Goal: Task Accomplishment & Management: Manage account settings

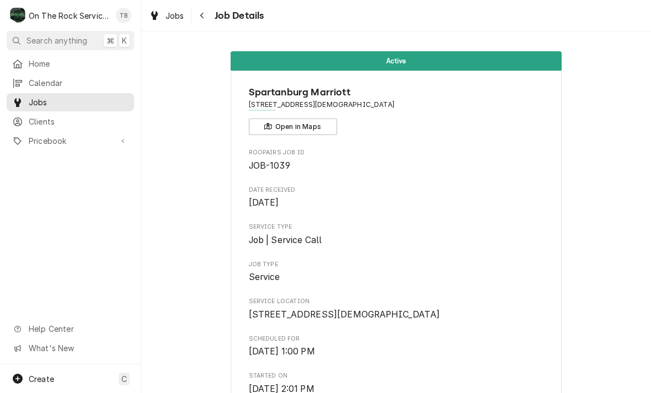
click at [209, 19] on button "Navigate back" at bounding box center [203, 16] width 18 height 18
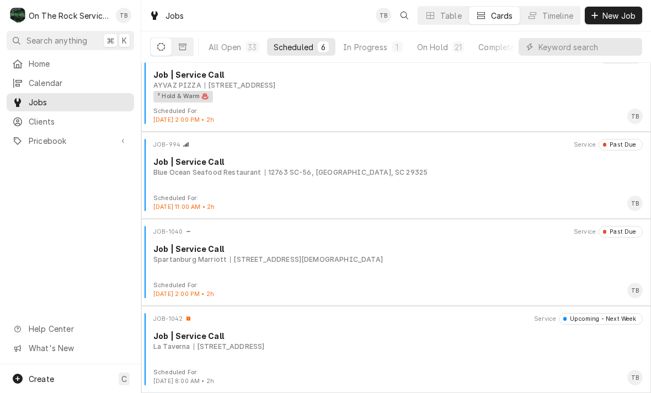
scroll to position [192, 0]
click at [345, 272] on div "JOB-1040 Service Past Due Job | Service Call Spartanburg Marriott 299 n church …" at bounding box center [396, 253] width 501 height 55
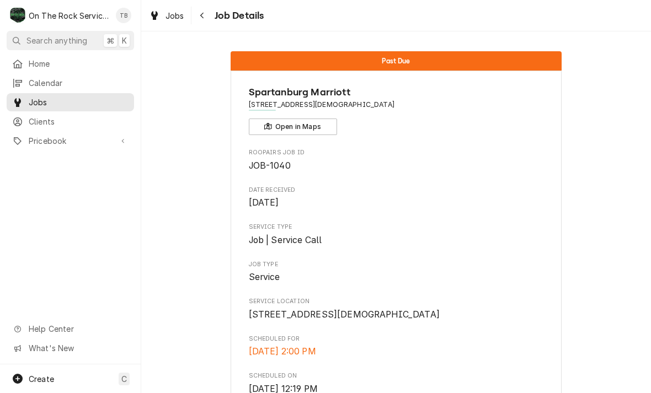
scroll to position [-7, 0]
click at [210, 12] on button "Navigate back" at bounding box center [203, 16] width 18 height 18
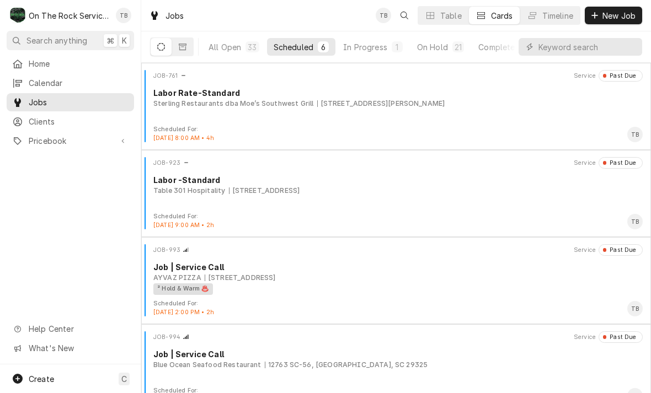
click at [377, 53] on button "In Progress 1" at bounding box center [372, 47] width 73 height 18
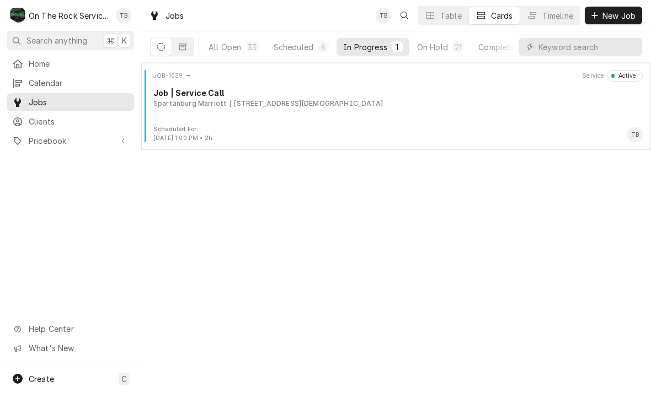
click at [259, 126] on div "Scheduled For: Sep 3rd, 2025 - 1:00 PM • 2h TB" at bounding box center [396, 134] width 501 height 18
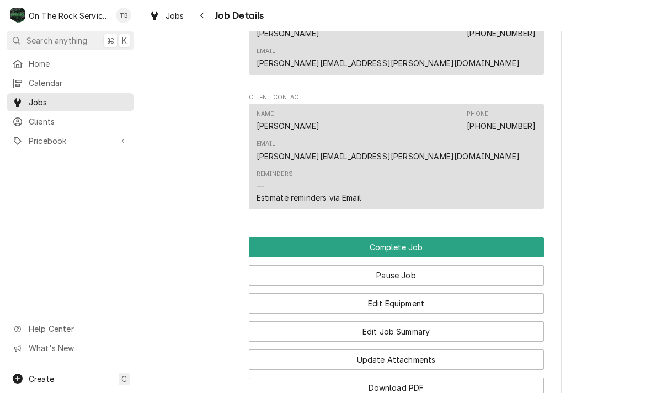
scroll to position [787, 0]
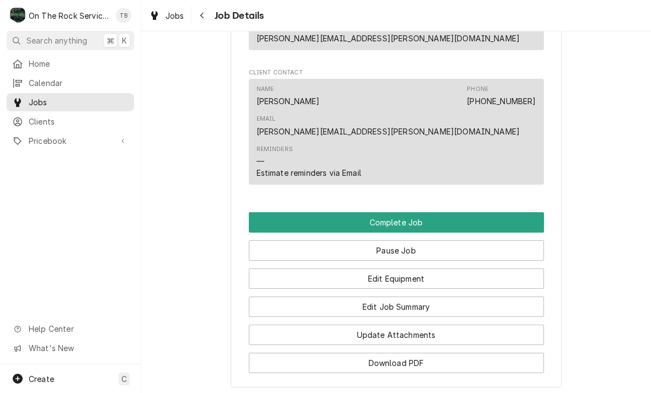
click at [396, 268] on button "Edit Equipment" at bounding box center [396, 278] width 295 height 20
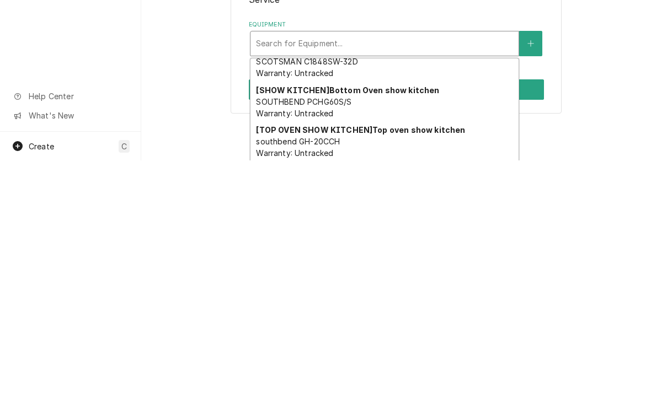
scroll to position [149, 0]
click at [530, 264] on button "Equipment" at bounding box center [530, 276] width 23 height 25
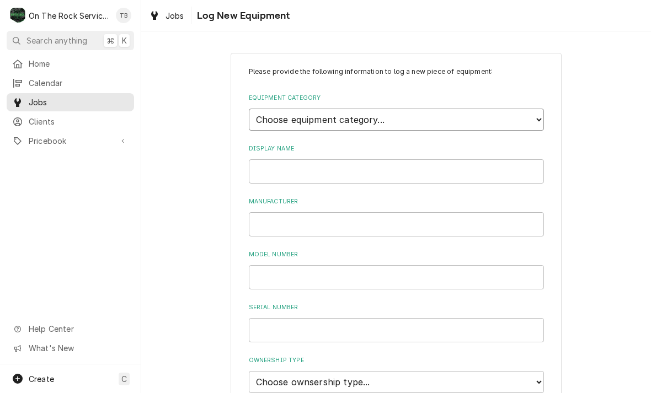
click at [535, 115] on select "Choose equipment category... Cooking Equipment Fryers Ice Machines Ovens and Ra…" at bounding box center [396, 120] width 295 height 22
select select "8"
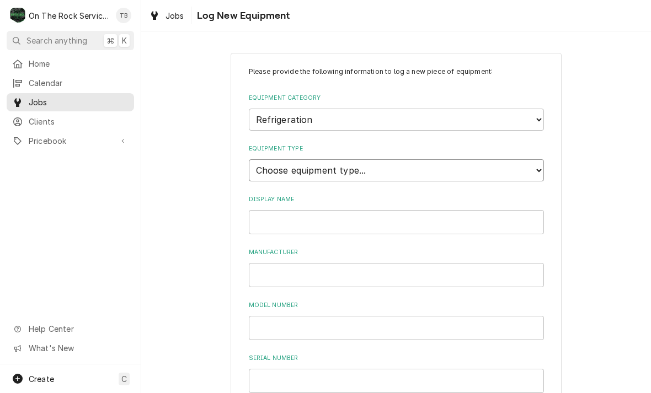
click at [396, 160] on select "Choose equipment type... Bar Refrigeration Blast Chiller Chef Base Freezer Chef…" at bounding box center [396, 170] width 295 height 22
select select "75"
click at [402, 210] on input "Display Name" at bounding box center [396, 222] width 295 height 24
type input "Walk in cooler #5"
click at [306, 266] on input "Manufacturer" at bounding box center [396, 275] width 295 height 24
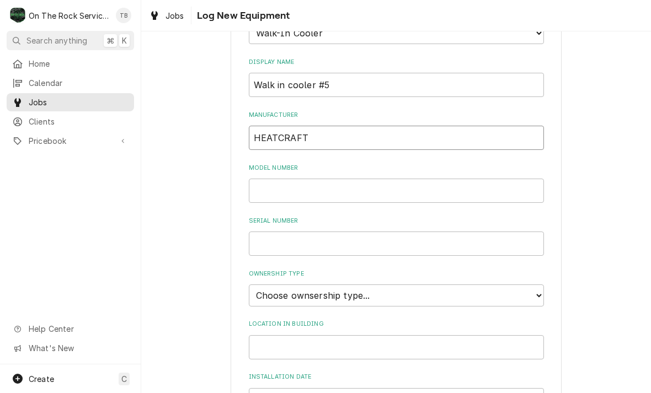
scroll to position [135, 0]
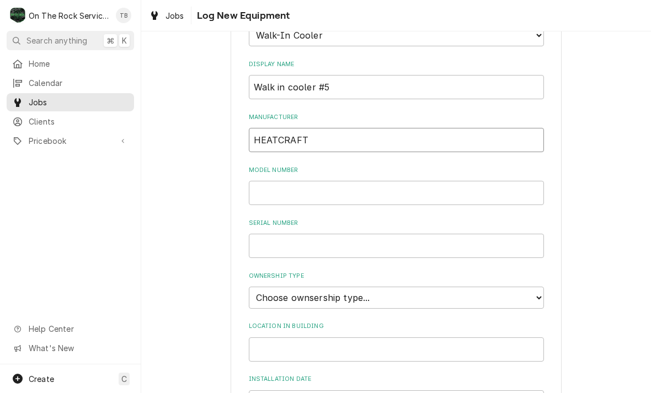
type input "HEATCRAFT"
click at [286, 181] on input "Model Number" at bounding box center [396, 193] width 295 height 24
type input "TLC076AE"
click at [351, 234] on input "Serial Number" at bounding box center [396, 246] width 295 height 24
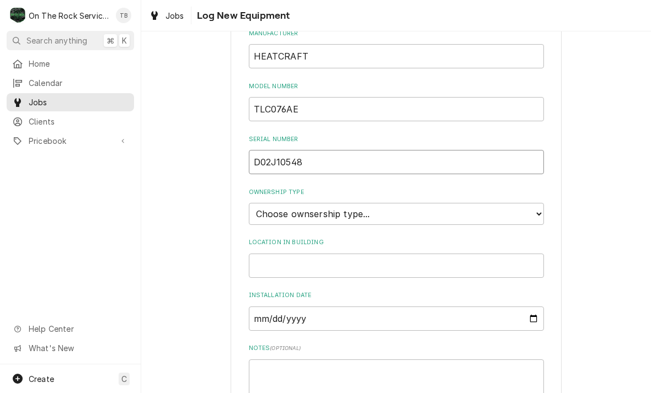
scroll to position [219, 0]
type input "D02J10548"
click at [532, 202] on select "Choose ownsership type... Unknown Owned Leased Rented" at bounding box center [396, 213] width 295 height 22
select select "1"
click at [335, 253] on input "Location in Building" at bounding box center [396, 265] width 295 height 24
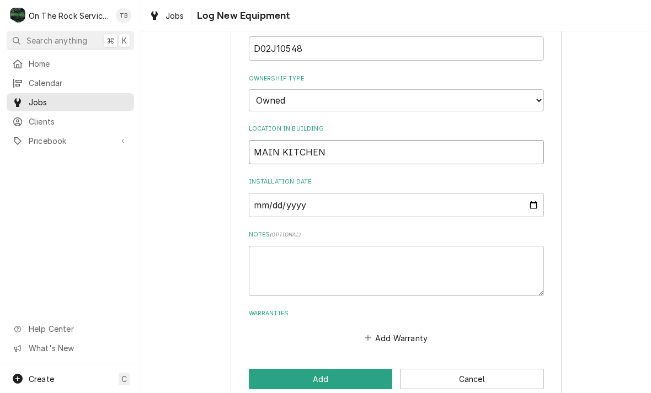
scroll to position [332, 0]
type input "MAIN KITCHEN"
click at [206, 302] on div "Please provide the following information to log a new piece of equipment: Equip…" at bounding box center [395, 62] width 509 height 702
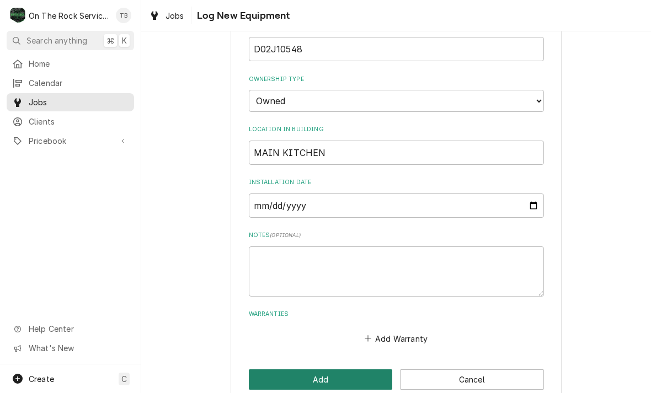
click at [319, 369] on button "Add" at bounding box center [321, 379] width 144 height 20
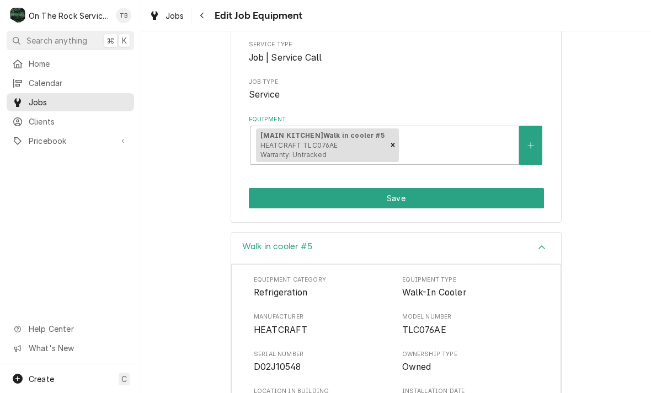
scroll to position [138, 0]
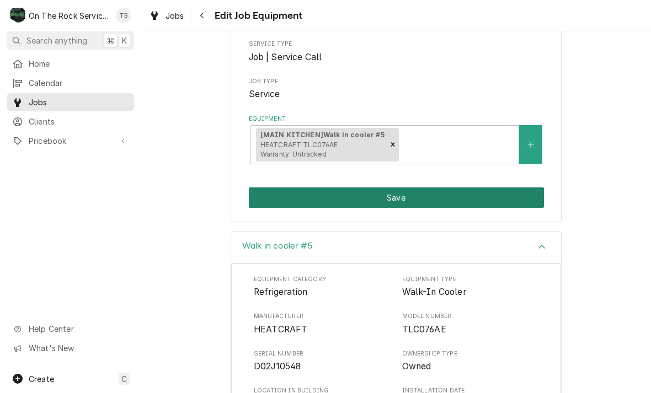
click at [397, 192] on button "Save" at bounding box center [396, 197] width 295 height 20
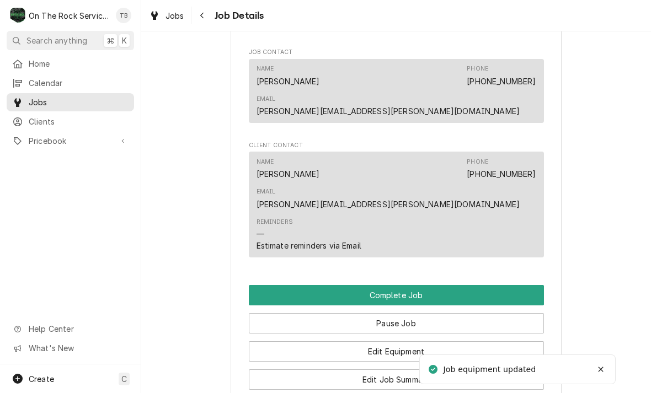
scroll to position [722, 0]
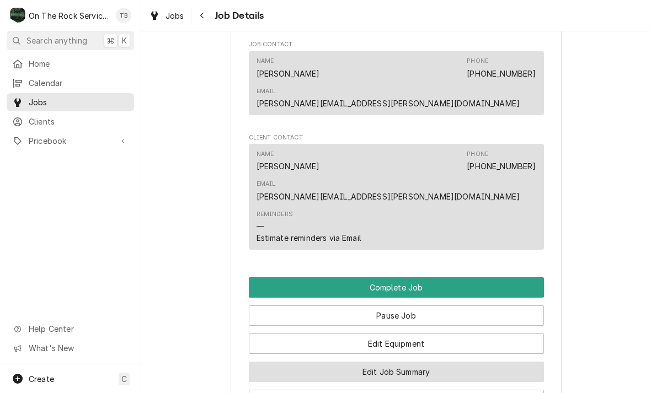
click at [397, 362] on button "Edit Job Summary" at bounding box center [396, 372] width 295 height 20
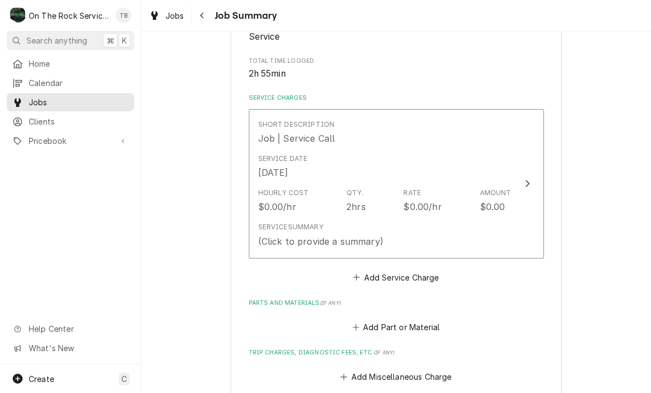
scroll to position [250, 0]
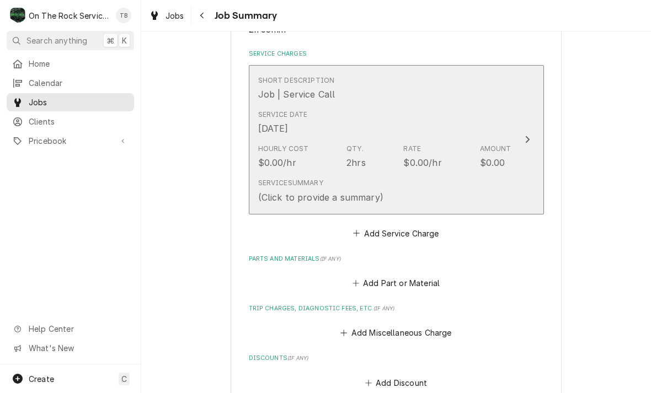
click at [415, 187] on div "Service Summary (Click to provide a summary)" at bounding box center [384, 191] width 253 height 34
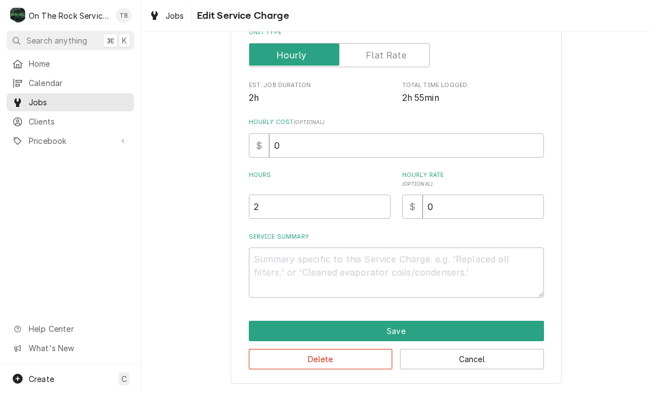
scroll to position [168, 0]
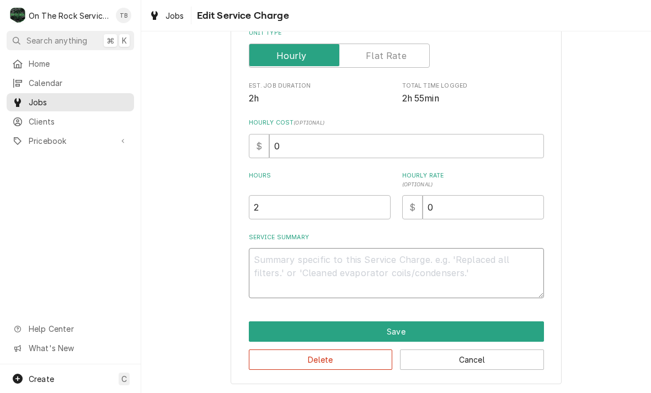
click at [272, 271] on textarea "Service Summary" at bounding box center [396, 273] width 295 height 50
type textarea "x"
type textarea "9"
type textarea "x"
type textarea "9/"
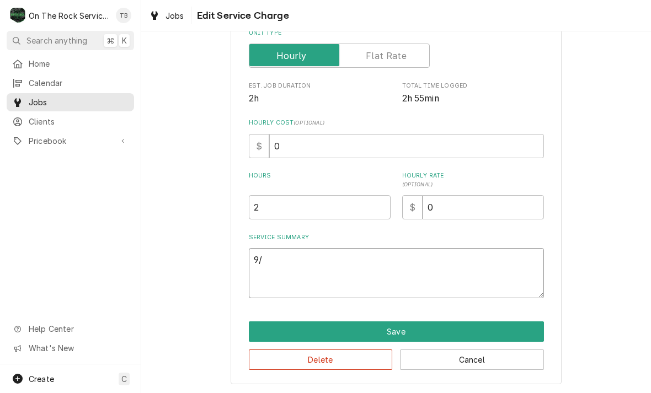
type textarea "x"
type textarea "9/3"
type textarea "x"
type textarea "9/3/"
type textarea "x"
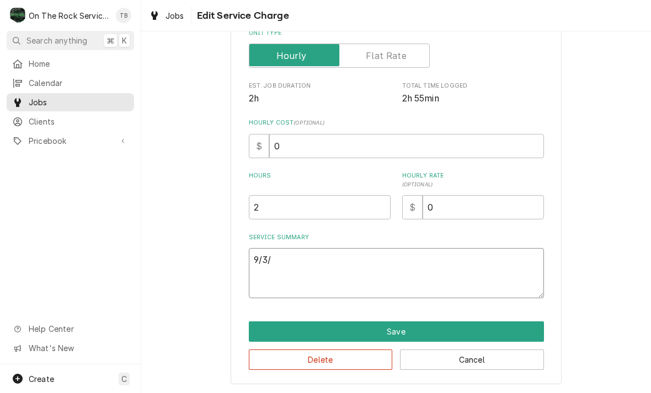
type textarea "9/3/2"
type textarea "x"
type textarea "9/3/25"
type textarea "x"
type textarea "9/3/25"
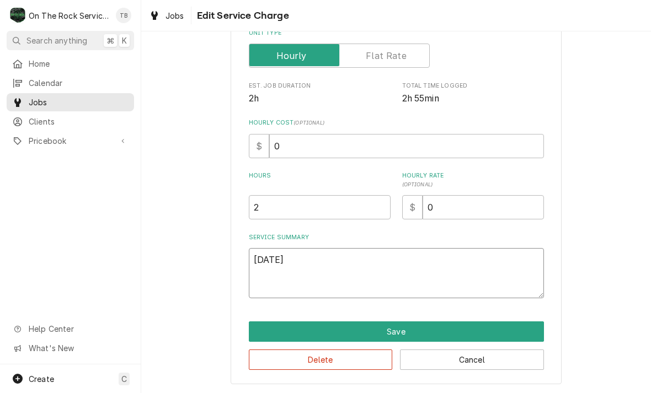
type textarea "x"
type textarea "9/3/25 T"
type textarea "x"
type textarea "9/3/25 TM"
type textarea "x"
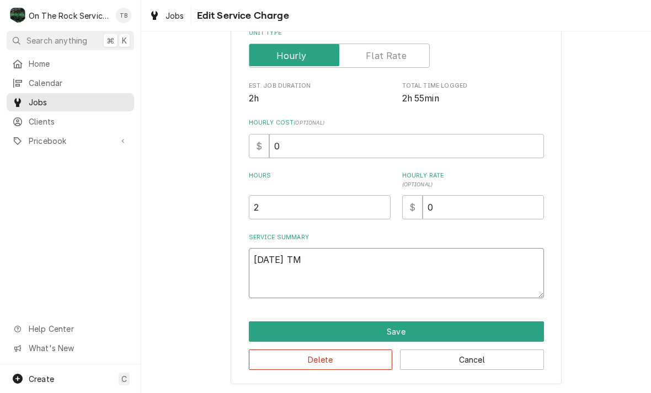
type textarea "9/3/25 TMB"
type textarea "x"
type textarea "9/3/25 TMB"
type textarea "x"
type textarea "9/3/25 TMB P"
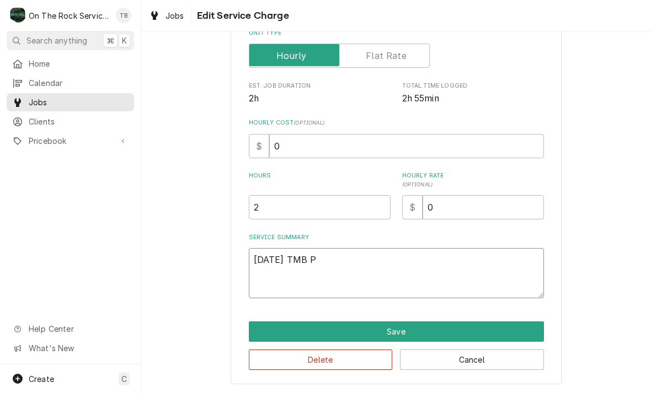
type textarea "x"
type textarea "9/3/25 TMB PR"
type textarea "x"
type textarea "9/3/25 TMB PRO"
type textarea "x"
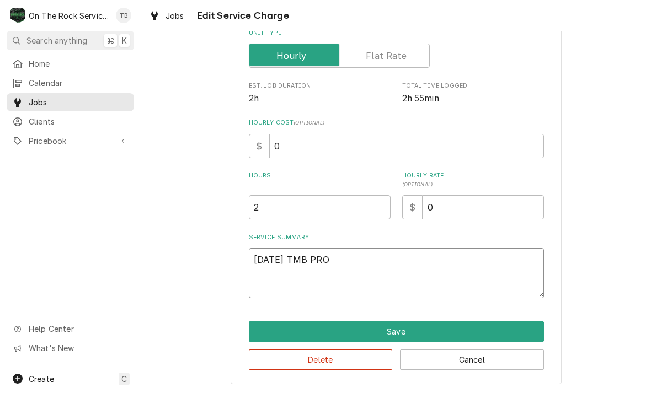
type textarea "9/3/25 TMB PROV"
type textarea "x"
type textarea "9/3/25 TMB PROVI"
type textarea "x"
type textarea "9/3/25 TMB PROVID"
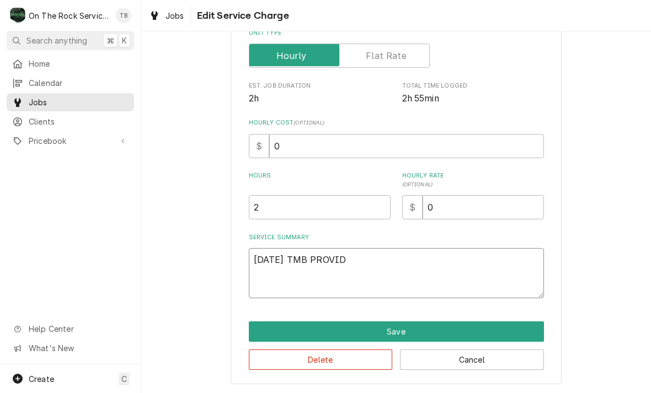
type textarea "x"
type textarea "9/3/25 TMB PROVIDE"
type textarea "x"
type textarea "9/3/25 TMB PROVIDE"
type textarea "x"
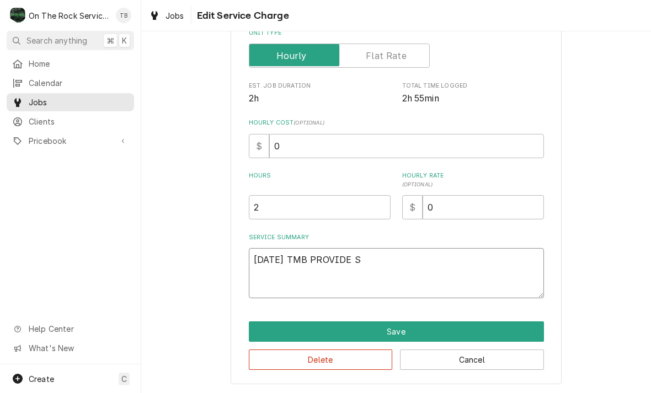
type textarea "9/3/25 TMB PROVIDE SE"
type textarea "x"
type textarea "9/3/25 TMB PROVIDE SER"
type textarea "x"
type textarea "9/3/25 TMB PROVIDE SERV"
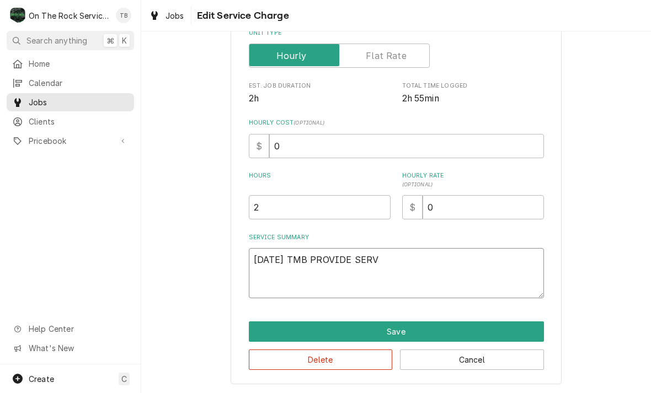
type textarea "x"
type textarea "9/3/25 TMB PROVIDE SERVI"
type textarea "x"
type textarea "9/3/25 TMB PROVIDE SERVIV"
type textarea "x"
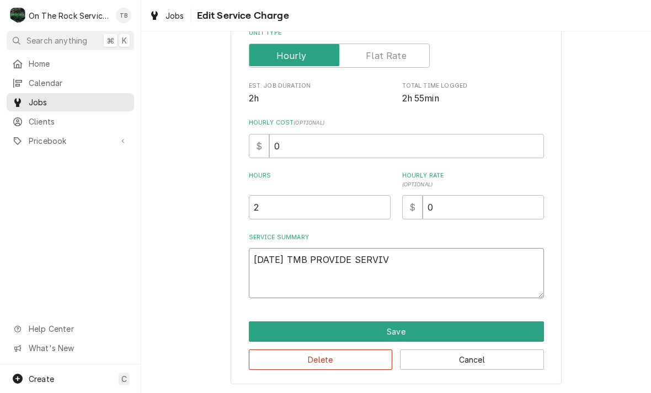
type textarea "9/3/25 TMB PROVIDE SERVIVE"
type textarea "x"
type textarea "9/3/25 TMB PROVIDE SERVIVE"
type textarea "x"
type textarea "9/3/25 TMB PROVIDE SERVIVE"
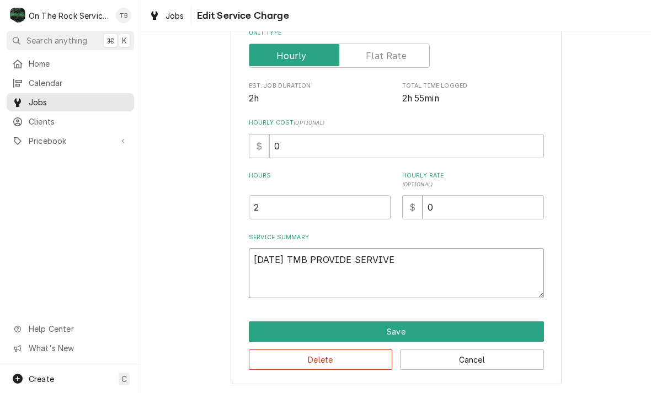
type textarea "x"
type textarea "9/3/25 TMB PROVIDE SERVIV"
type textarea "x"
type textarea "9/3/25 TMB PROVIDE SERVI"
type textarea "x"
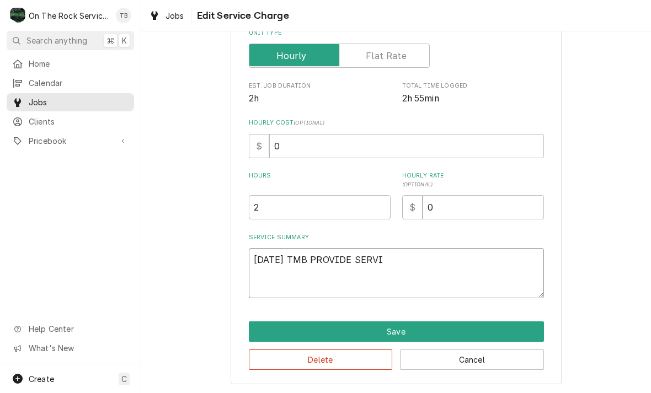
type textarea "9/3/25 TMB PROVIDE SERVIC"
type textarea "x"
type textarea "9/3/25 TMB PROVIDE SERVICE"
type textarea "x"
type textarea "9/3/25 TMB PROVIDE SERVICE"
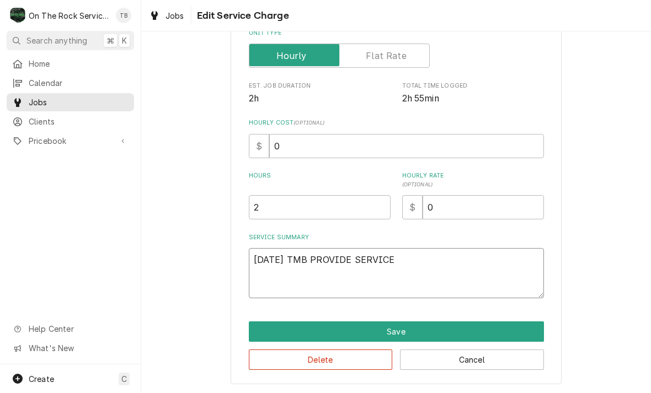
type textarea "x"
type textarea "9/3/25 TMB PROVIDE SERVICE P"
type textarea "x"
type textarea "9/3/25 TMB PROVIDE SERVICE PA"
type textarea "x"
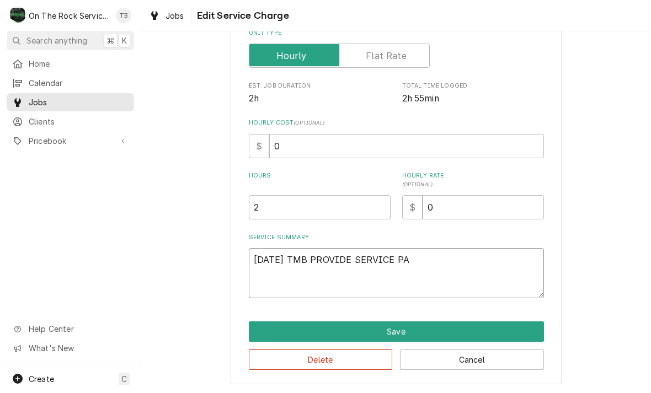
type textarea "9/3/25 TMB PROVIDE SERVICE PAR"
type textarea "x"
type textarea "9/3/25 TMB PROVIDE SERVICE PART"
type textarea "x"
type textarea "9/3/25 TMB PROVIDE SERVICE PARTS"
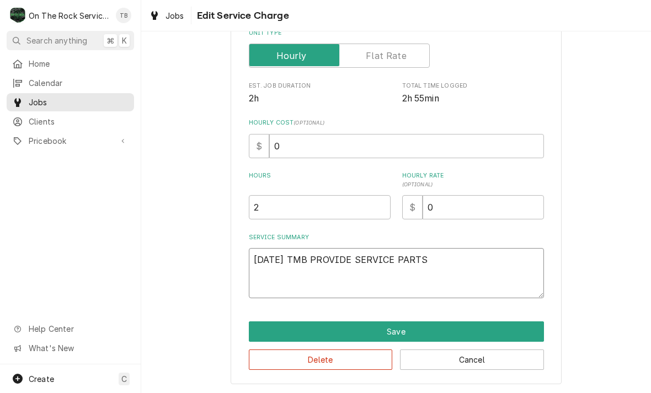
type textarea "x"
type textarea "9/3/25 TMB PROVIDE SERVICE PARTS"
type textarea "x"
type textarea "9/3/25 TMB PROVIDE SERVICE PARTS A"
type textarea "x"
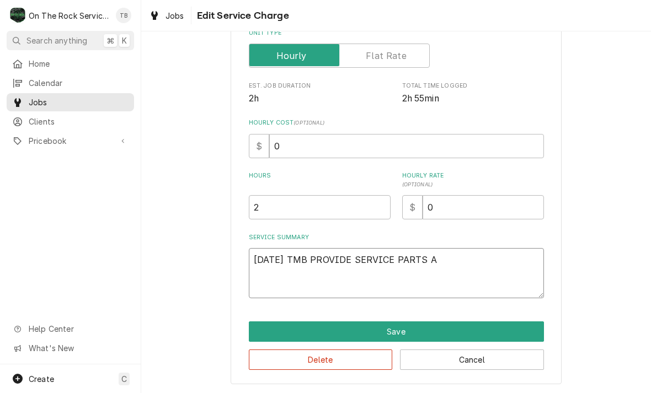
type textarea "9/3/25 TMB PROVIDE SERVICE PARTS AN"
type textarea "x"
type textarea "9/3/25 TMB PROVIDE SERVICE PARTS AND"
type textarea "x"
type textarea "9/3/25 TMB PROVIDE SERVICE PARTS AND L"
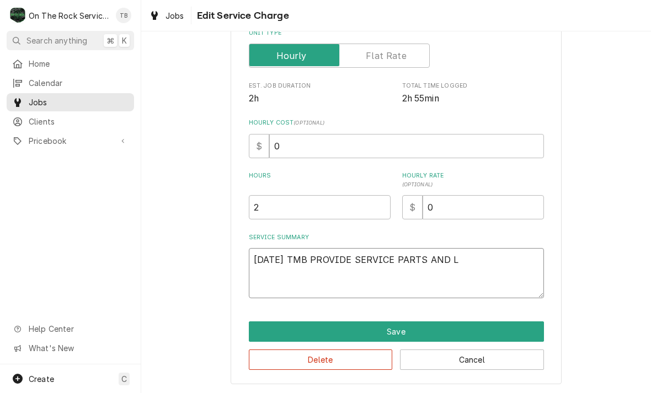
type textarea "x"
type textarea "9/3/25 TMB PROVIDE SERVICE PARTS AND LA"
type textarea "x"
type textarea "9/3/25 TMB PROVIDE SERVICE PARTS AND LAB"
type textarea "x"
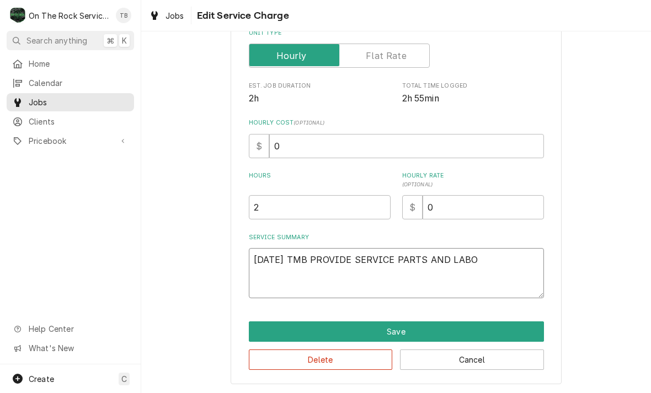
type textarea "9/3/25 TMB PROVIDE SERVICE PARTS AND LABOR"
type textarea "x"
type textarea "[DATE] TMB PROVIDE SERVICE PARTS AND LABOR"
type textarea "x"
type textarea "[DATE] TMB PROVIDE SERVICE PARTS AND LABOR T"
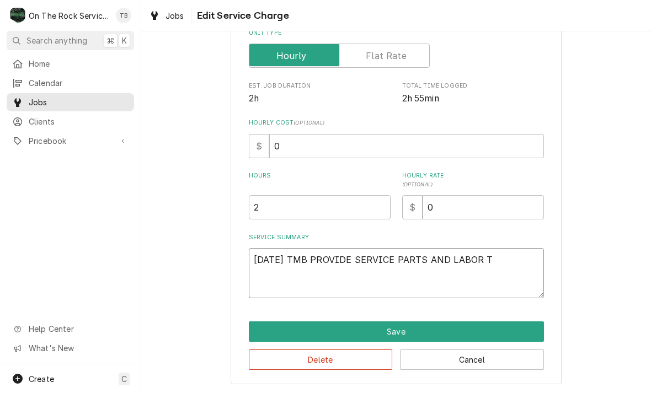
type textarea "x"
type textarea "9/3/25 TMB PROVIDE SERVICE PARTS AND LABOR TO"
type textarea "x"
type textarea "9/3/25 TMB PROVIDE SERVICE PARTS AND LABOR TO D"
type textarea "x"
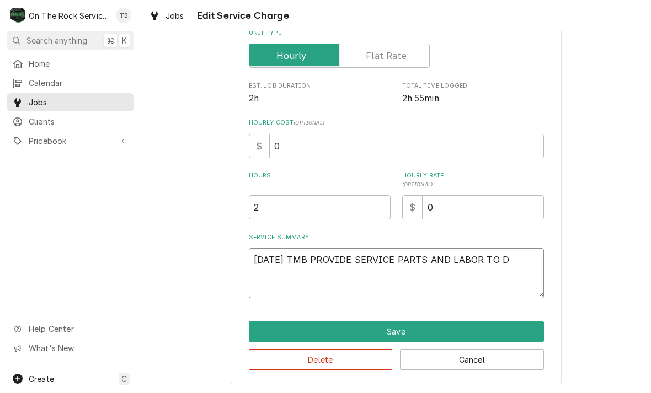
type textarea "9/3/25 TMB PROVIDE SERVICE PARTS AND LABOR TO DE"
type textarea "x"
type textarea "9/3/25 TMB PROVIDE SERVICE PARTS AND LABOR TO DET"
type textarea "x"
type textarea "9/3/25 TMB PROVIDE SERVICE PARTS AND LABOR TO DETE"
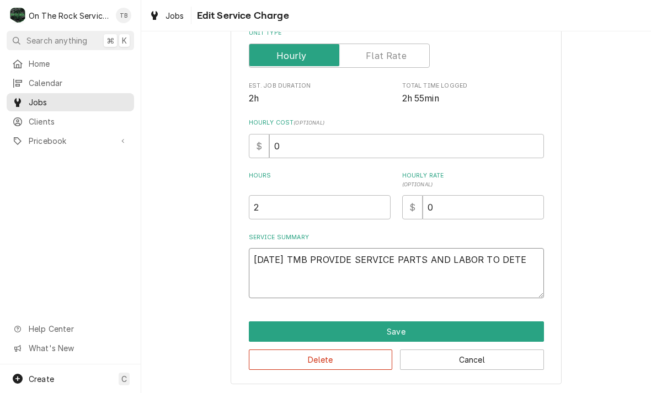
type textarea "x"
type textarea "9/3/25 TMB PROVIDE SERVICE PARTS AND LABOR TO DETERM"
type textarea "x"
type textarea "9/3/25 TMB PROVIDE SERVICE PARTS AND LABOR TO DETERMI"
type textarea "x"
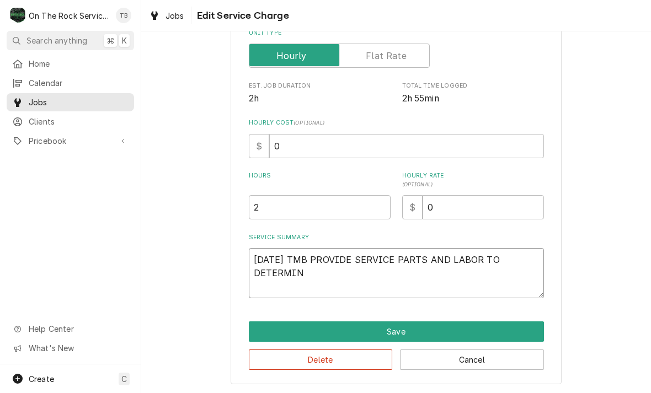
type textarea "9/3/25 TMB PROVIDE SERVICE PARTS AND LABOR TO DETERMINE"
type textarea "x"
type textarea "9/3/25 TMB PROVIDE SERVICE PARTS AND LABOR TO DETERMINE"
type textarea "x"
type textarea "9/3/25 TMB PROVIDE SERVICE PARTS AND LABOR TO DETERMINE T"
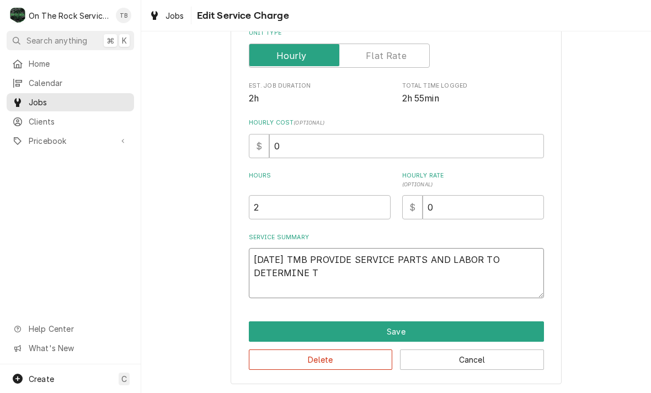
type textarea "x"
type textarea "9/3/25 TMB PROVIDE SERVICE PARTS AND LABOR TO DETERMINE TH"
type textarea "x"
type textarea "9/3/25 TMB PROVIDE SERVICE PARTS AND LABOR TO DETERMINE THA"
type textarea "x"
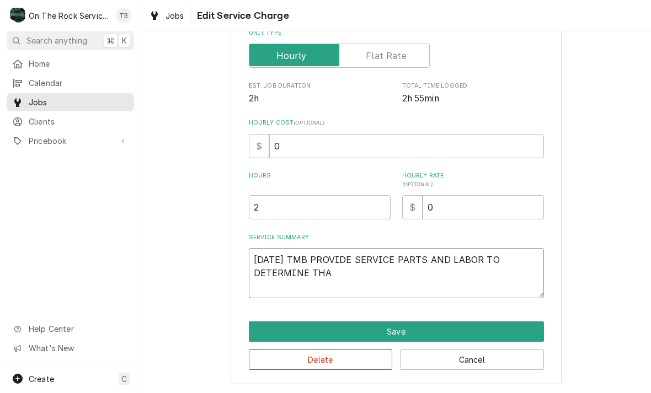
type textarea "9/3/25 TMB PROVIDE SERVICE PARTS AND LABOR TO DETERMINE THAT"
type textarea "x"
type textarea "9/3/25 TMB PROVIDE SERVICE PARTS AND LABOR TO DETERMINE THAT"
type textarea "x"
type textarea "9/3/25 TMB PROVIDE SERVICE PARTS AND LABOR TO DETERMINE THAT U"
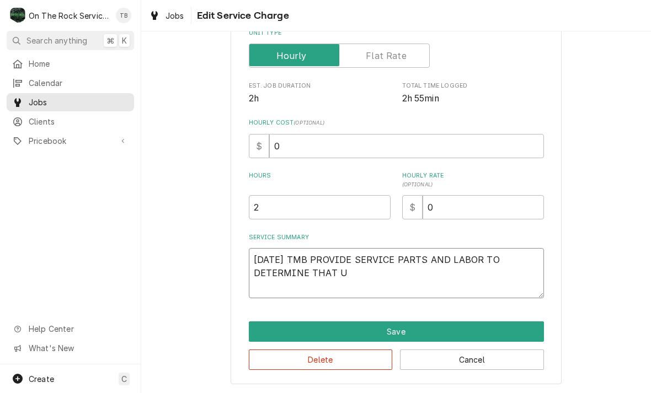
type textarea "x"
type textarea "9/3/25 TMB PROVIDE SERVICE PARTS AND LABOR TO DETERMINE THAT UPO"
type textarea "x"
type textarea "9/3/25 TMB PROVIDE SERVICE PARTS AND LABOR TO DETERMINE THAT UPON"
type textarea "x"
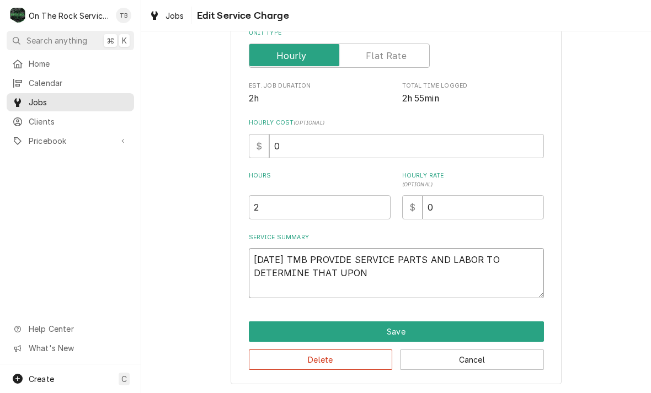
type textarea "9/3/25 TMB PROVIDE SERVICE PARTS AND LABOR TO DETERMINE THAT UPON"
type textarea "x"
type textarea "9/3/25 TMB PROVIDE SERVICE PARTS AND LABOR TO DETERMINE THAT UPON A"
type textarea "x"
type textarea "9/3/25 TMB PROVIDE SERVICE PARTS AND LABOR TO DETERMINE THAT UPON AR"
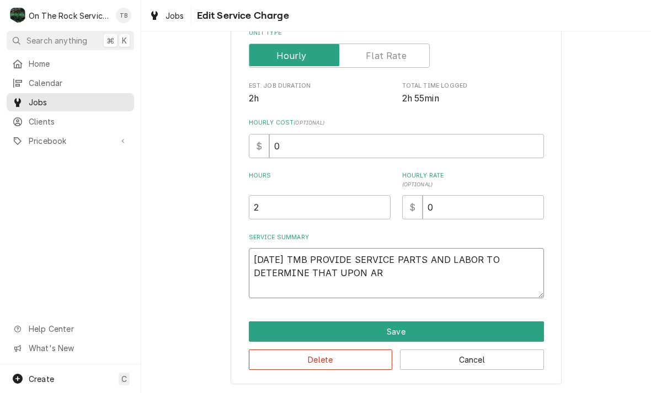
type textarea "x"
type textarea "9/3/25 TMB PROVIDE SERVICE PARTS AND LABOR TO DETERMINE THAT UPON ARR"
type textarea "x"
type textarea "9/3/25 TMB PROVIDE SERVICE PARTS AND LABOR TO DETERMINE THAT UPON ARRI"
type textarea "x"
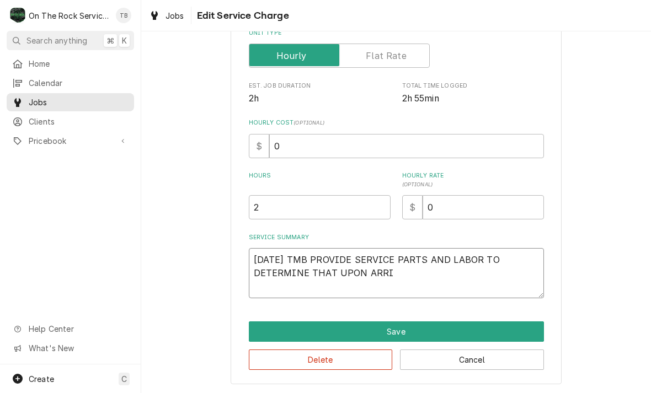
type textarea "9/3/25 TMB PROVIDE SERVICE PARTS AND LABOR TO DETERMINE THAT UPON ARRIV"
type textarea "x"
type textarea "9/3/25 TMB PROVIDE SERVICE PARTS AND LABOR TO DETERMINE THAT UPON ARRIVA"
type textarea "x"
type textarea "9/3/25 TMB PROVIDE SERVICE PARTS AND LABOR TO DETERMINE THAT UPON ARRIVAL"
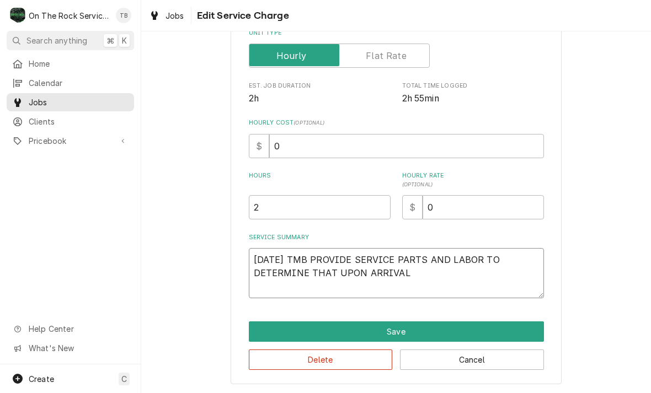
type textarea "x"
type textarea "9/3/25 TMB PROVIDE SERVICE PARTS AND LABOR TO DETERMINE THAT UPON ARRIVAL"
type textarea "x"
type textarea "9/3/25 TMB PROVIDE SERVICE PARTS AND LABOR TO DETERMINE THAT UPON ARRIVAL U"
type textarea "x"
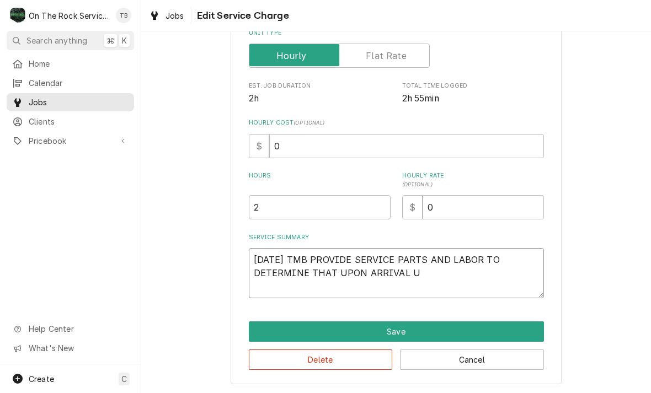
type textarea "9/3/25 TMB PROVIDE SERVICE PARTS AND LABOR TO DETERMINE THAT UPON ARRIVAL UN"
type textarea "x"
type textarea "9/3/25 TMB PROVIDE SERVICE PARTS AND LABOR TO DETERMINE THAT UPON ARRIVAL UNI"
type textarea "x"
type textarea "9/3/25 TMB PROVIDE SERVICE PARTS AND LABOR TO DETERMINE THAT UPON ARRIVAL UNIT"
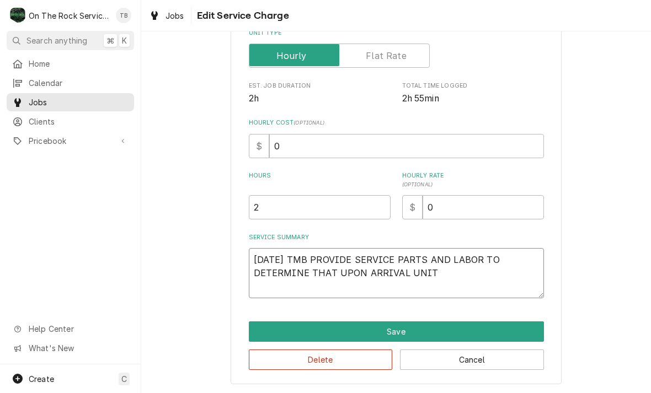
type textarea "x"
type textarea "9/3/25 TMB PROVIDE SERVICE PARTS AND LABOR TO DETERMINE THAT UPON ARRIVAL UNIT E"
type textarea "x"
type textarea "9/3/25 TMB PROVIDE SERVICE PARTS AND LABOR TO DETERMINE THAT UPON ARRIVAL UNIT …"
type textarea "x"
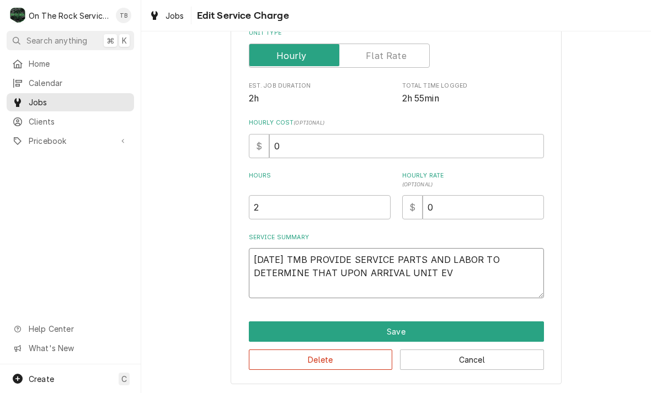
type textarea "9/3/25 TMB PROVIDE SERVICE PARTS AND LABOR TO DETERMINE THAT UPON ARRIVAL UNIT …"
type textarea "x"
type textarea "9/3/25 TMB PROVIDE SERVICE PARTS AND LABOR TO DETERMINE THAT UPON ARRIVAL UNIT …"
type textarea "x"
type textarea "9/3/25 TMB PROVIDE SERVICE PARTS AND LABOR TO DETERMINE THAT UPON ARRIVAL UNIT …"
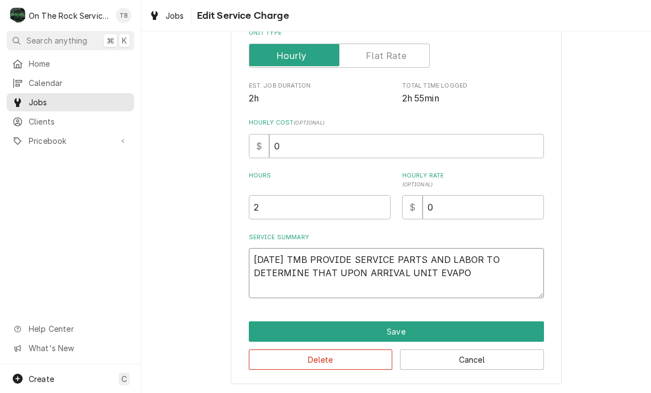
type textarea "x"
type textarea "9/3/25 TMB PROVIDE SERVICE PARTS AND LABOR TO DETERMINE THAT UPON ARRIVAL UNIT …"
type textarea "x"
type textarea "9/3/25 TMB PROVIDE SERVICE PARTS AND LABOR TO DETERMINE THAT UPON ARRIVAL UNIT …"
type textarea "x"
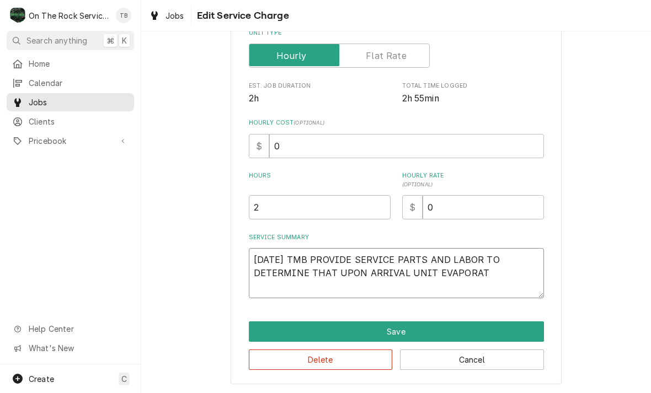
type textarea "9/3/25 TMB PROVIDE SERVICE PARTS AND LABOR TO DETERMINE THAT UPON ARRIVAL UNIT …"
type textarea "x"
type textarea "9/3/25 TMB PROVIDE SERVICE PARTS AND LABOR TO DETERMINE THAT UPON ARRIVAL UNIT …"
type textarea "x"
type textarea "9/3/25 TMB PROVIDE SERVICE PARTS AND LABOR TO DETERMINE THAT UPON ARRIVAL UNIT …"
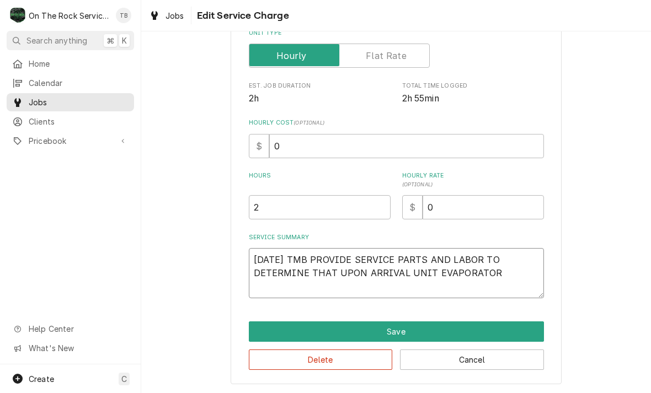
type textarea "x"
type textarea "9/3/25 TMB PROVIDE SERVICE PARTS AND LABOR TO DETERMINE THAT UPON ARRIVAL UNIT …"
type textarea "x"
type textarea "9/3/25 TMB PROVIDE SERVICE PARTS AND LABOR TO DETERMINE THAT UPON ARRIVAL UNIT …"
type textarea "x"
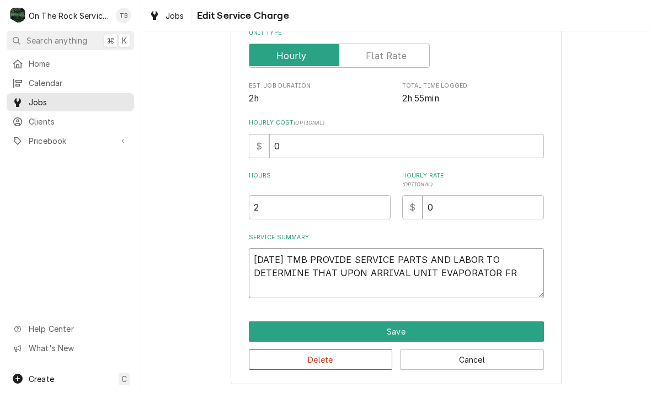
type textarea "9/3/25 TMB PROVIDE SERVICE PARTS AND LABOR TO DETERMINE THAT UPON ARRIVAL UNIT …"
type textarea "x"
type textarea "9/3/25 TMB PROVIDE SERVICE PARTS AND LABOR TO DETERMINE THAT UPON ARRIVAL UNIT …"
type textarea "x"
type textarea "9/3/25 TMB PROVIDE SERVICE PARTS AND LABOR TO DETERMINE THAT UPON ARRIVAL UNIT …"
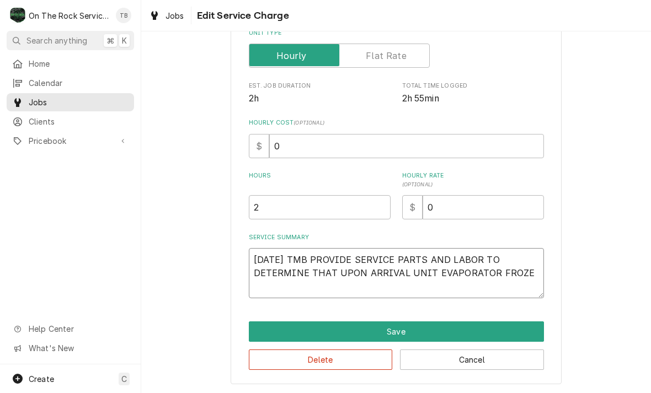
type textarea "x"
type textarea "9/3/25 TMB PROVIDE SERVICE PARTS AND LABOR TO DETERMINE THAT UPON ARRIVAL UNIT …"
type textarea "x"
type textarea "9/3/25 TMB PROVIDE SERVICE PARTS AND LABOR TO DETERMINE THAT UPON ARRIVAL UNIT …"
type textarea "x"
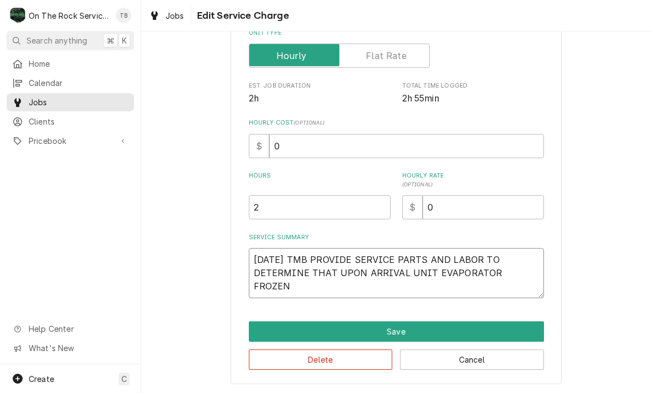
type textarea "9/3/25 TMB PROVIDE SERVICE PARTS AND LABOR TO DETERMINE THAT UPON ARRIVAL UNIT …"
type textarea "x"
type textarea "9/3/25 TMB PROVIDE SERVICE PARTS AND LABOR TO DETERMINE THAT UPON ARRIVAL UNIT …"
type textarea "x"
type textarea "9/3/25 TMB PROVIDE SERVICE PARTS AND LABOR TO DETERMINE THAT UPON ARRIVAL UNIT …"
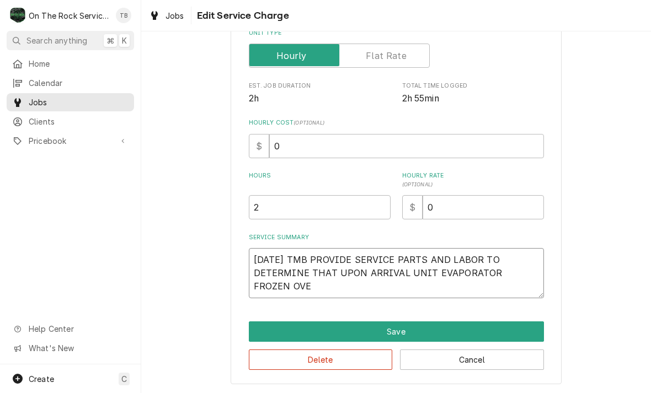
type textarea "x"
type textarea "9/3/25 TMB PROVIDE SERVICE PARTS AND LABOR TO DETERMINE THAT UPON ARRIVAL UNIT …"
type textarea "x"
type textarea "9/3/25 TMB PROVIDE SERVICE PARTS AND LABOR TO DETERMINE THAT UPON ARRIVAL UNIT …"
type textarea "x"
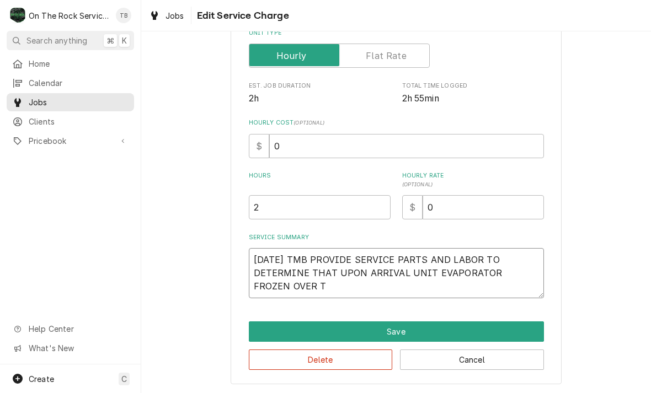
type textarea "9/3/25 TMB PROVIDE SERVICE PARTS AND LABOR TO DETERMINE THAT UPON ARRIVAL UNIT …"
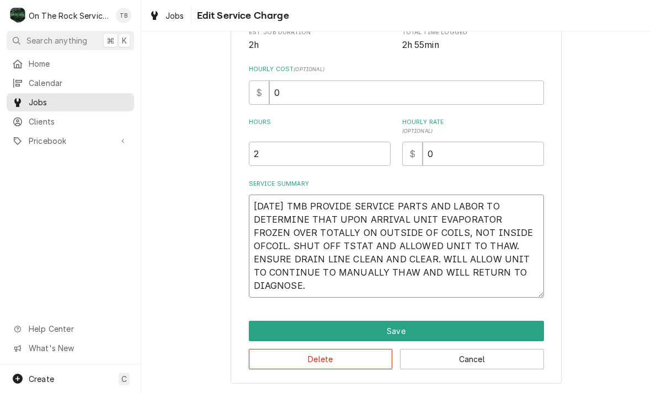
scroll to position [221, 0]
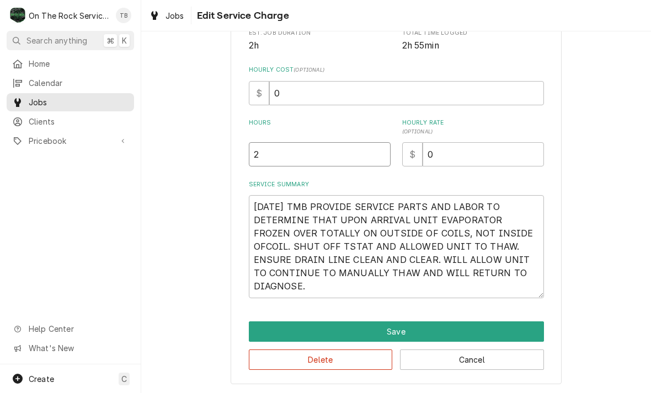
click at [276, 153] on input "2" at bounding box center [320, 154] width 142 height 24
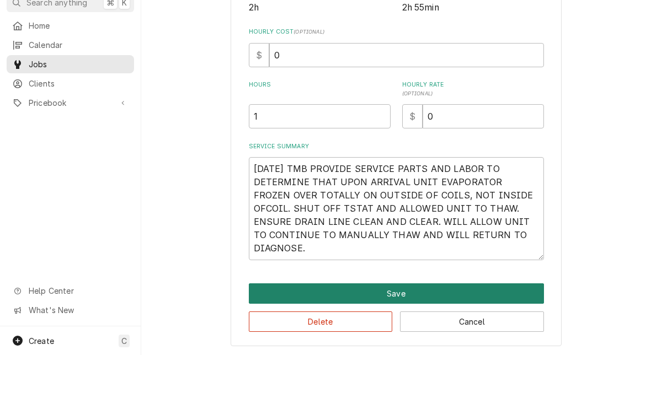
click at [398, 321] on button "Save" at bounding box center [396, 331] width 295 height 20
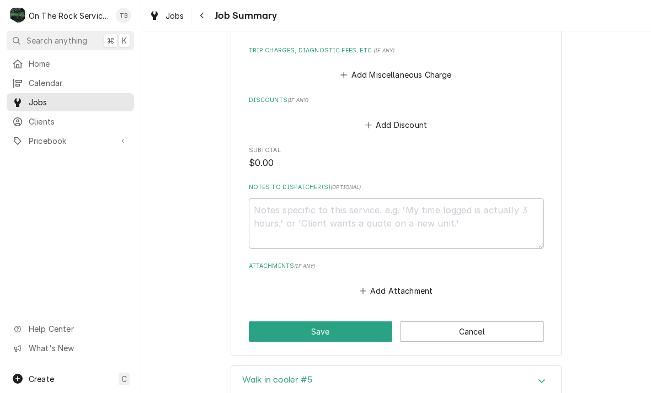
scroll to position [597, 0]
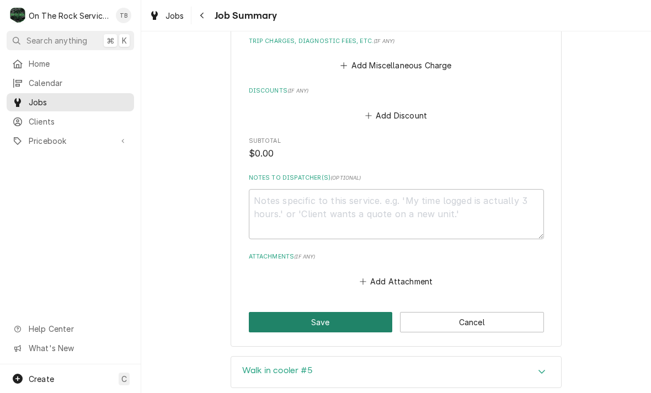
click at [343, 326] on button "Save" at bounding box center [321, 322] width 144 height 20
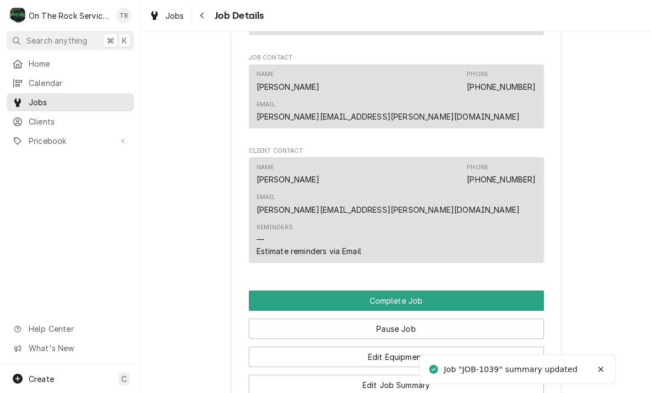
scroll to position [864, 0]
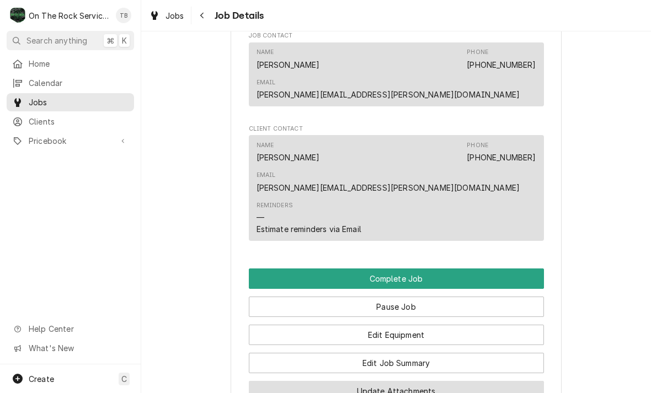
click at [412, 381] on button "Update Attachments" at bounding box center [396, 391] width 295 height 20
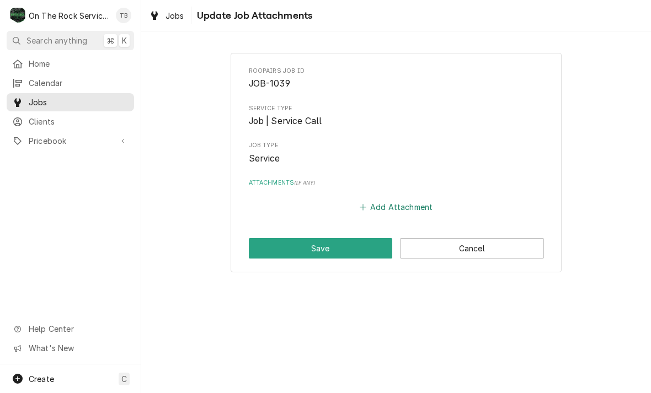
click at [401, 205] on button "Add Attachment" at bounding box center [395, 207] width 77 height 15
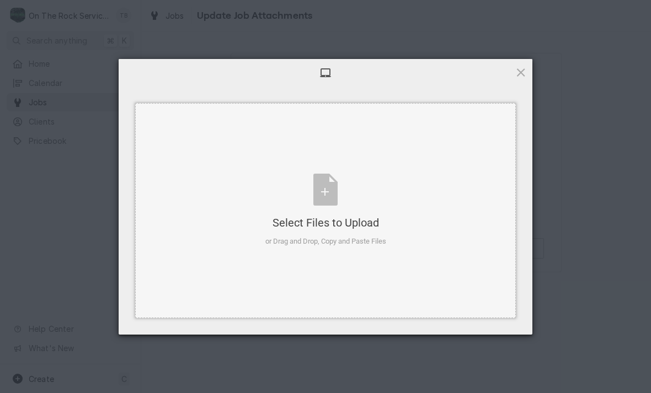
click at [320, 204] on div "Select Files to Upload or Drag and Drop, Copy and Paste Files" at bounding box center [325, 210] width 121 height 73
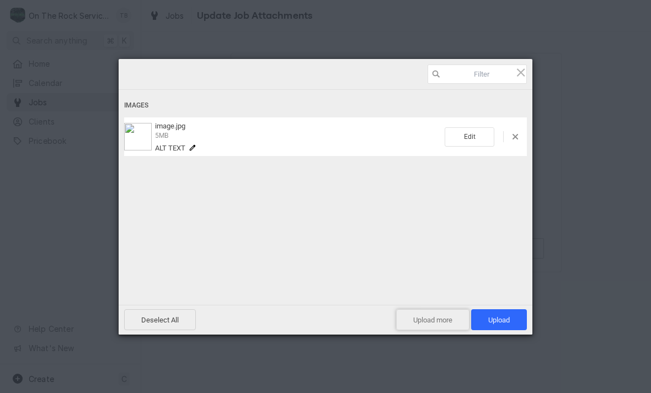
click at [431, 324] on span "Upload more" at bounding box center [432, 319] width 73 height 21
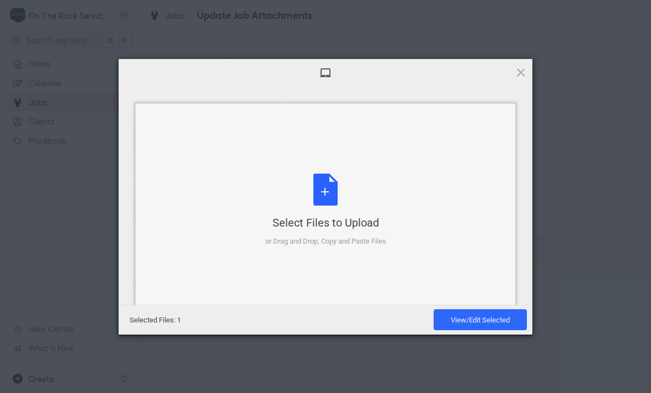
click at [329, 192] on div "Select Files to Upload or Drag and Drop, Copy and Paste Files" at bounding box center [325, 210] width 121 height 73
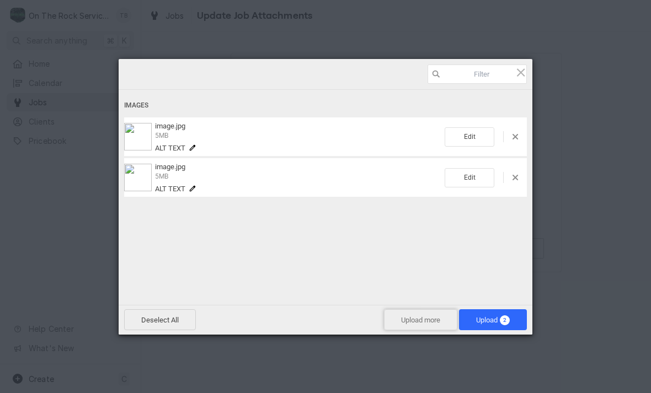
click at [416, 321] on span "Upload more" at bounding box center [420, 319] width 73 height 21
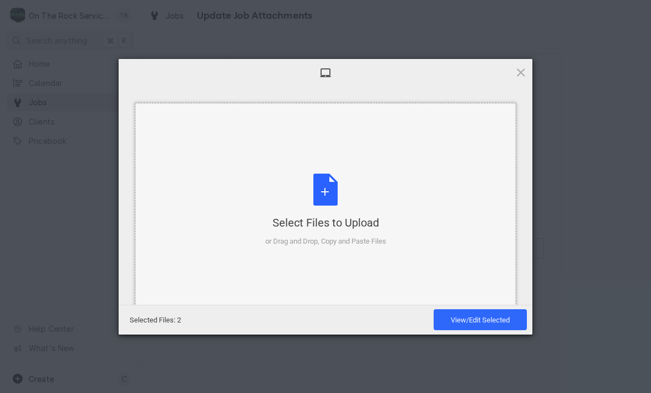
click at [329, 201] on div "Select Files to Upload or Drag and Drop, Copy and Paste Files" at bounding box center [325, 210] width 121 height 73
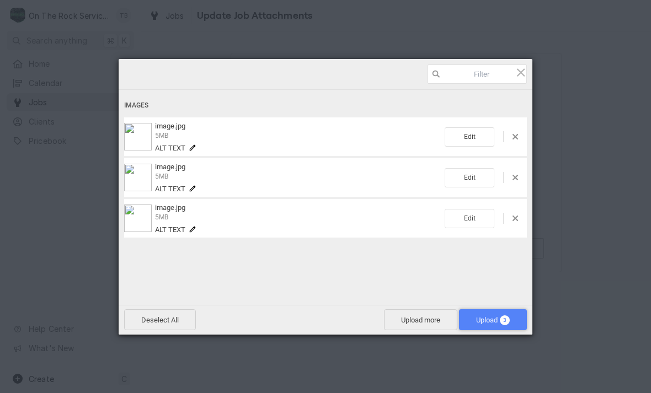
click at [487, 324] on span "Upload 3" at bounding box center [493, 320] width 34 height 8
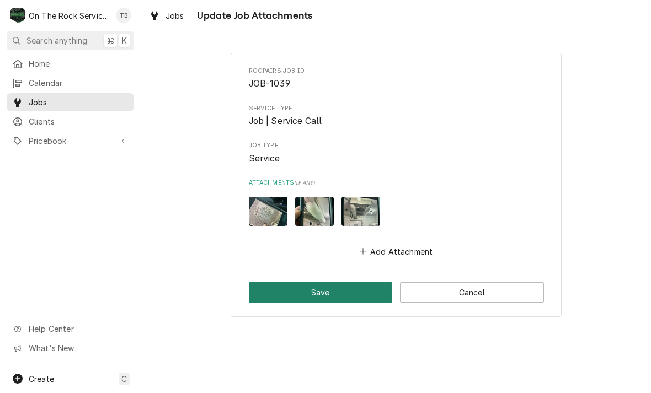
click at [329, 293] on button "Save" at bounding box center [321, 292] width 144 height 20
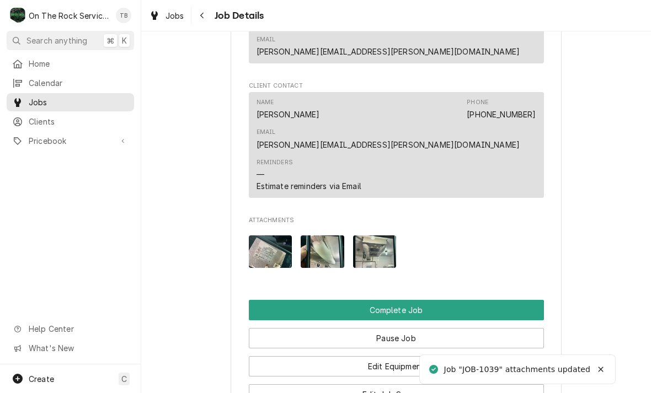
scroll to position [957, 0]
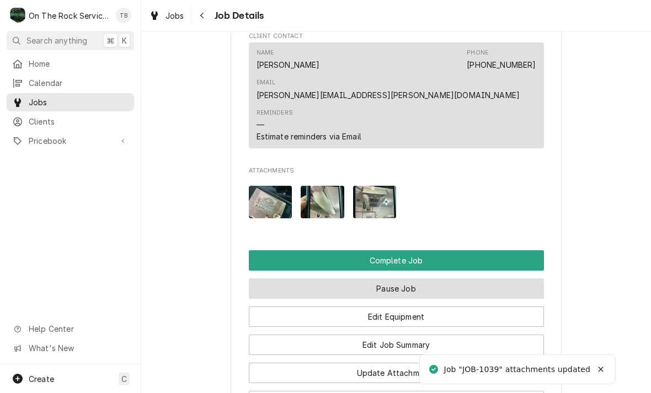
click at [411, 278] on button "Pause Job" at bounding box center [396, 288] width 295 height 20
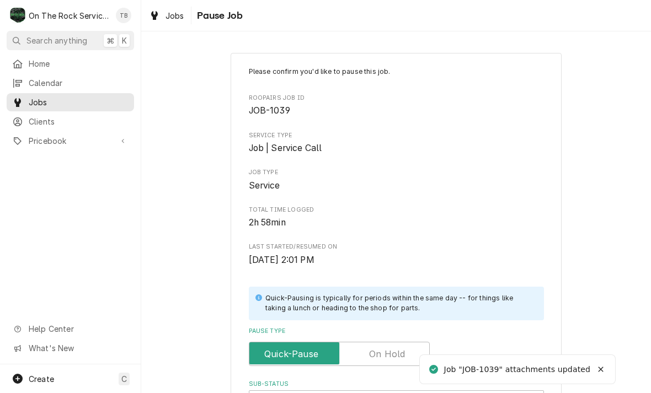
click at [406, 348] on input "Pause Type" at bounding box center [339, 354] width 171 height 24
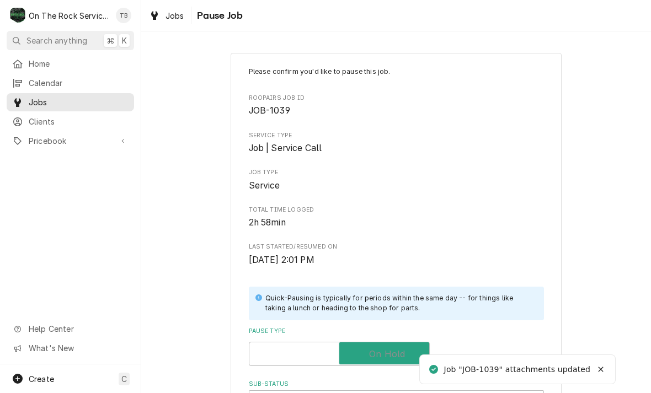
checkbox input "true"
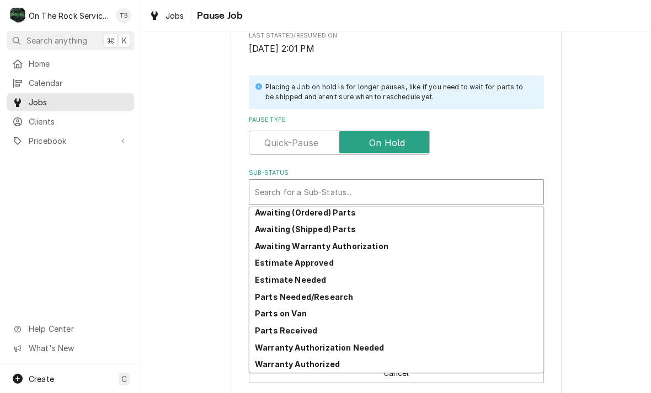
scroll to position [54, 0]
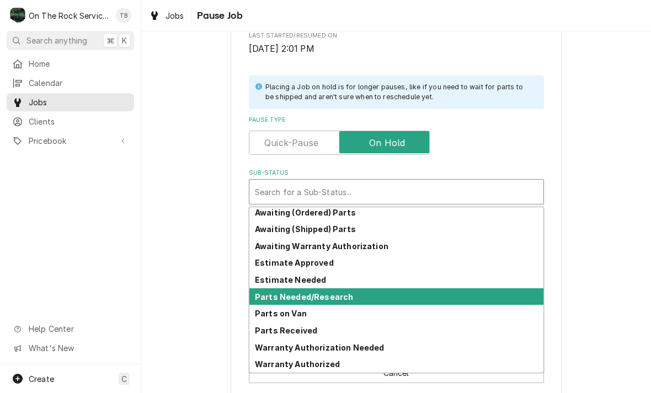
click at [331, 298] on div "Parts Needed/Research" at bounding box center [396, 296] width 294 height 17
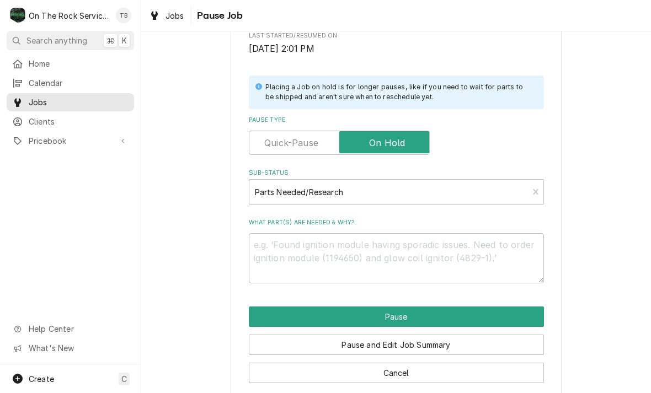
scroll to position [208, 0]
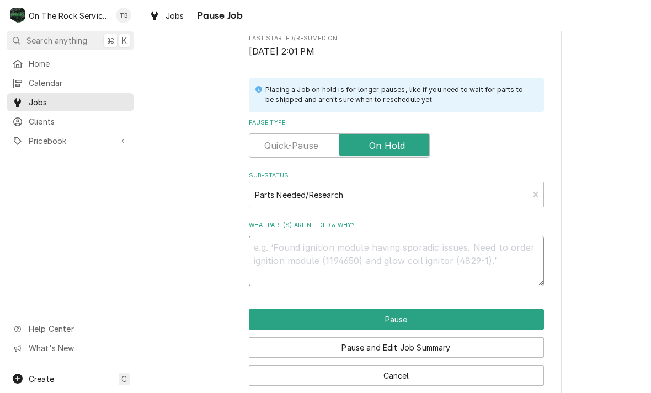
click at [288, 250] on textarea "What part(s) are needed & why?" at bounding box center [396, 261] width 295 height 50
type textarea "x"
type textarea "RE"
type textarea "x"
type textarea "REC"
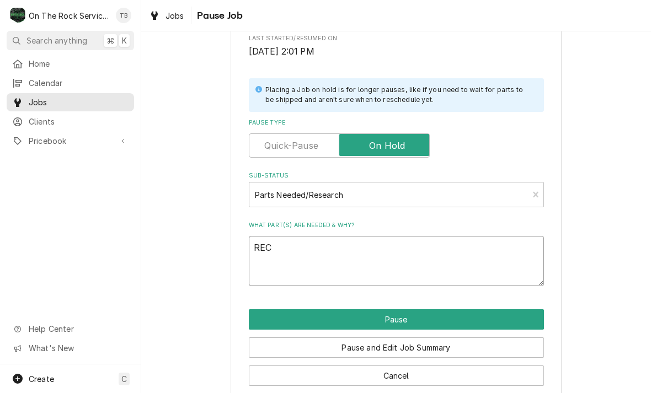
type textarea "x"
type textarea "[PERSON_NAME]"
type textarea "x"
type textarea "RECHE"
type textarea "x"
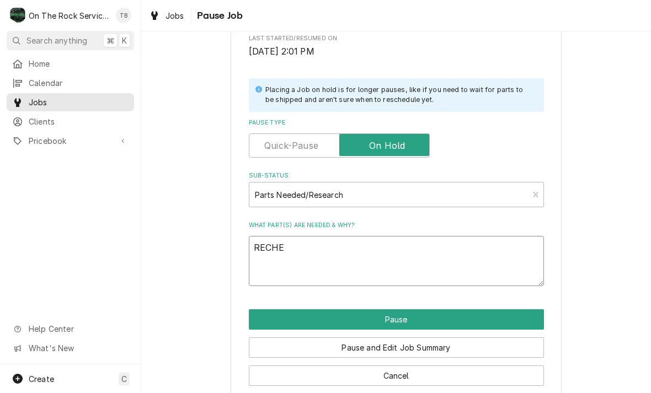
type textarea "RECHEC"
type textarea "x"
type textarea "RECHECK"
type textarea "x"
type textarea "RECHECK"
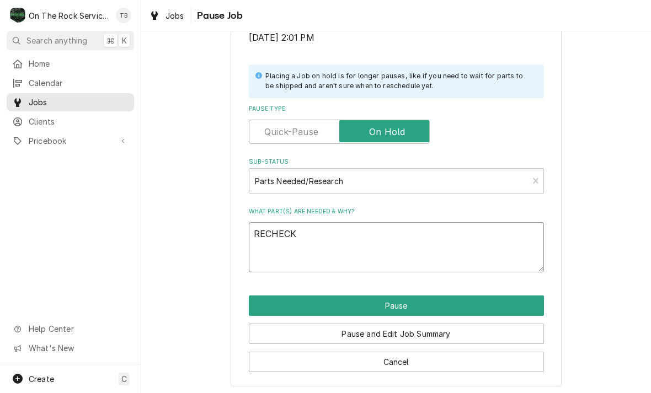
scroll to position [222, 0]
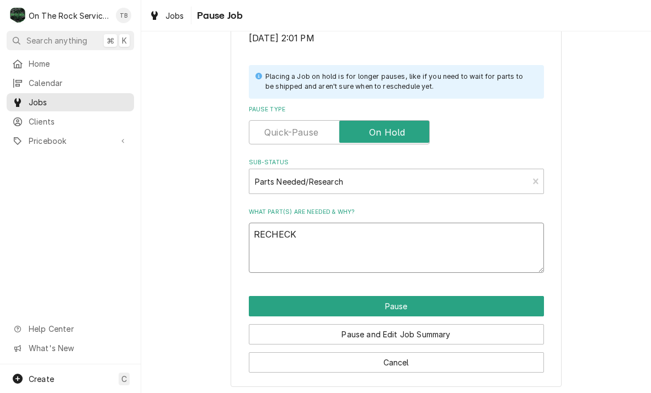
type textarea "x"
type textarea "RECHECK A"
type textarea "x"
type textarea "RECHECK AN"
type textarea "x"
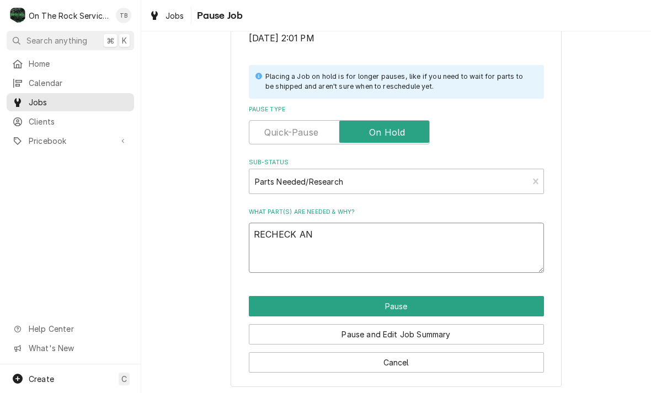
type textarea "RECHECK AND"
type textarea "x"
type textarea "RECHECK AND"
type textarea "x"
type textarea "RECHECK AND FU"
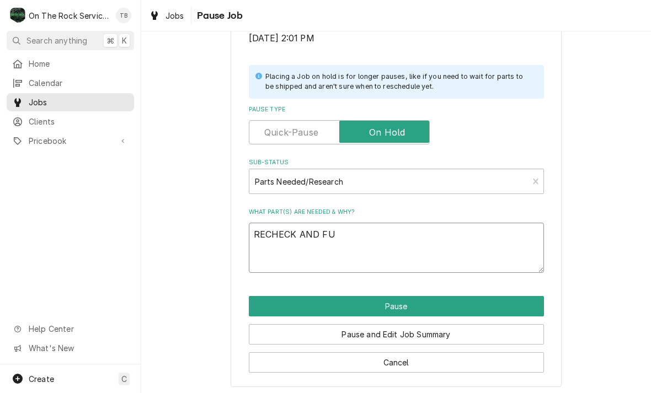
type textarea "x"
type textarea "RECHECK AND FUR"
type textarea "x"
type textarea "RECHECK AND FURT"
type textarea "x"
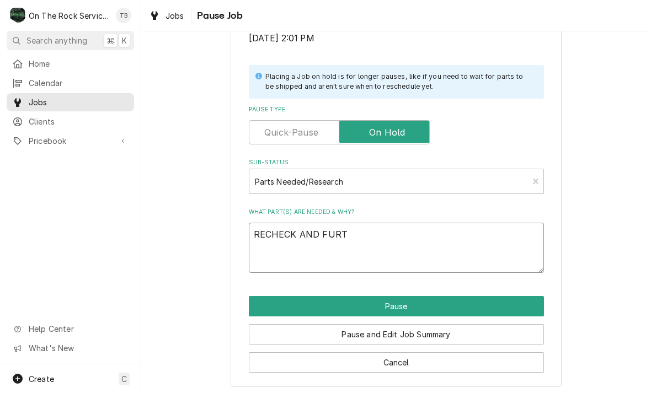
type textarea "RECHECK AND FURTH"
type textarea "x"
type textarea "RECHECK AND FURTHE"
type textarea "x"
type textarea "RECHECK AND FURTHER"
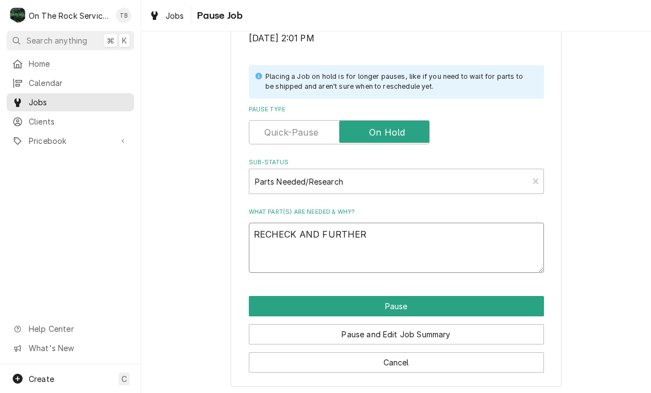
type textarea "x"
type textarea "RECHECK AND FURTHER"
type textarea "x"
type textarea "RECHECK AND FURTHER D"
type textarea "x"
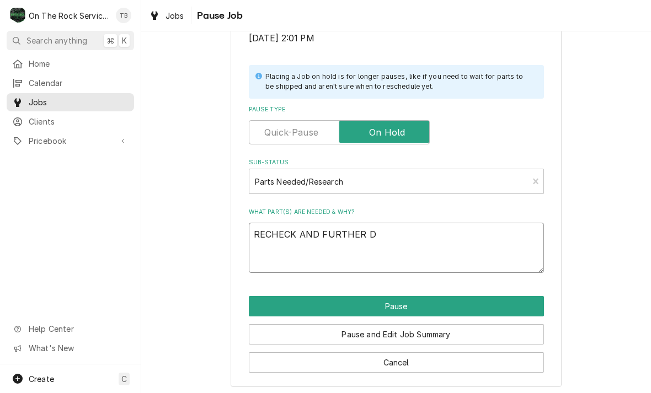
type textarea "RECHECK AND FURTHER DI"
type textarea "x"
type textarea "RECHECK AND FURTHER DIA"
type textarea "x"
type textarea "RECHECK AND FURTHER DIAG"
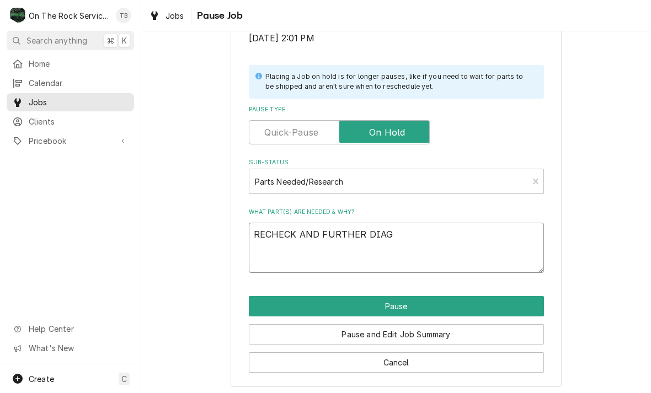
type textarea "x"
type textarea "RECHECK AND FURTHER DIAGN"
type textarea "x"
type textarea "RECHECK AND FURTHER DIAGNO"
type textarea "x"
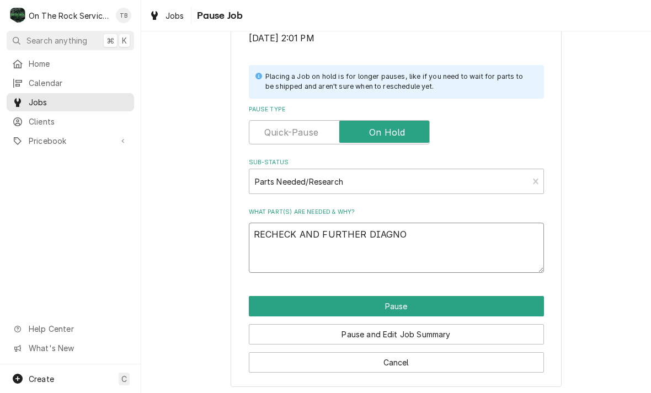
type textarea "RECHECK AND FURTHER DIAGNOS"
type textarea "x"
type textarea "RECHECK AND FURTHER DIAGNOSI"
type textarea "x"
type textarea "RECHECK AND FURTHER DIAGNOSIS"
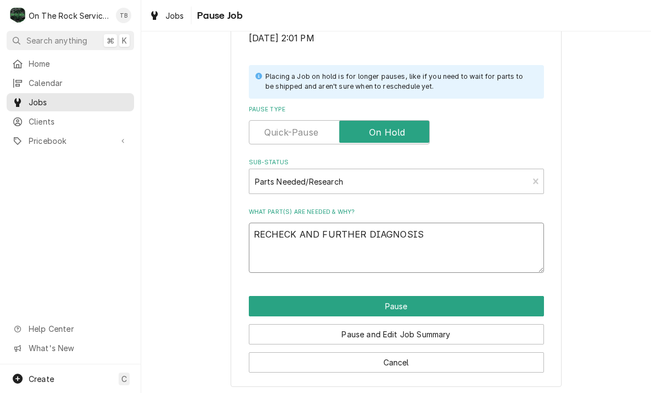
type textarea "x"
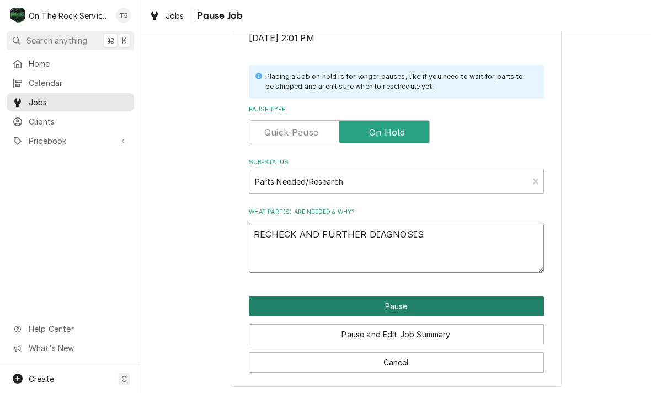
type textarea "RECHECK AND FURTHER DIAGNOSIS"
click at [399, 306] on button "Pause" at bounding box center [396, 306] width 295 height 20
type textarea "x"
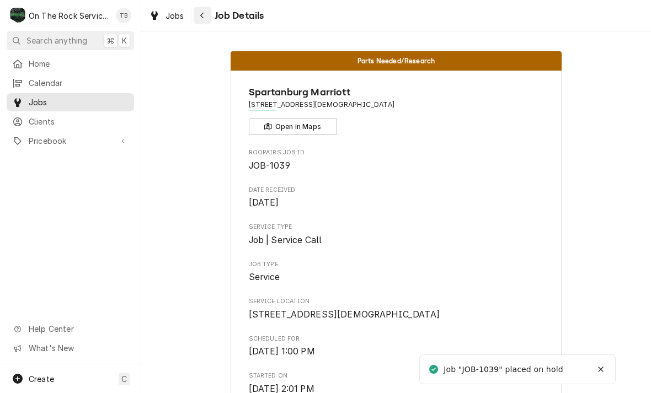
click at [210, 19] on button "Navigate back" at bounding box center [203, 16] width 18 height 18
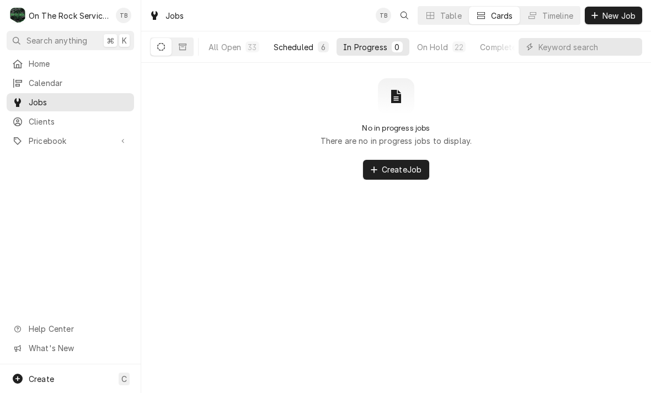
click at [303, 52] on div "Scheduled" at bounding box center [293, 47] width 40 height 12
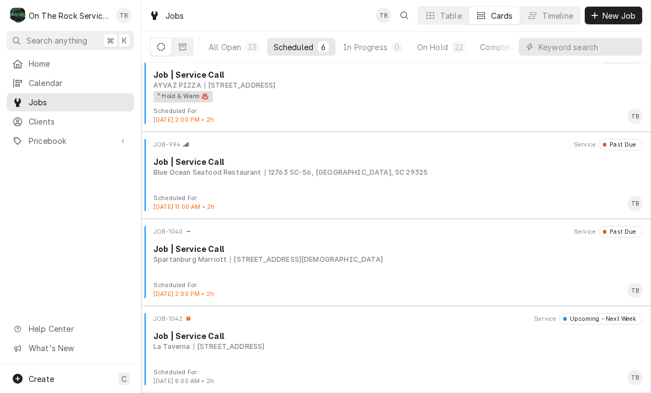
scroll to position [192, 0]
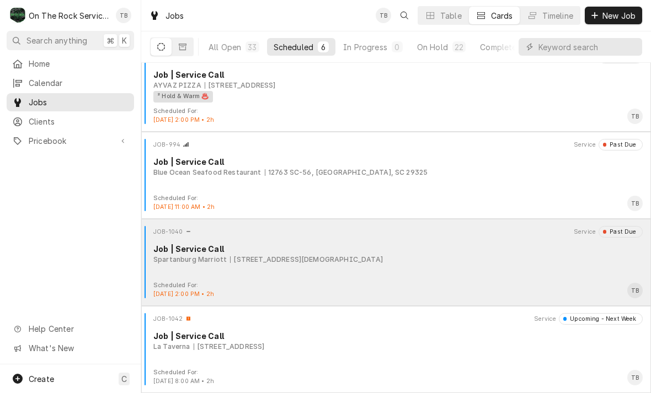
click at [345, 261] on div "Spartanburg Marriott 299 n church st" at bounding box center [397, 260] width 489 height 10
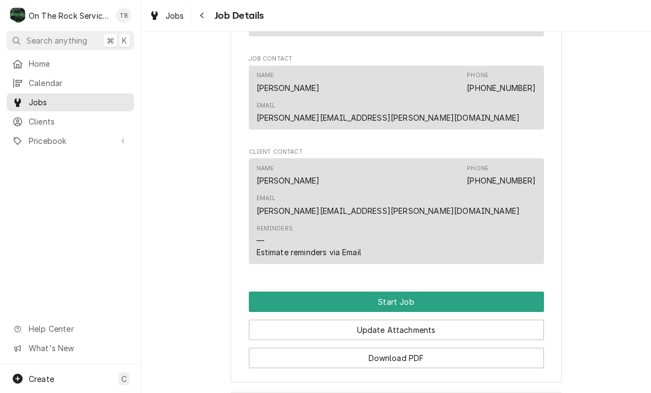
scroll to position [707, 0]
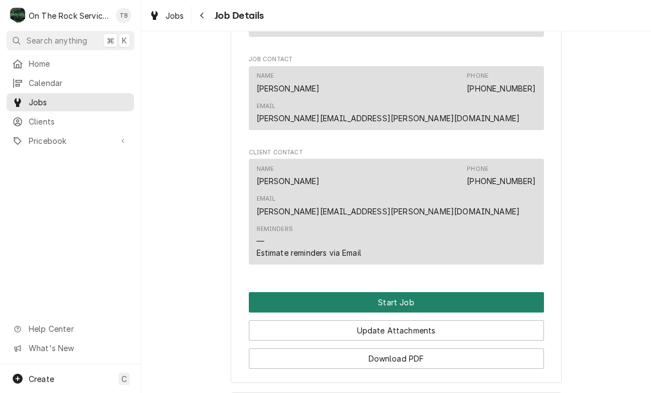
click at [413, 292] on button "Start Job" at bounding box center [396, 302] width 295 height 20
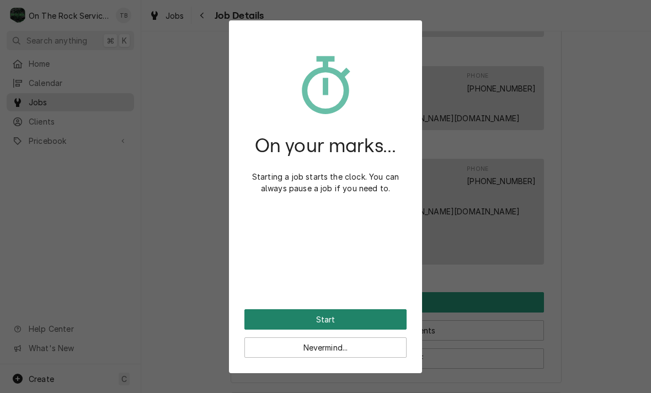
click at [378, 323] on button "Start" at bounding box center [325, 319] width 162 height 20
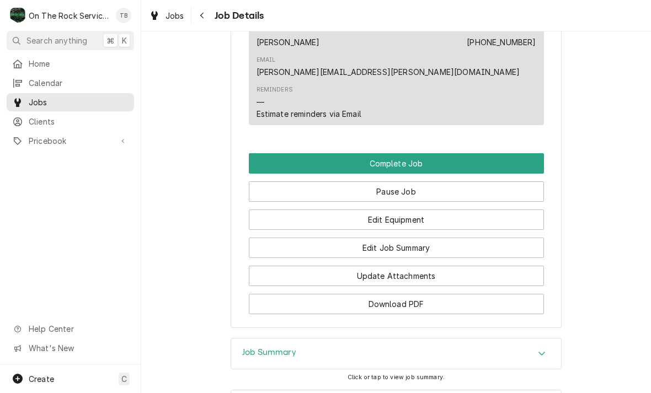
scroll to position [882, 0]
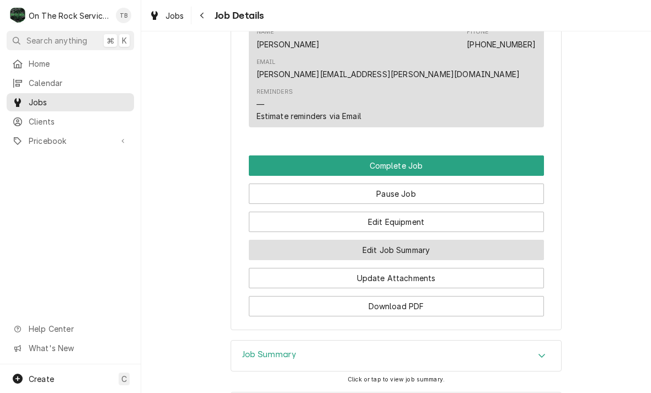
click at [405, 240] on button "Edit Job Summary" at bounding box center [396, 250] width 295 height 20
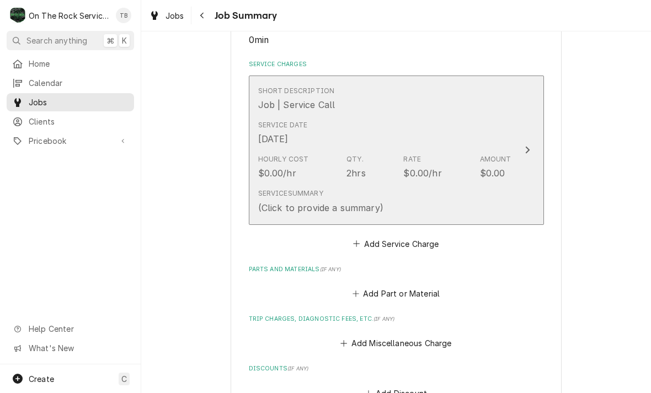
click at [358, 191] on div "Service Summary (Click to provide a summary)" at bounding box center [320, 201] width 125 height 25
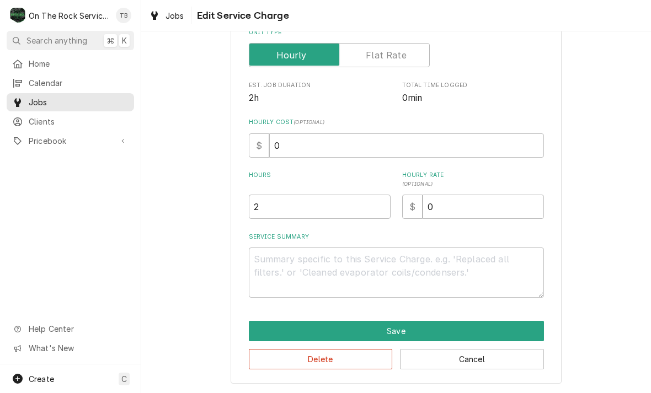
scroll to position [168, 0]
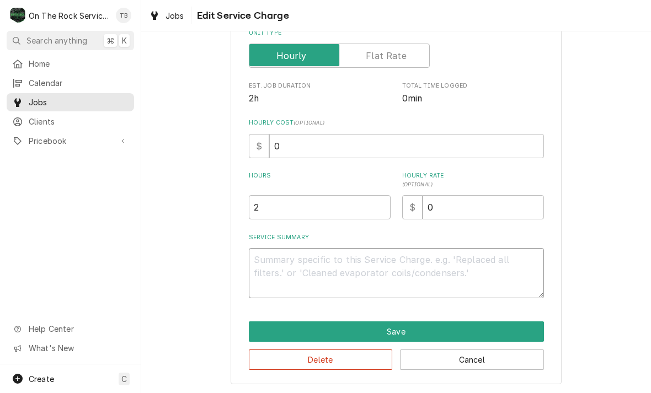
click at [280, 271] on textarea "Service Summary" at bounding box center [396, 273] width 295 height 50
type textarea "x"
type textarea "9"
type textarea "x"
type textarea "9/"
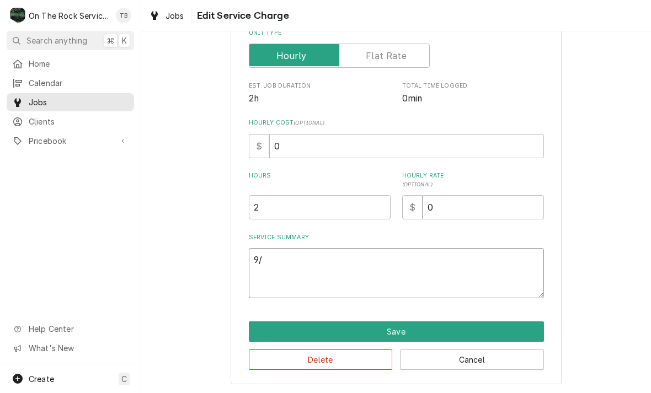
type textarea "x"
type textarea "9/3"
type textarea "x"
type textarea "9/3/"
type textarea "x"
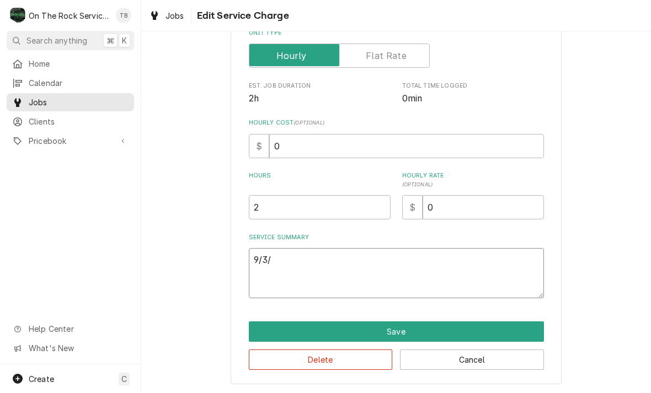
type textarea "9/3/2"
type textarea "x"
type textarea "9/3/25"
type textarea "x"
type textarea "9/3/25"
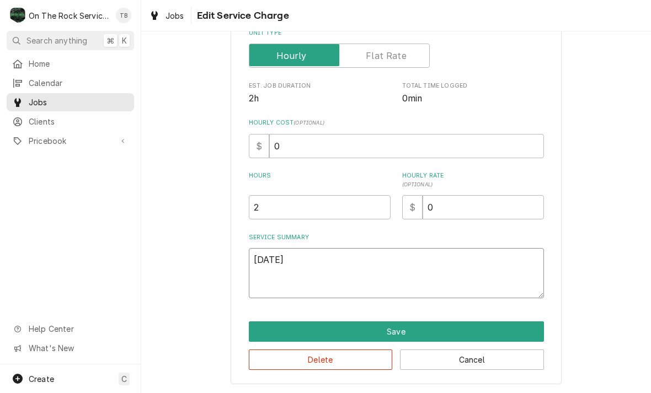
type textarea "x"
type textarea "9/3/25 T"
type textarea "x"
type textarea "9/3/25 TM"
type textarea "x"
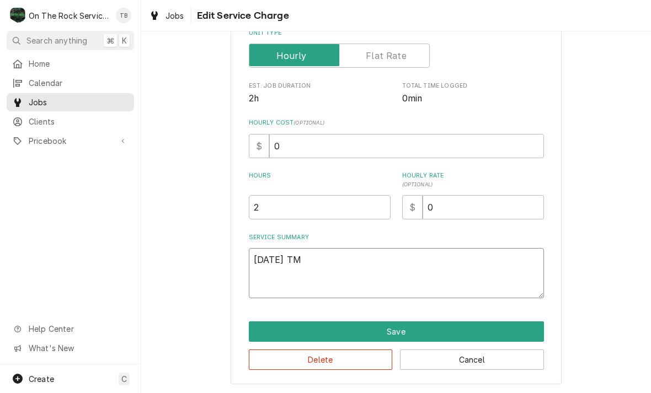
type textarea "9/3/25 TMB"
type textarea "x"
type textarea "9/3/25 TMB"
type textarea "x"
type textarea "9/3/25 TMB P"
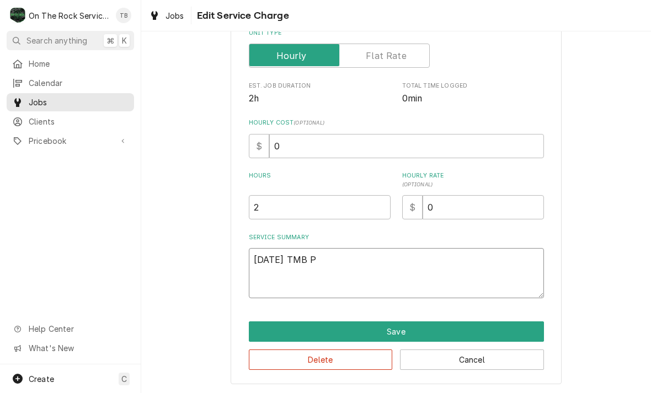
type textarea "x"
type textarea "9/3/25 TMB PR"
type textarea "x"
type textarea "9/3/25 TMB PRO"
type textarea "x"
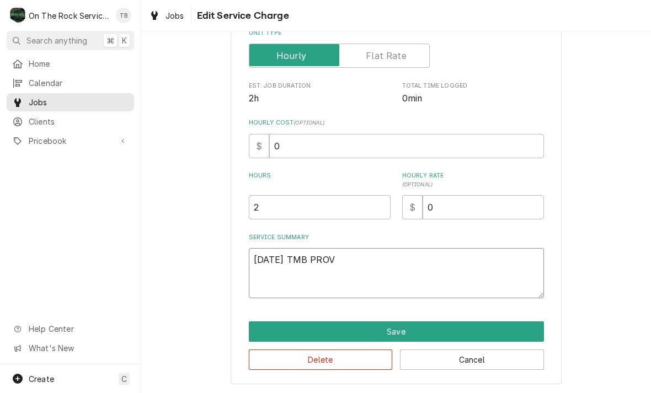
type textarea "9/3/25 TMB PROVI"
type textarea "x"
type textarea "9/3/25 TMB PROVID"
type textarea "x"
type textarea "9/3/25 TMB PROVIDE"
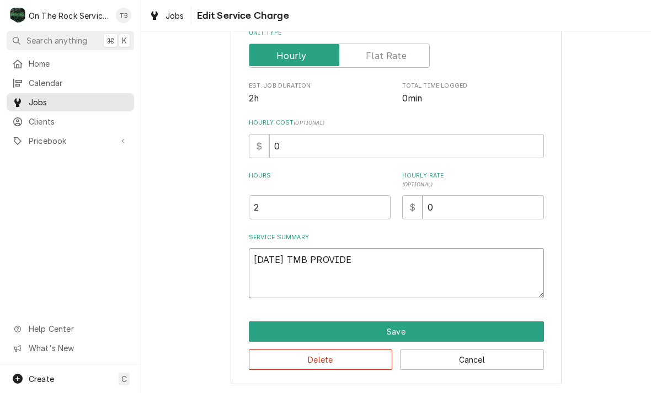
type textarea "x"
type textarea "9/3/25 TMB PROVIDE S"
type textarea "x"
type textarea "9/3/25 TMB PROVIDE SE"
type textarea "x"
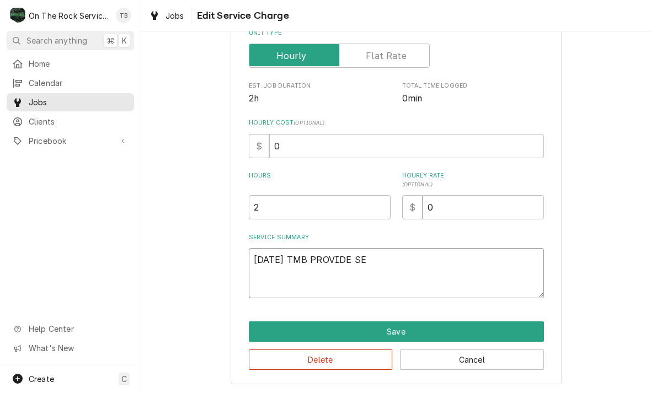
type textarea "9/3/25 TMB PROVIDE SER"
type textarea "x"
type textarea "9/3/25 TMB PROVIDE SERV"
type textarea "x"
type textarea "9/3/25 TMB PROVIDE SERVIC"
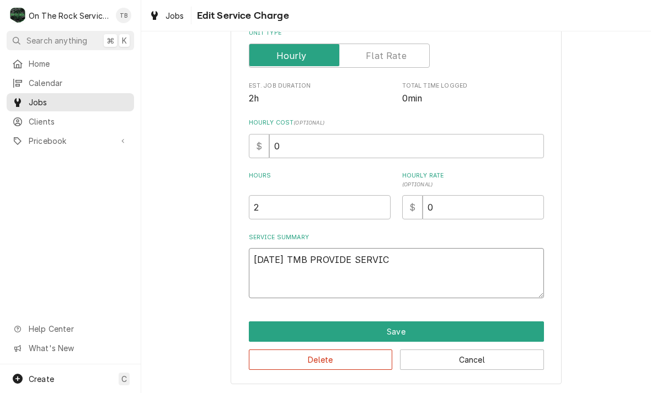
type textarea "x"
type textarea "9/3/25 TMB PROVIDE SERVICE"
type textarea "x"
type textarea "9/3/25 TMB PROVIDE SERVICE"
type textarea "x"
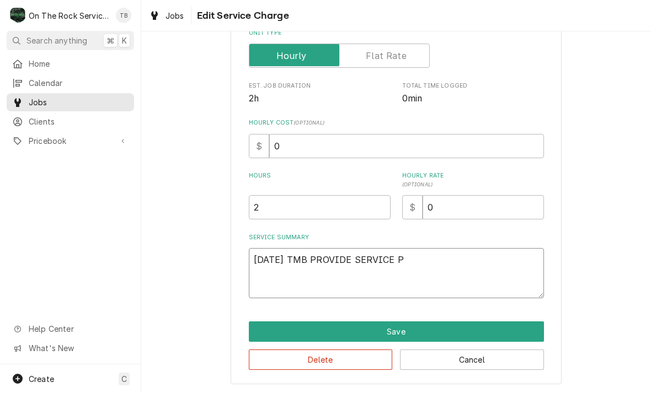
type textarea "9/3/25 TMB PROVIDE SERVICE PA"
type textarea "x"
type textarea "9/3/25 TMB PROVIDE SERVICE PART"
type textarea "x"
type textarea "9/3/25 TMB PROVIDE SERVICE PARTS"
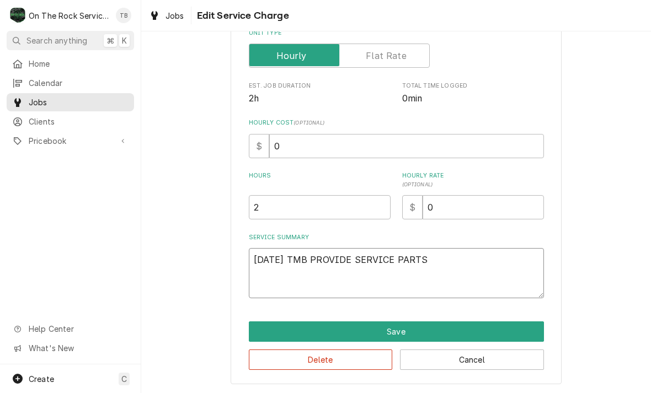
type textarea "x"
type textarea "9/3/25 TMB PROVIDE SERVICE PARTS A"
type textarea "x"
type textarea "9/3/25 TMB PROVIDE SERVICE PARTS AN"
type textarea "x"
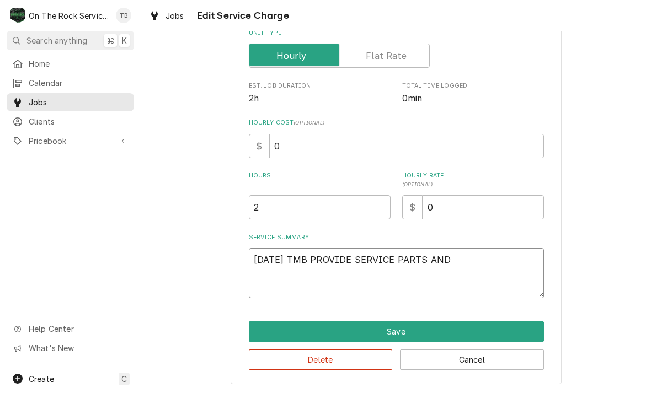
type textarea "9/3/25 TMB PROVIDE SERVICE PARTS AND"
type textarea "x"
type textarea "9/3/25 TMB PROVIDE SERVICE PARTS AND L"
type textarea "x"
type textarea "9/3/25 TMB PROVIDE SERVICE PARTS AND LA"
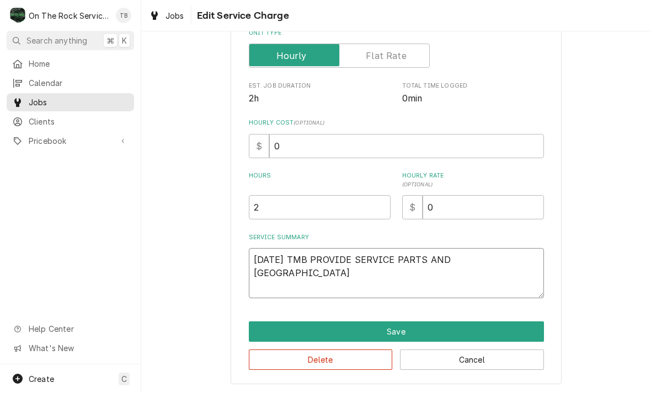
type textarea "x"
type textarea "9/3/25 TMB PROVIDE SERVICE PARTS AND LAB"
type textarea "x"
type textarea "9/3/25 TMB PROVIDE SERVICE PARTS AND LABO"
type textarea "x"
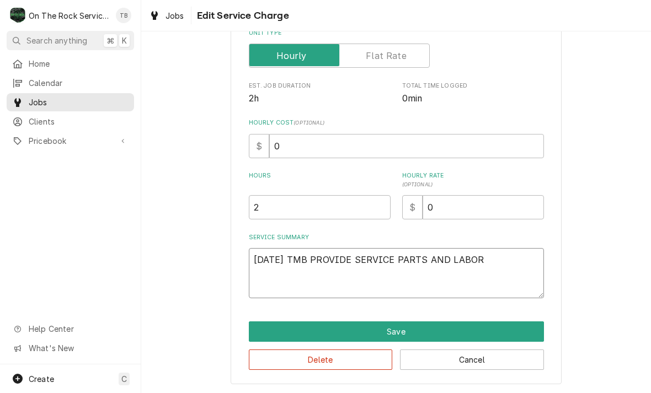
type textarea "9/3/25 TMB PROVIDE SERVICE PARTS AND LABOR"
type textarea "x"
type textarea "9/3/25 TMB PROVIDE SERVICE PARTS AND LABOR T"
type textarea "x"
type textarea "9/3/25 TMB PROVIDE SERVICE PARTS AND LABOR TO"
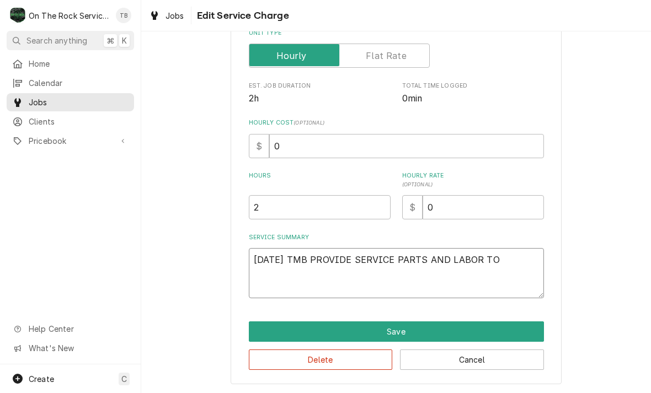
type textarea "x"
type textarea "9/3/25 TMB PROVIDE SERVICE PARTS AND LABOR TO"
type textarea "x"
type textarea "9/3/25 TMB PROVIDE SERVICE PARTS AND LABOR TO D"
type textarea "x"
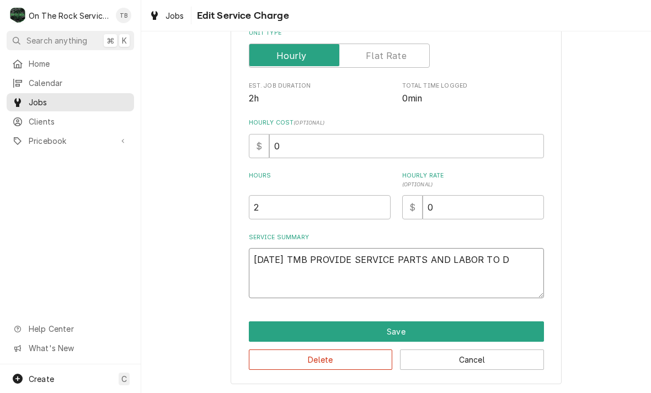
type textarea "9/3/25 TMB PROVIDE SERVICE PARTS AND LABOR TO DE"
type textarea "x"
type textarea "9/3/25 TMB PROVIDE SERVICE PARTS AND LABOR TO DET"
type textarea "x"
type textarea "9/3/25 TMB PROVIDE SERVICE PARTS AND LABOR TO DETE"
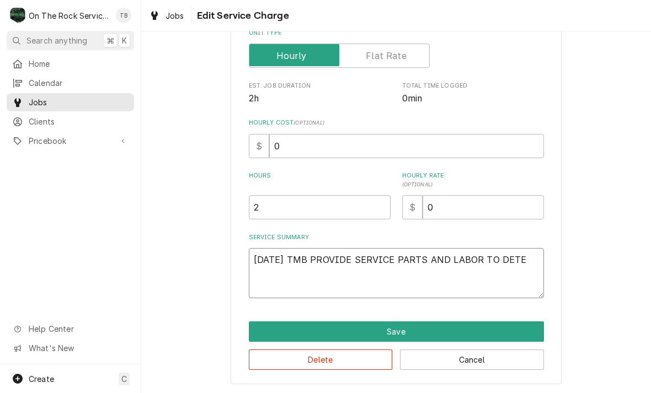
type textarea "x"
type textarea "9/3/25 TMB PROVIDE SERVICE PARTS AND LABOR TO DETER"
type textarea "x"
type textarea "9/3/25 TMB PROVIDE SERVICE PARTS AND LABOR TO DETERMI"
type textarea "x"
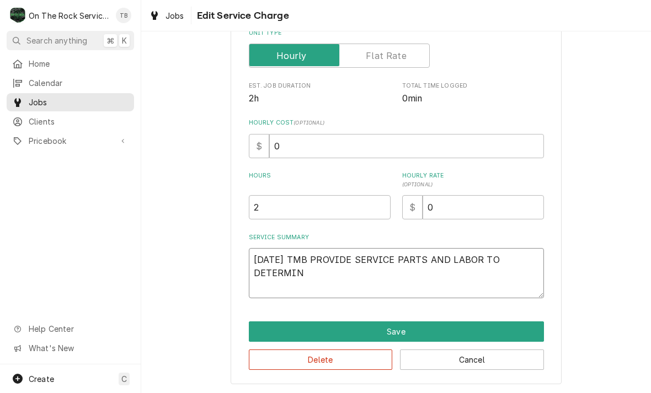
type textarea "9/3/25 TMB PROVIDE SERVICE PARTS AND LABOR TO DETERMINE"
type textarea "x"
type textarea "9/3/25 TMB PROVIDE SERVICE PARTS AND LABOR TO DETERMINE"
type textarea "x"
type textarea "9/3/25 TMB PROVIDE SERVICE PARTS AND LABOR TO DETERMINE T"
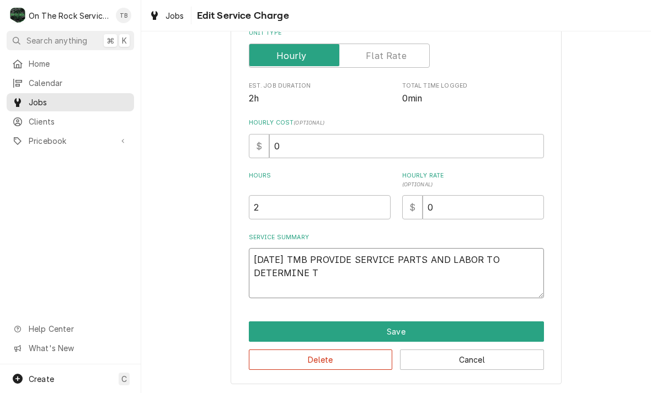
type textarea "x"
type textarea "9/3/25 TMB PROVIDE SERVICE PARTS AND LABOR TO DETERMINE TH"
type textarea "x"
type textarea "9/3/25 TMB PROVIDE SERVICE PARTS AND LABOR TO DETERMINE THAT"
type textarea "x"
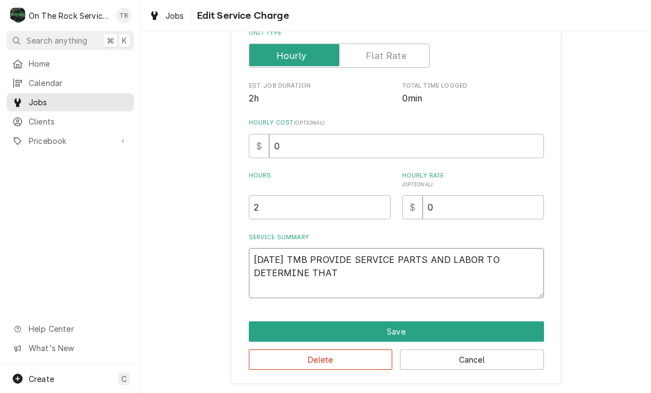
type textarea "9/3/25 TMB PROVIDE SERVICE PARTS AND LABOR TO DETERMINE THAT"
type textarea "x"
type textarea "9/3/25 TMB PROVIDE SERVICE PARTS AND LABOR TO DETERMINE THAT PE"
type textarea "x"
type textarea "9/3/25 TMB PROVIDE SERVICE PARTS AND LABOR TO DETERMINE THAT PER"
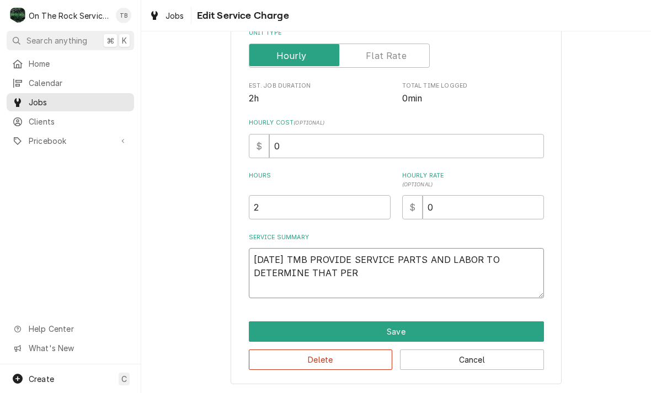
type textarea "x"
type textarea "9/3/25 TMB PROVIDE SERVICE PARTS AND LABOR TO DETERMINE THAT PER"
type textarea "x"
type textarea "9/3/25 TMB PROVIDE SERVICE PARTS AND LABOR TO DETERMINE THAT PER C"
type textarea "x"
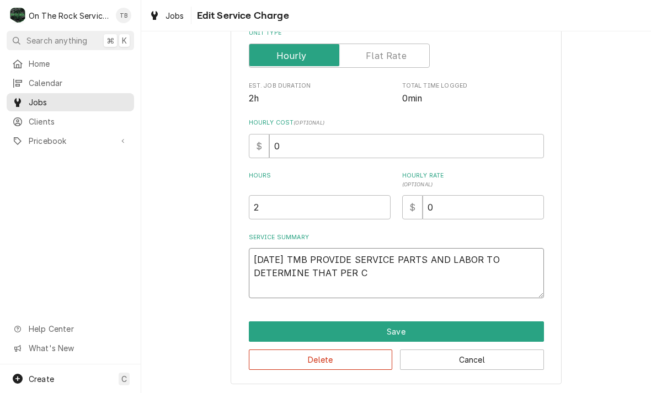
type textarea "9/3/25 TMB PROVIDE SERVICE PARTS AND LABOR TO DETERMINE THAT PER CU"
type textarea "x"
type textarea "9/3/25 TMB PROVIDE SERVICE PARTS AND LABOR TO DETERMINE THAT PER CUS"
type textarea "x"
type textarea "9/3/25 TMB PROVIDE SERVICE PARTS AND LABOR TO DETERMINE THAT PER CUST"
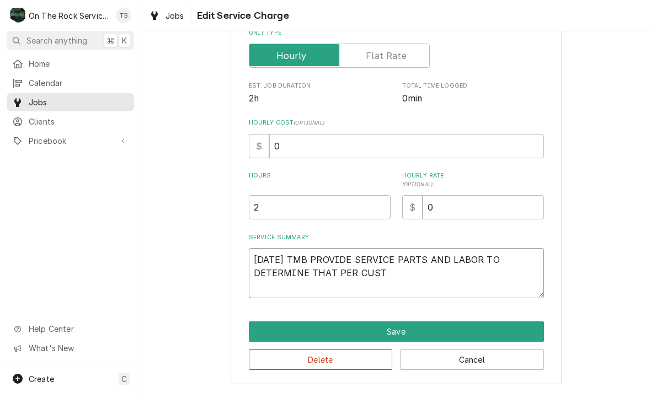
type textarea "x"
type textarea "9/3/25 TMB PROVIDE SERVICE PARTS AND LABOR TO DETERMINE THAT PER CUSTO"
type textarea "x"
type textarea "9/3/25 TMB PROVIDE SERVICE PARTS AND LABOR TO DETERMINE THAT PER CUSTOM"
type textarea "x"
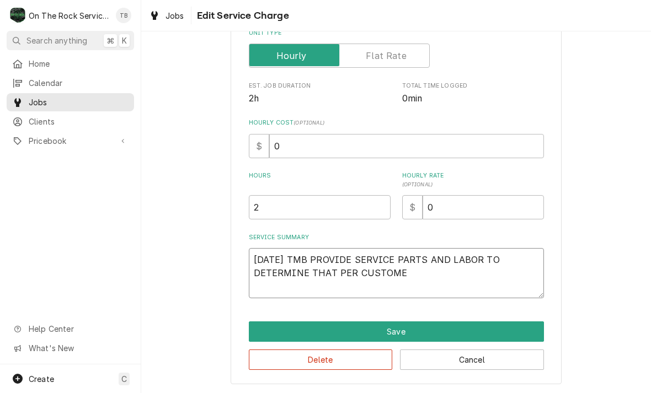
type textarea "9/3/25 TMB PROVIDE SERVICE PARTS AND LABOR TO DETERMINE THAT PER CUSTOMER"
type textarea "x"
type textarea "9/3/25 TMB PROVIDE SERVICE PARTS AND LABOR TO DETERMINE THAT PER CUSTOMER"
type textarea "x"
type textarea "9/3/25 TMB PROVIDE SERVICE PARTS AND LABOR TO DETERMINE THAT PER CUSTOMER U"
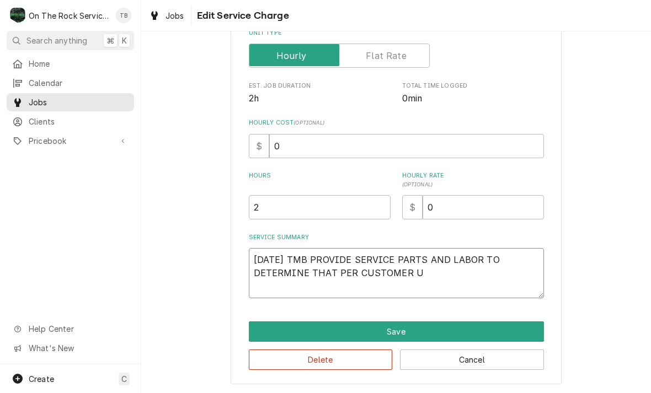
type textarea "x"
type textarea "9/3/25 TMB PROVIDE SERVICE PARTS AND LABOR TO DETERMINE THAT PER CUSTOMER UN"
type textarea "x"
type textarea "9/3/25 TMB PROVIDE SERVICE PARTS AND LABOR TO DETERMINE THAT PER CUSTOMER UNI"
type textarea "x"
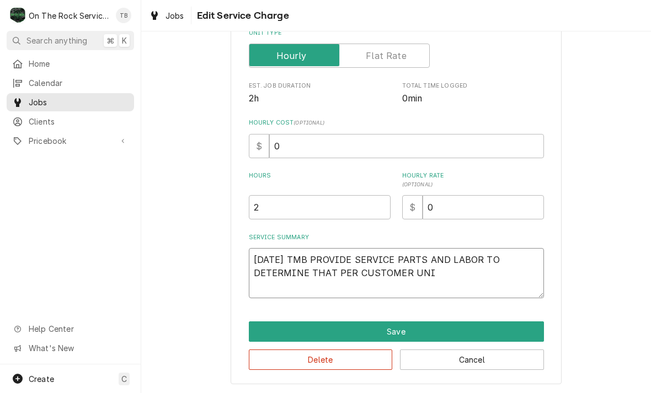
type textarea "9/3/25 TMB PROVIDE SERVICE PARTS AND LABOR TO DETERMINE THAT PER CUSTOMER UNIT"
type textarea "x"
type textarea "9/3/25 TMB PROVIDE SERVICE PARTS AND LABOR TO DETERMINE THAT PER CUSTOMER UNIT"
type textarea "x"
type textarea "9/3/25 TMB PROVIDE SERVICE PARTS AND LABOR TO DETERMINE THAT PER CUSTOMER UNIT …"
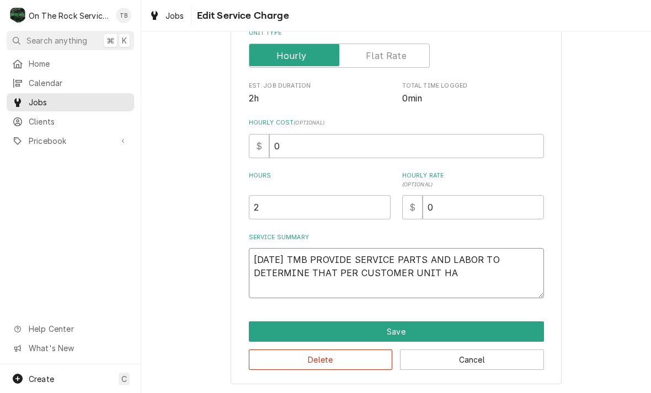
type textarea "x"
type textarea "9/3/25 TMB PROVIDE SERVICE PARTS AND LABOR TO DETERMINE THAT PER CUSTOMER UNIT …"
type textarea "x"
type textarea "9/3/25 TMB PROVIDE SERVICE PARTS AND LABOR TO DETERMINE THAT PER CUSTOMER UNIT …"
type textarea "x"
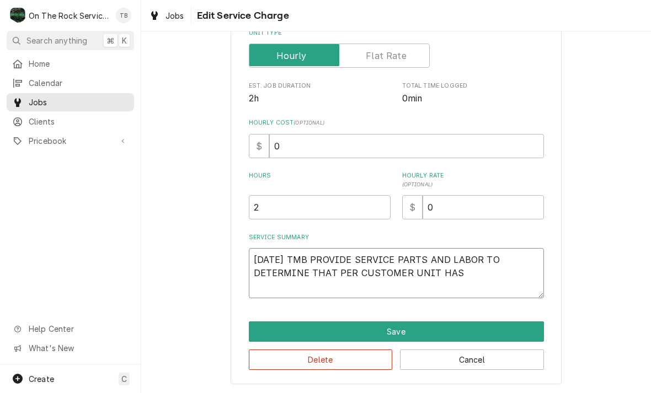
type textarea "9/3/25 TMB PROVIDE SERVICE PARTS AND LABOR TO DETERMINE THAT PER CUSTOMER UNIT …"
type textarea "x"
type textarea "9/3/25 TMB PROVIDE SERVICE PARTS AND LABOR TO DETERMINE THAT PER CUSTOMER UNIT …"
type textarea "x"
type textarea "9/3/25 TMB PROVIDE SERVICE PARTS AND LABOR TO DETERMINE THAT PER CUSTOMER UNIT …"
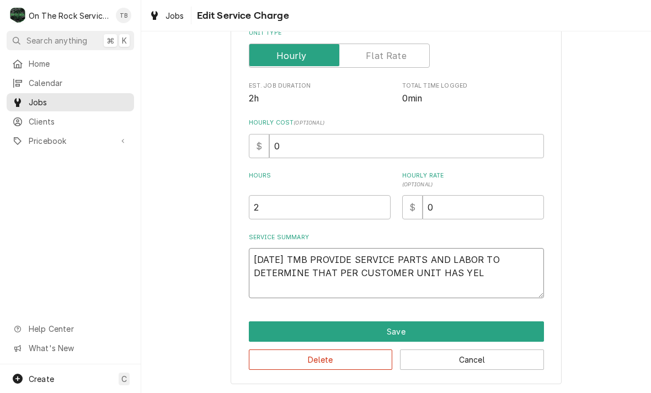
type textarea "x"
type textarea "9/3/25 TMB PROVIDE SERVICE PARTS AND LABOR TO DETERMINE THAT PER CUSTOMER UNIT …"
type textarea "x"
type textarea "9/3/25 TMB PROVIDE SERVICE PARTS AND LABOR TO DETERMINE THAT PER CUSTOMER UNIT …"
type textarea "x"
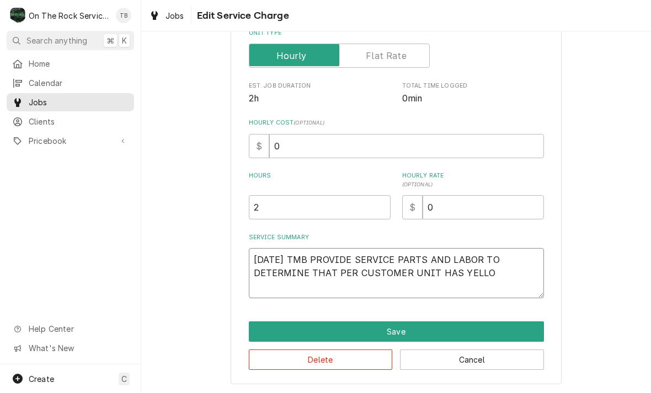
type textarea "9/3/25 TMB PROVIDE SERVICE PARTS AND LABOR TO DETERMINE THAT PER CUSTOMER UNIT …"
type textarea "x"
type textarea "9/3/25 TMB PROVIDE SERVICE PARTS AND LABOR TO DETERMINE THAT PER CUSTOMER UNIT …"
type textarea "x"
type textarea "9/3/25 TMB PROVIDE SERVICE PARTS AND LABOR TO DETERMINE THAT PER CUSTOMER UNIT …"
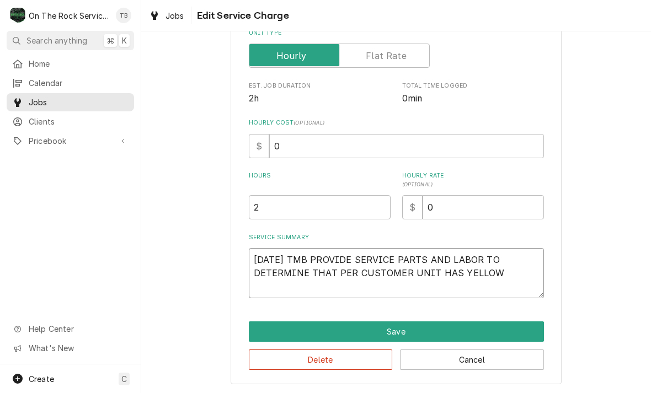
type textarea "x"
type textarea "9/3/25 TMB PROVIDE SERVICE PARTS AND LABOR TO DETERMINE THAT PER CUSTOMER UNIT …"
type textarea "x"
type textarea "9/3/25 TMB PROVIDE SERVICE PARTS AND LABOR TO DETERMINE THAT PER CUSTOMER UNIT …"
type textarea "x"
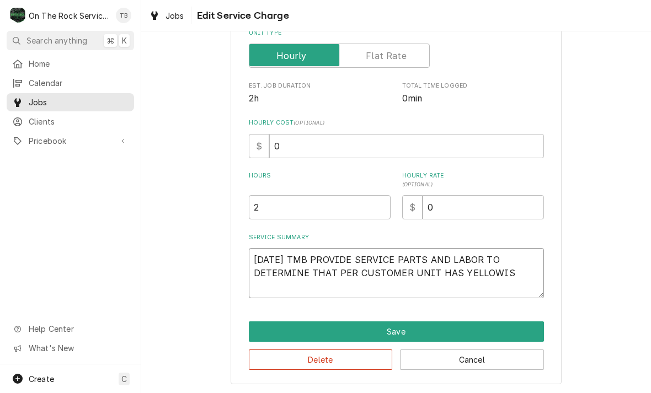
type textarea "9/3/25 TMB PROVIDE SERVICE PARTS AND LABOR TO DETERMINE THAT PER CUSTOMER UNIT …"
type textarea "x"
type textarea "9/3/25 TMB PROVIDE SERVICE PARTS AND LABOR TO DETERMINE THAT PER CUSTOMER UNIT …"
type textarea "x"
type textarea "9/3/25 TMB PROVIDE SERVICE PARTS AND LABOR TO DETERMINE THAT PER CUSTOMER UNIT …"
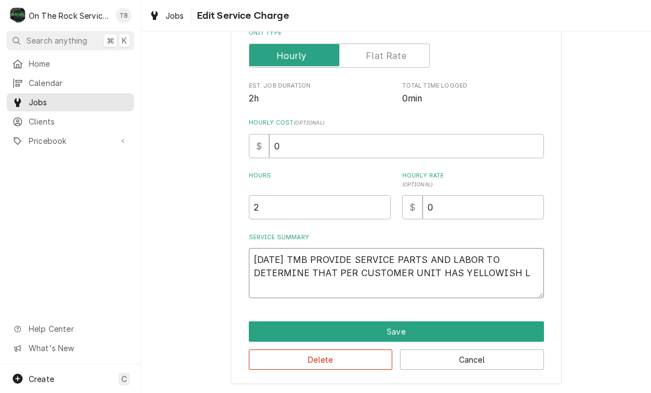
type textarea "x"
type textarea "9/3/25 TMB PROVIDE SERVICE PARTS AND LABOR TO DETERMINE THAT PER CUSTOMER UNIT …"
type textarea "x"
type textarea "9/3/25 TMB PROVIDE SERVICE PARTS AND LABOR TO DETERMINE THAT PER CUSTOMER UNIT …"
type textarea "x"
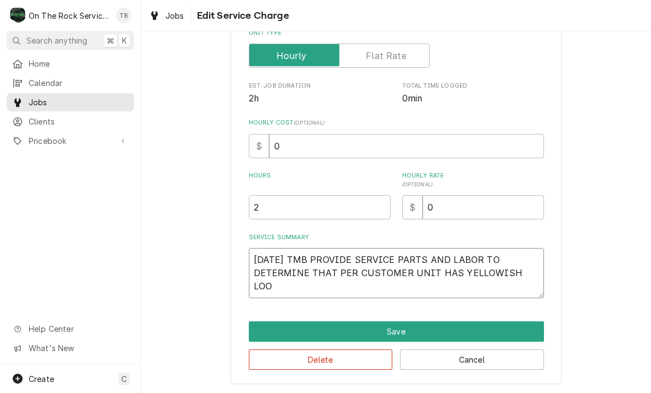
type textarea "9/3/25 TMB PROVIDE SERVICE PARTS AND LABOR TO DETERMINE THAT PER CUSTOMER UNIT …"
type textarea "x"
type textarea "9/3/25 TMB PROVIDE SERVICE PARTS AND LABOR TO DETERMINE THAT PER CUSTOMER UNIT …"
type textarea "x"
type textarea "9/3/25 TMB PROVIDE SERVICE PARTS AND LABOR TO DETERMINE THAT PER CUSTOMER UNIT …"
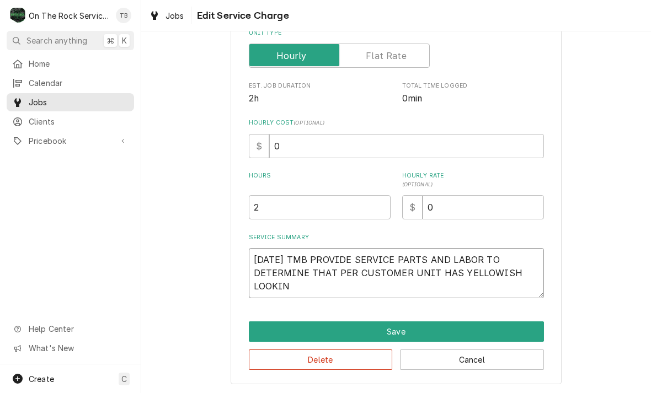
type textarea "x"
type textarea "9/3/25 TMB PROVIDE SERVICE PARTS AND LABOR TO DETERMINE THAT PER CUSTOMER UNIT …"
type textarea "x"
type textarea "9/3/25 TMB PROVIDE SERVICE PARTS AND LABOR TO DETERMINE THAT PER CUSTOMER UNIT …"
type textarea "x"
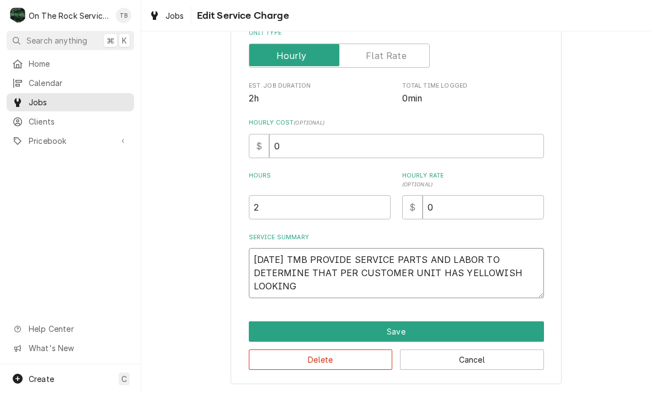
type textarea "9/3/25 TMB PROVIDE SERVICE PARTS AND LABOR TO DETERMINE THAT PER CUSTOMER UNIT …"
type textarea "x"
type textarea "9/3/25 TMB PROVIDE SERVICE PARTS AND LABOR TO DETERMINE THAT PER CUSTOMER UNIT …"
type textarea "x"
type textarea "9/3/25 TMB PROVIDE SERVICE PARTS AND LABOR TO DETERMINE THAT PER CUSTOMER UNIT …"
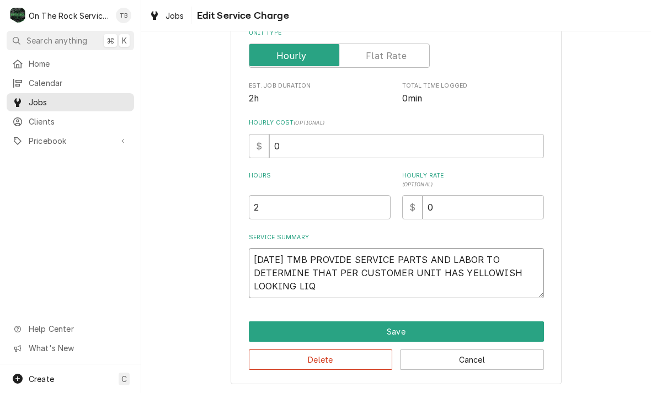
type textarea "x"
type textarea "9/3/25 TMB PROVIDE SERVICE PARTS AND LABOR TO DETERMINE THAT PER CUSTOMER UNIT …"
type textarea "x"
type textarea "9/3/25 TMB PROVIDE SERVICE PARTS AND LABOR TO DETERMINE THAT PER CUSTOMER UNIT …"
type textarea "x"
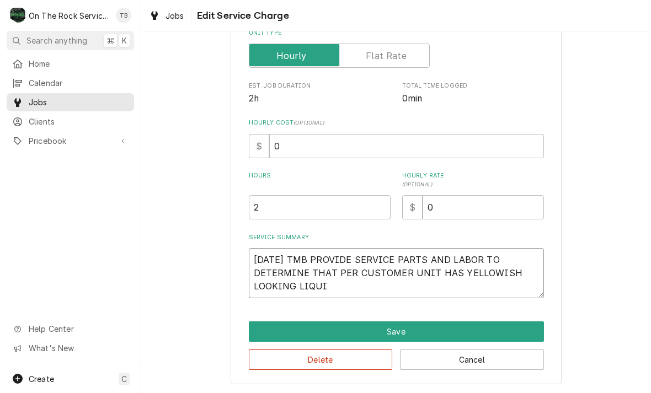
type textarea "9/3/25 TMB PROVIDE SERVICE PARTS AND LABOR TO DETERMINE THAT PER CUSTOMER UNIT …"
type textarea "x"
type textarea "9/3/25 TMB PROVIDE SERVICE PARTS AND LABOR TO DETERMINE THAT PER CUSTOMER UNIT …"
type textarea "x"
type textarea "9/3/25 TMB PROVIDE SERVICE PARTS AND LABOR TO DETERMINE THAT PER CUSTOMER UNIT …"
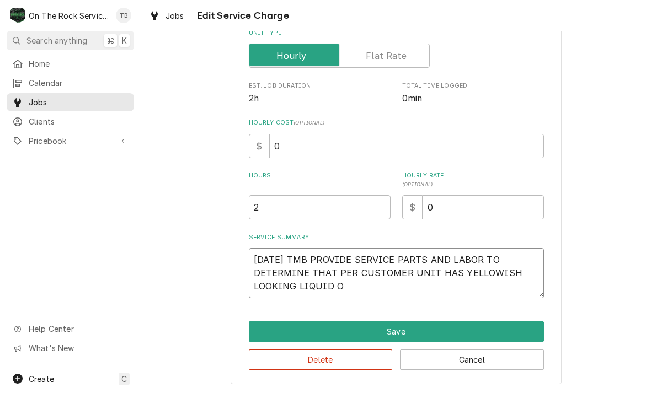
type textarea "x"
type textarea "9/3/25 TMB PROVIDE SERVICE PARTS AND LABOR TO DETERMINE THAT PER CUSTOMER UNIT …"
type textarea "x"
type textarea "9/3/25 TMB PROVIDE SERVICE PARTS AND LABOR TO DETERMINE THAT PER CUSTOMER UNIT …"
type textarea "x"
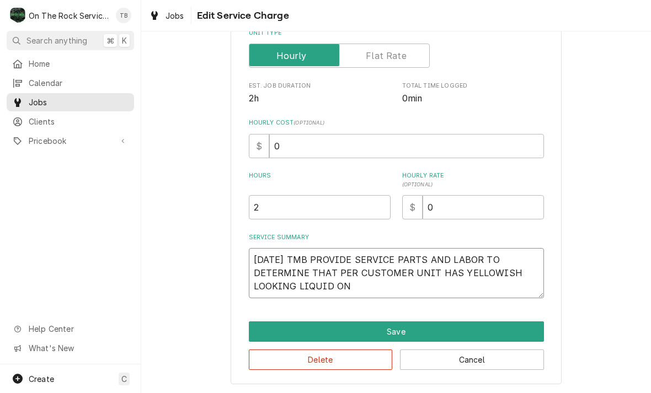
type textarea "9/3/25 TMB PROVIDE SERVICE PARTS AND LABOR TO DETERMINE THAT PER CUSTOMER UNIT …"
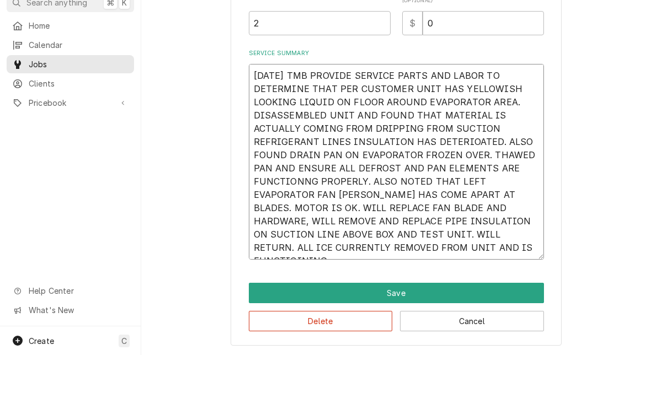
scroll to position [313, 0]
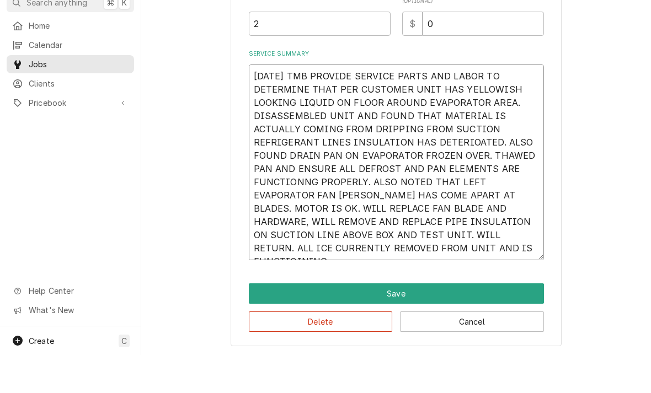
click at [497, 252] on textarea "9/3/25 TMB PROVIDE SERVICE PARTS AND LABOR TO DETERMINE THAT PER CUSTOMER UNIT …" at bounding box center [396, 201] width 295 height 196
click at [290, 178] on textarea "9/3/25 TMB PROVIDE SERVICE PARTS AND LABOR TO DETERMINE THAT PER CUSTOMER UNIT …" at bounding box center [396, 201] width 295 height 196
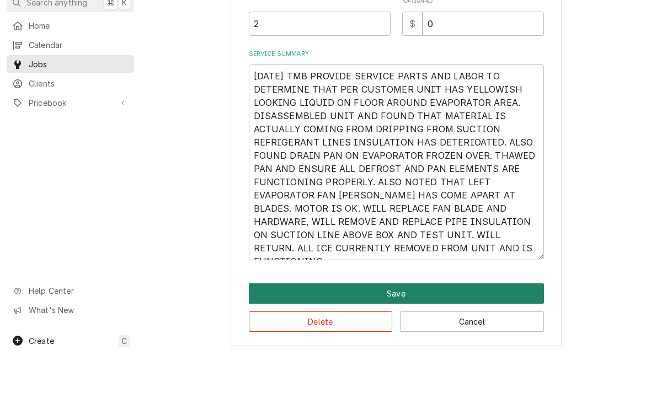
click at [368, 321] on button "Save" at bounding box center [396, 331] width 295 height 20
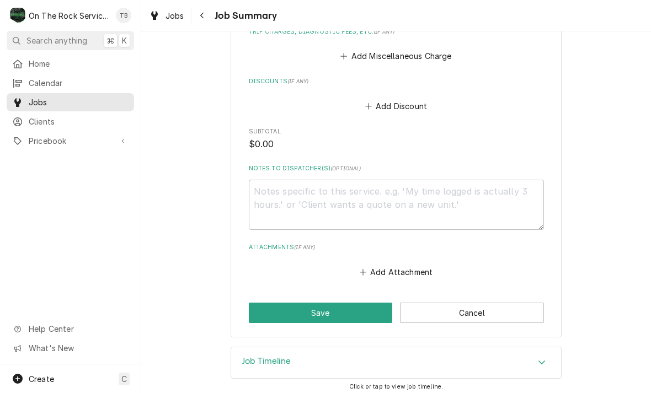
scroll to position [725, 0]
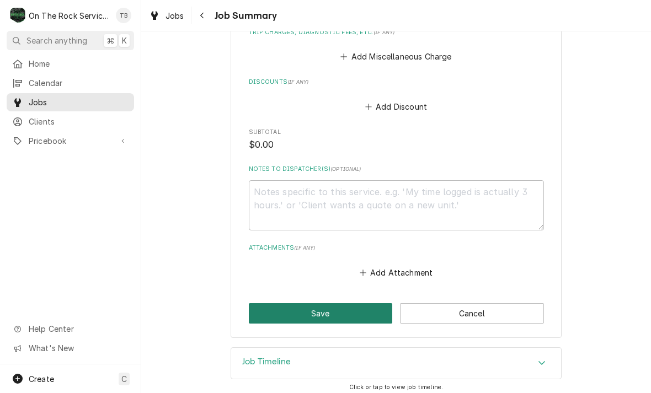
click at [343, 313] on button "Save" at bounding box center [321, 313] width 144 height 20
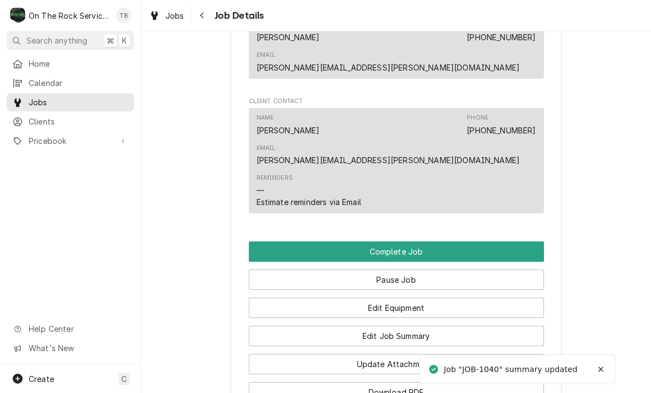
scroll to position [927, 0]
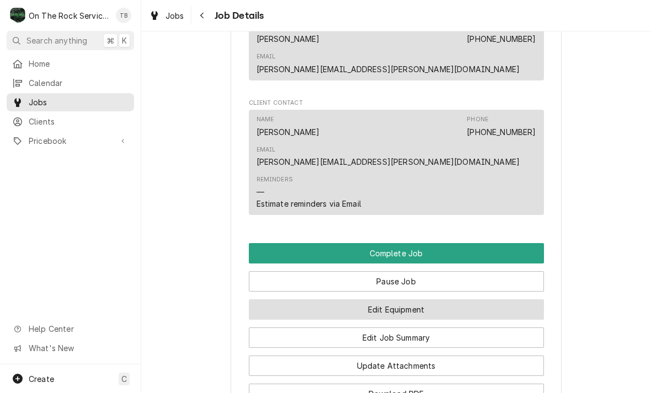
click at [418, 299] on button "Edit Equipment" at bounding box center [396, 309] width 295 height 20
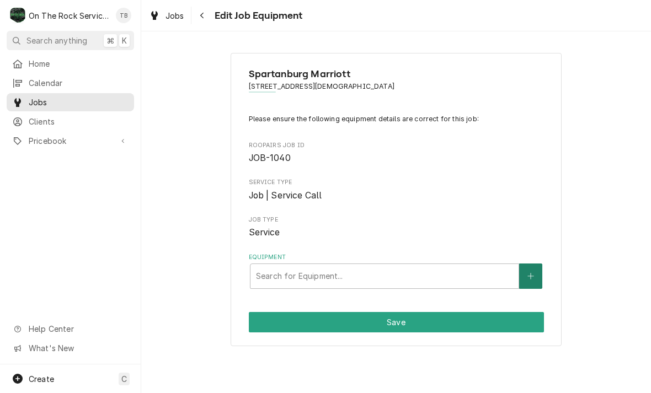
click at [532, 276] on icon "Create New Equipment" at bounding box center [530, 276] width 7 height 8
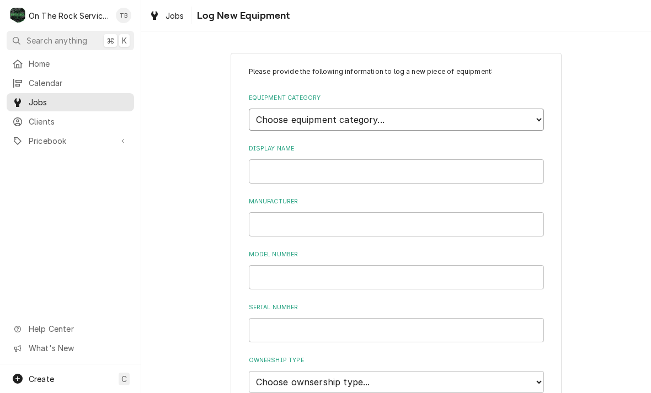
click at [539, 118] on select "Choose equipment category... Cooking Equipment Fryers Ice Machines Ovens and Ra…" at bounding box center [396, 120] width 295 height 22
select select "8"
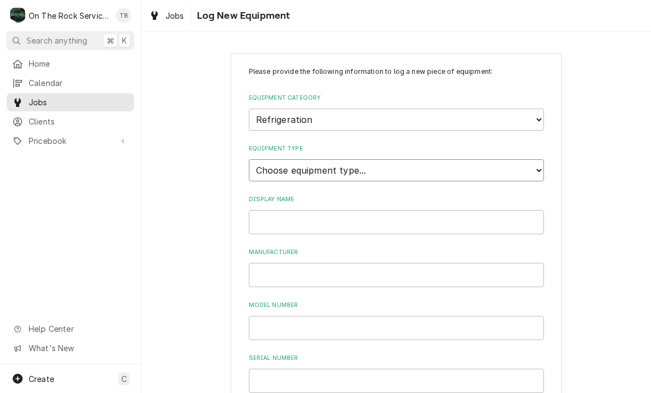
click at [424, 162] on select "Choose equipment type... Bar Refrigeration Blast Chiller Chef Base Freezer Chef…" at bounding box center [396, 170] width 295 height 22
click at [533, 163] on select "Choose equipment type... Bar Refrigeration Blast Chiller Chef Base Freezer Chef…" at bounding box center [396, 170] width 295 height 22
select select "76"
click at [325, 211] on input "Display Name" at bounding box center [396, 222] width 295 height 24
type input "L"
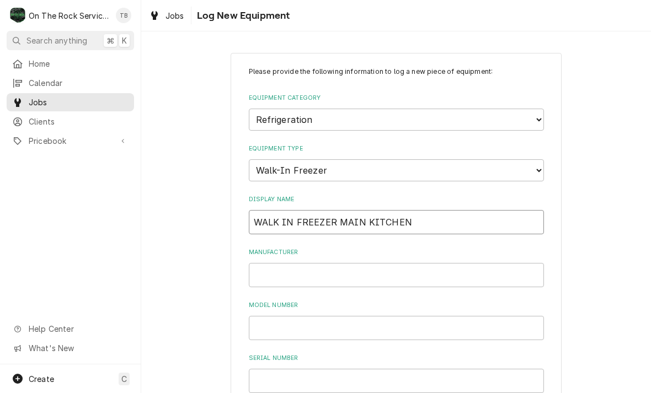
type input "WALK IN FREEZER MAIN KITCHEN"
click at [292, 263] on input "Manufacturer" at bounding box center [396, 275] width 295 height 24
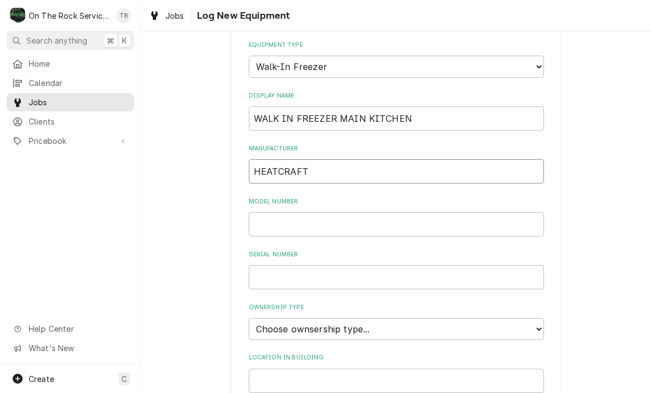
scroll to position [106, 0]
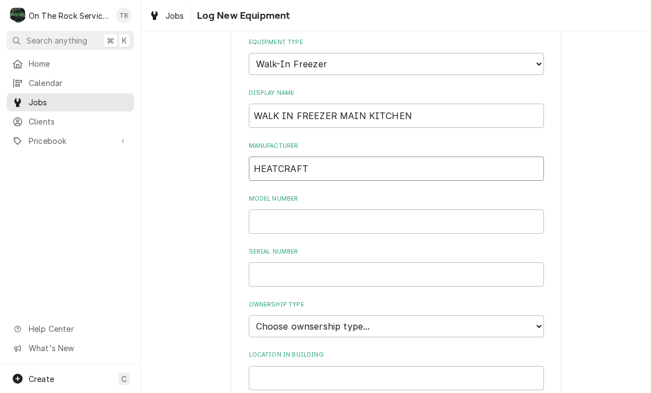
type input "HEATCRAFT"
click at [289, 209] on input "Model Number" at bounding box center [396, 221] width 295 height 24
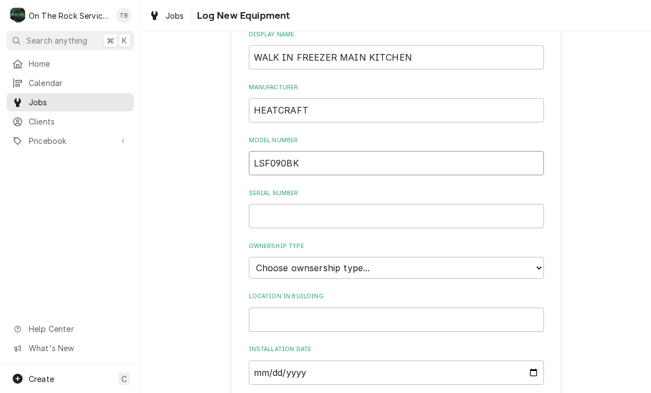
scroll to position [166, 0]
type input "LSF090BK"
click at [288, 202] on input "Serial Number" at bounding box center [396, 214] width 295 height 24
type input "D02L10158"
click at [534, 255] on select "Choose ownsership type... Unknown Owned Leased Rented" at bounding box center [396, 266] width 295 height 22
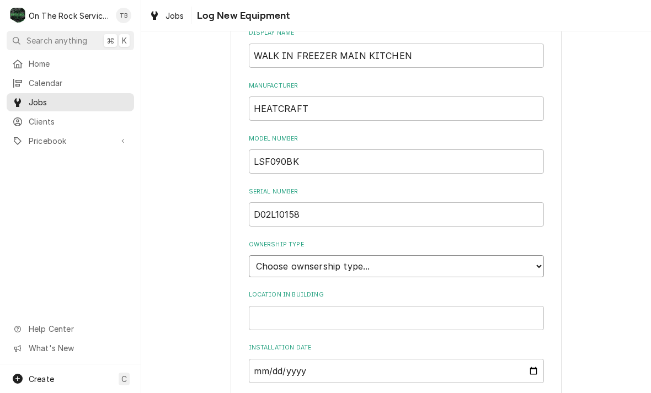
select select "1"
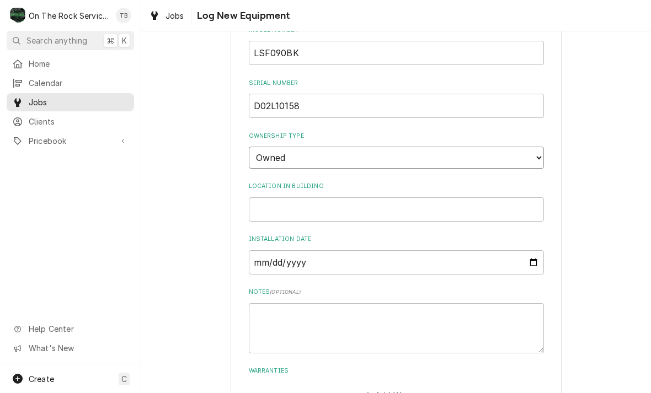
scroll to position [280, 0]
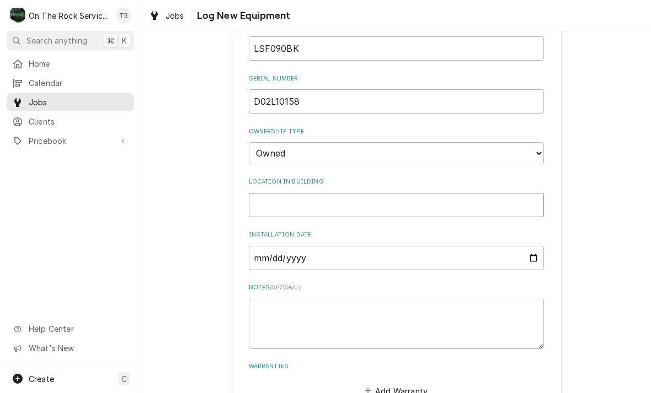
click at [300, 193] on input "Location in Building" at bounding box center [396, 205] width 295 height 24
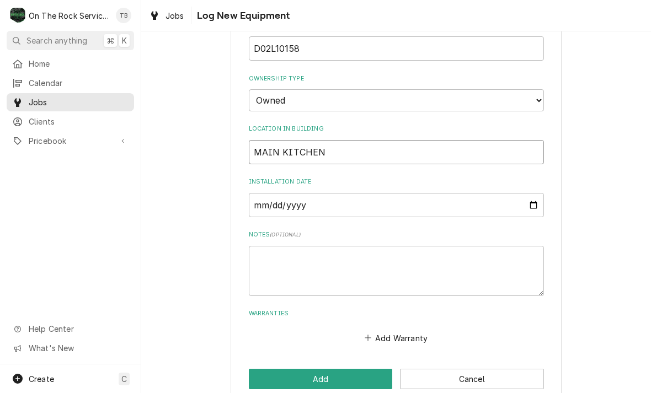
scroll to position [332, 0]
type input "MAIN KITCHEN"
click at [291, 248] on textarea "Notes ( optional )" at bounding box center [396, 271] width 295 height 50
type textarea "x"
type textarea "E"
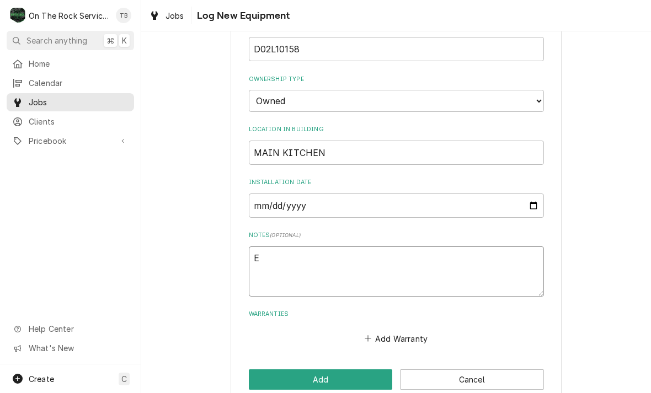
type textarea "x"
type textarea "EV"
type textarea "x"
type textarea "EVA"
type textarea "x"
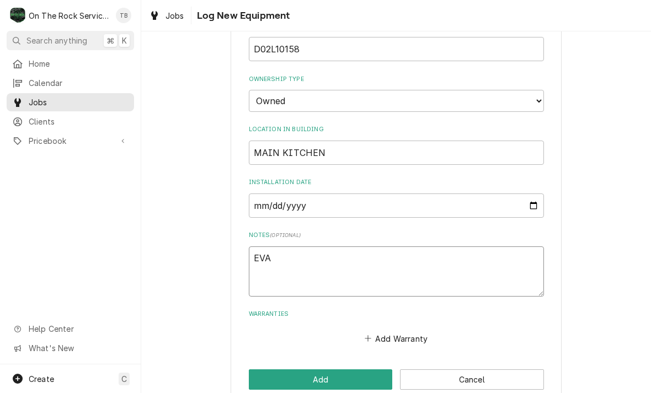
type textarea "EVAP"
type textarea "x"
type textarea "EVAPO"
type textarea "x"
type textarea "EVAPORA"
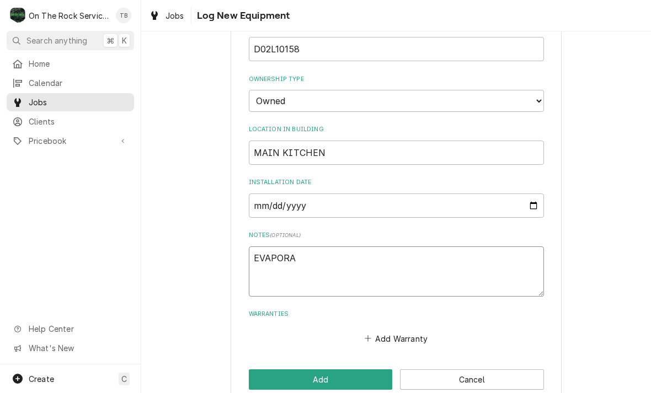
type textarea "x"
type textarea "EVAPORAT"
type textarea "x"
type textarea "EVAPORATO"
type textarea "x"
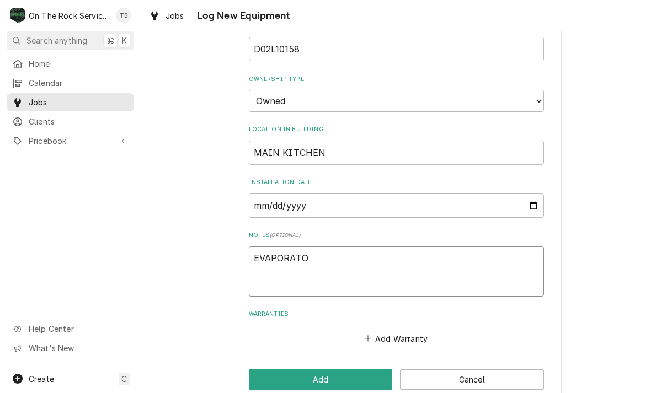
type textarea "EVAPORATOR"
type textarea "x"
type textarea "EVAPORATOR"
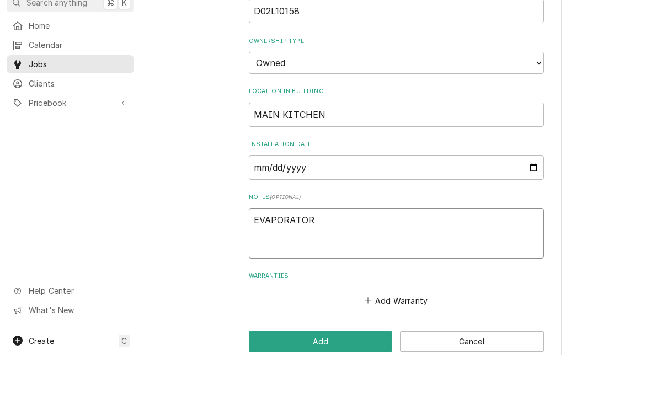
type textarea "x"
type textarea "EVAPORATOR 2"
type textarea "x"
type textarea "EVAPORATOR 20"
type textarea "x"
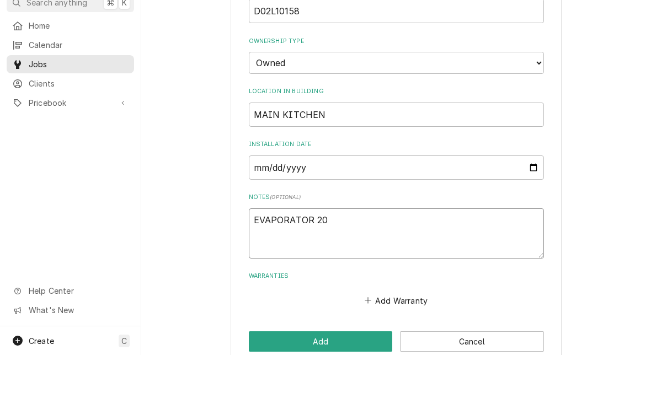
type textarea "EVAPORATOR 208"
type textarea "x"
type textarea "EVAPORATOR 208V"
type textarea "x"
type textarea "EVAPORATOR 208VA"
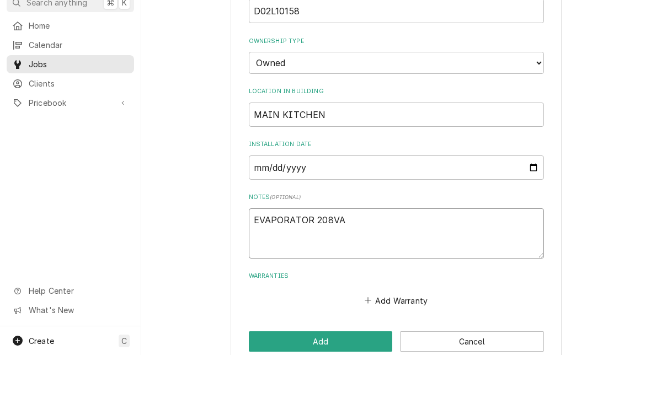
type textarea "x"
type textarea "EVAPORATOR 208VAC"
type textarea "x"
type textarea "EVAPORATOR 208VAC"
type textarea "x"
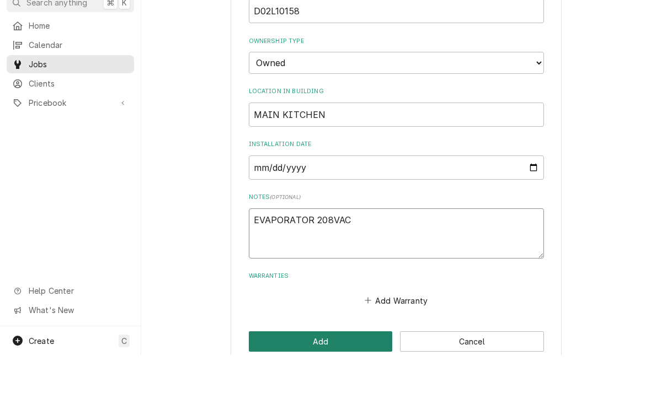
type textarea "EVAPORATOR 208VAC"
click at [326, 369] on button "Add" at bounding box center [321, 379] width 144 height 20
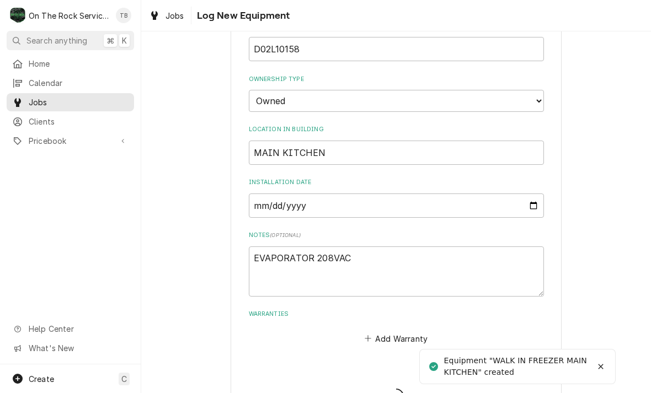
type textarea "x"
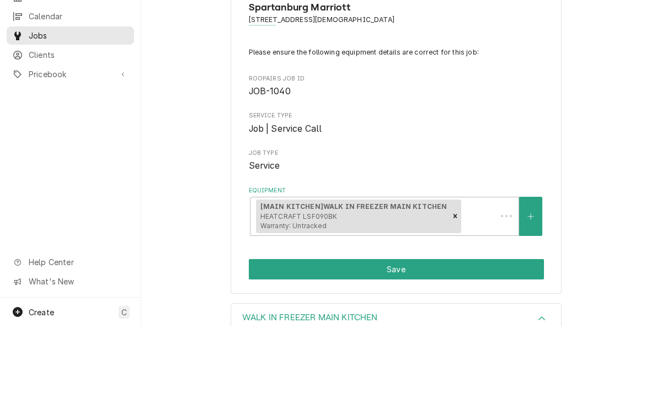
scroll to position [86, 0]
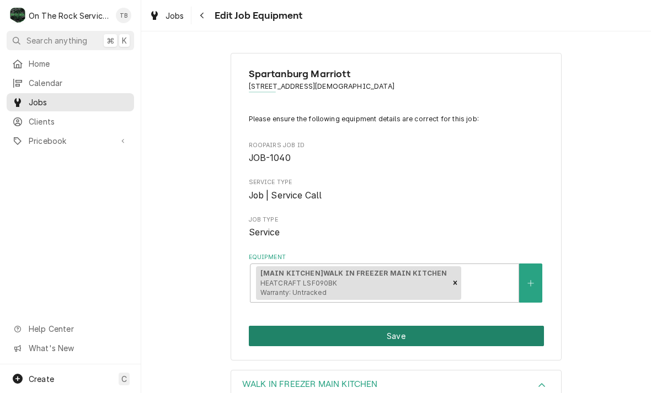
click at [399, 334] on button "Save" at bounding box center [396, 336] width 295 height 20
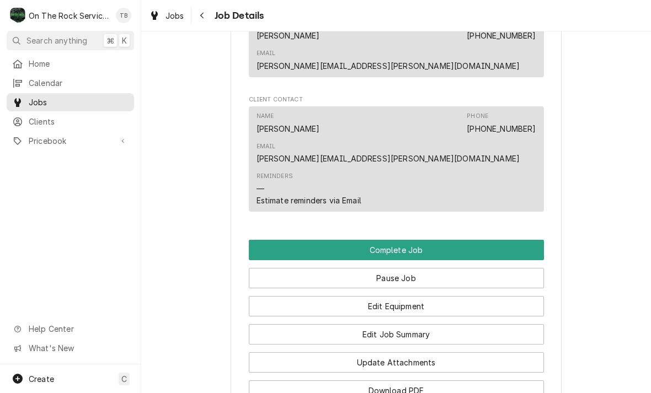
scroll to position [941, 0]
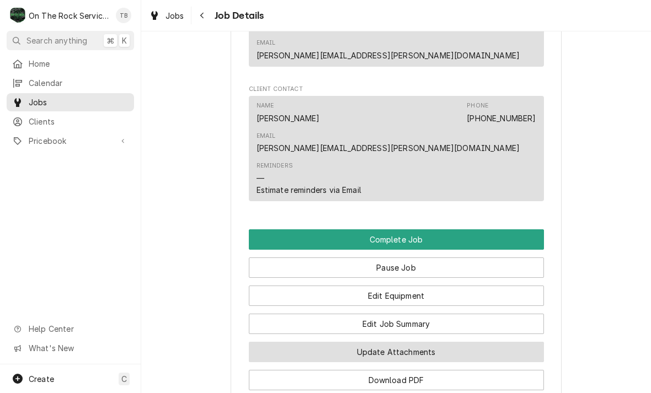
click at [405, 342] on button "Update Attachments" at bounding box center [396, 352] width 295 height 20
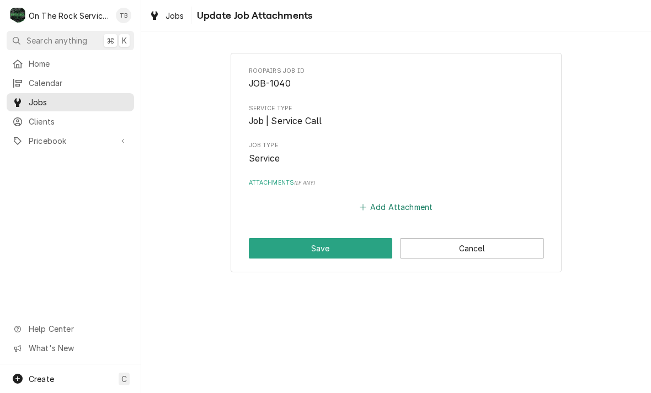
click at [402, 206] on button "Add Attachment" at bounding box center [395, 207] width 77 height 15
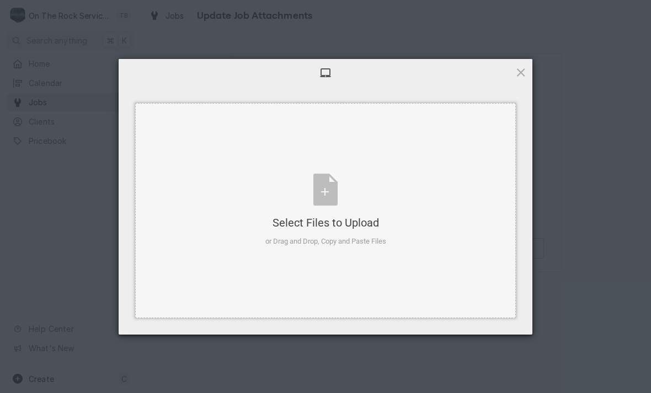
click at [331, 202] on div "Select Files to Upload or Drag and Drop, Copy and Paste Files" at bounding box center [325, 210] width 121 height 73
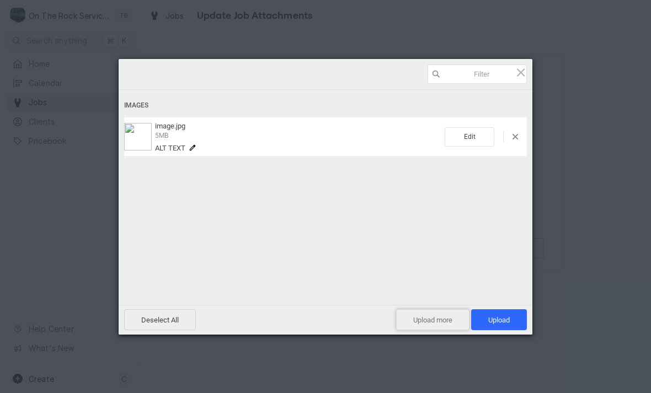
click at [423, 320] on span "Upload more" at bounding box center [432, 319] width 73 height 21
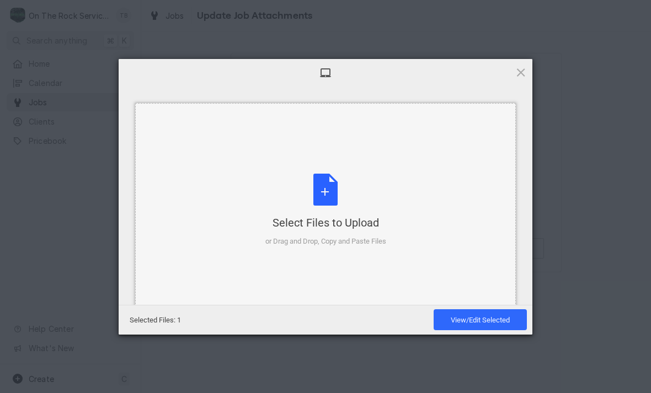
click at [326, 195] on div "Select Files to Upload or Drag and Drop, Copy and Paste Files" at bounding box center [325, 210] width 121 height 73
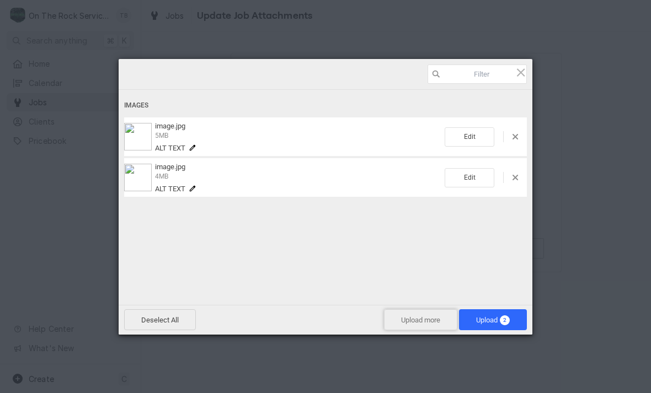
click at [419, 322] on span "Upload more" at bounding box center [420, 319] width 73 height 21
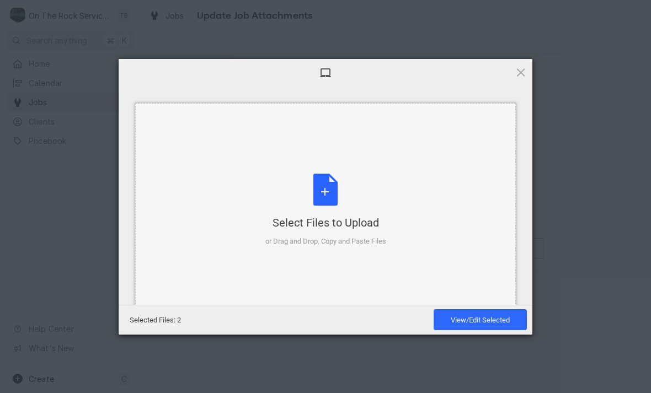
click at [329, 202] on div "Select Files to Upload or Drag and Drop, Copy and Paste Files" at bounding box center [325, 210] width 121 height 73
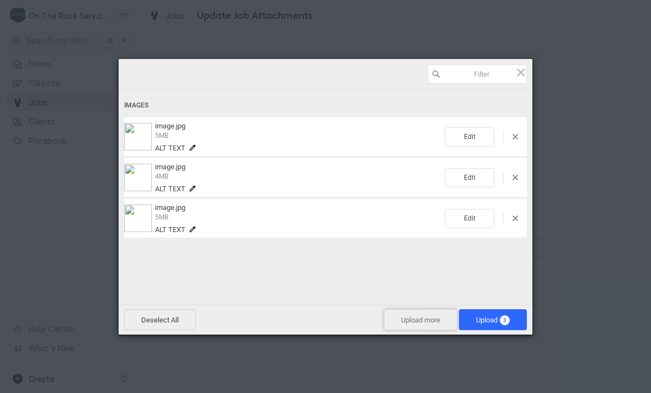
click at [411, 319] on span "Upload more" at bounding box center [420, 319] width 73 height 21
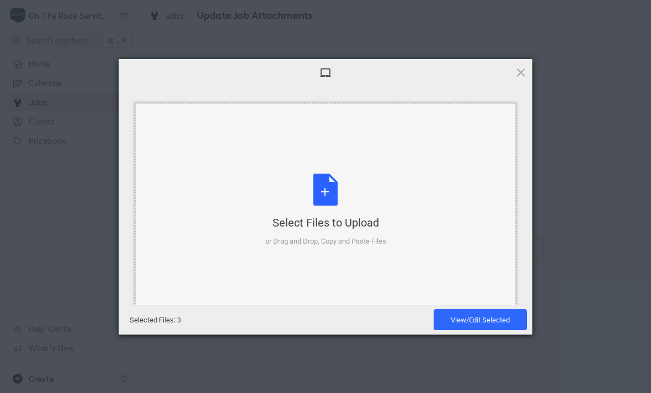
click at [331, 195] on div "Select Files to Upload or Drag and Drop, Copy and Paste Files" at bounding box center [325, 210] width 121 height 73
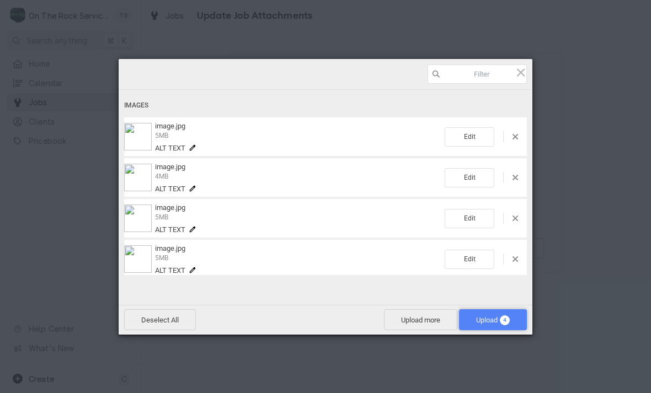
click at [481, 329] on span "Upload 4" at bounding box center [493, 319] width 68 height 21
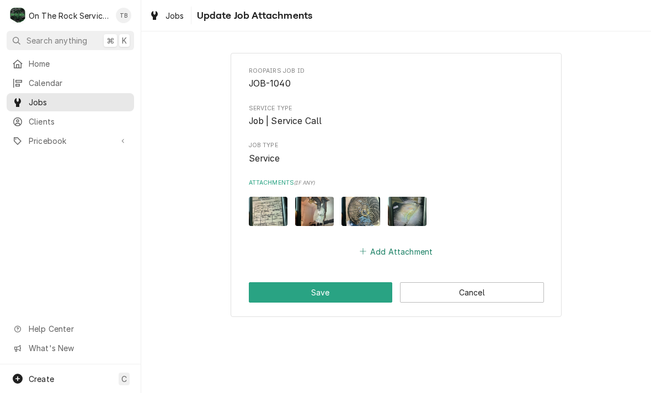
click at [399, 247] on button "Add Attachment" at bounding box center [395, 251] width 77 height 15
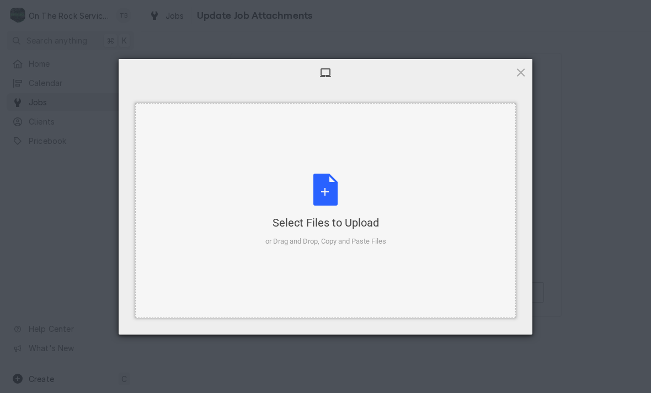
click at [335, 192] on div "Select Files to Upload or Drag and Drop, Copy and Paste Files" at bounding box center [325, 210] width 121 height 73
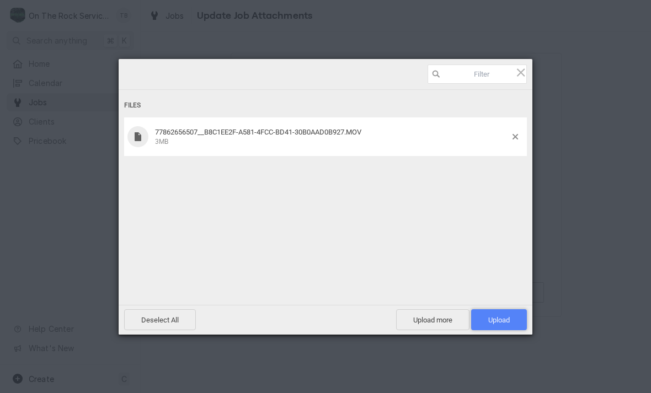
click at [512, 326] on span "Upload 1" at bounding box center [499, 319] width 56 height 21
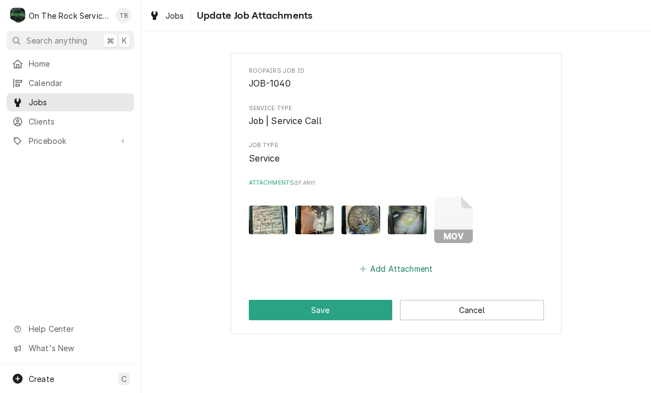
click at [406, 264] on button "Add Attachment" at bounding box center [395, 268] width 77 height 15
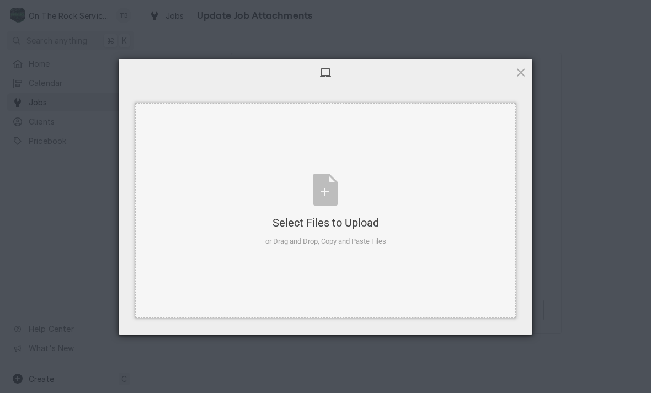
click at [337, 200] on div "Select Files to Upload or Drag and Drop, Copy and Paste Files" at bounding box center [325, 210] width 121 height 73
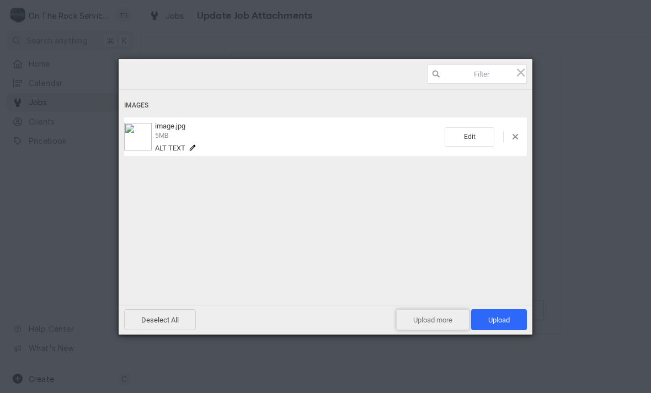
click at [424, 324] on span "Upload more" at bounding box center [432, 319] width 73 height 21
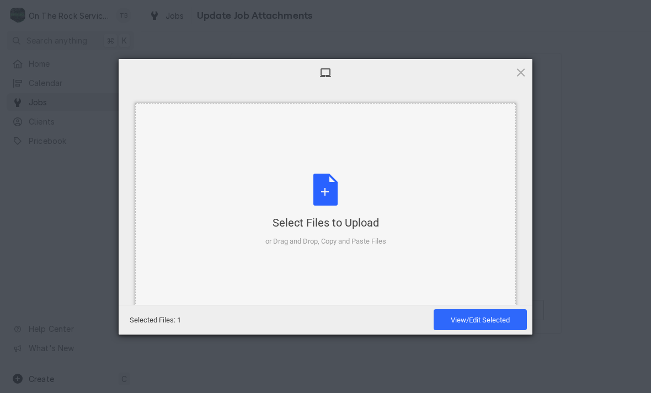
click at [331, 192] on div "Select Files to Upload or Drag and Drop, Copy and Paste Files" at bounding box center [325, 210] width 121 height 73
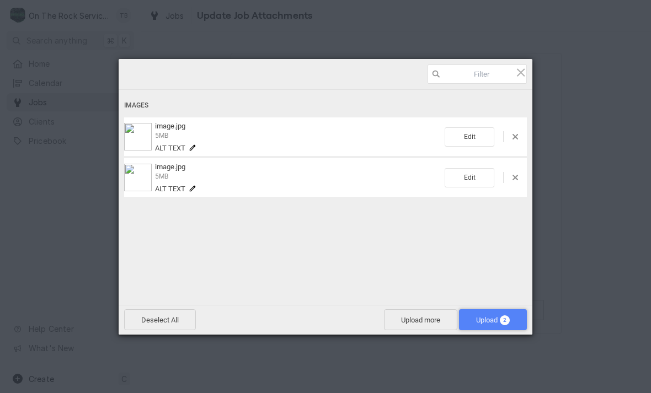
click at [483, 319] on span "Upload 2" at bounding box center [493, 320] width 34 height 8
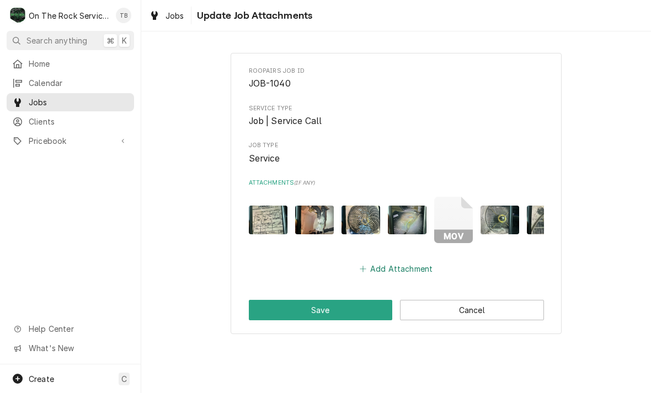
click at [393, 266] on button "Add Attachment" at bounding box center [395, 268] width 77 height 15
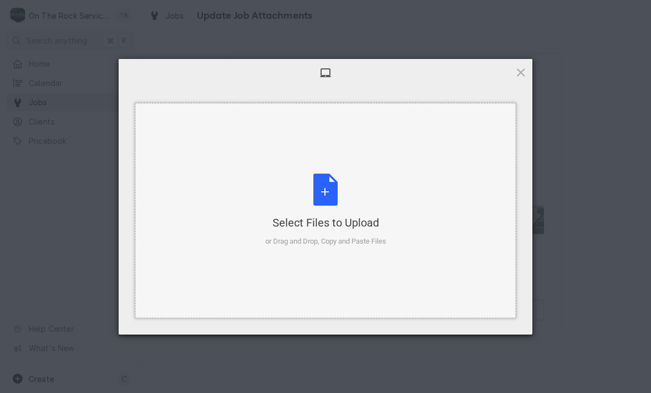
click at [337, 198] on div "Select Files to Upload or Drag and Drop, Copy and Paste Files" at bounding box center [325, 210] width 121 height 73
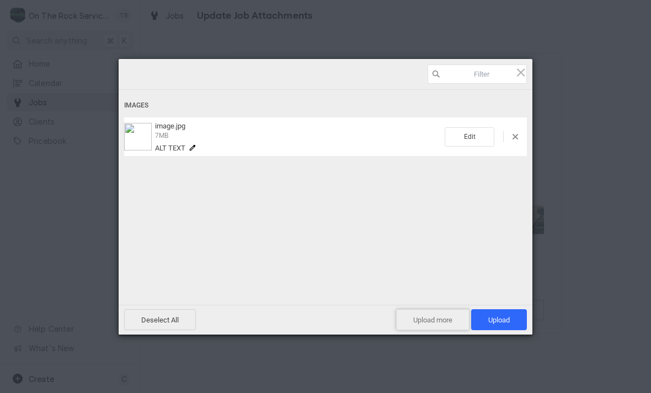
click at [427, 321] on span "Upload more" at bounding box center [432, 319] width 73 height 21
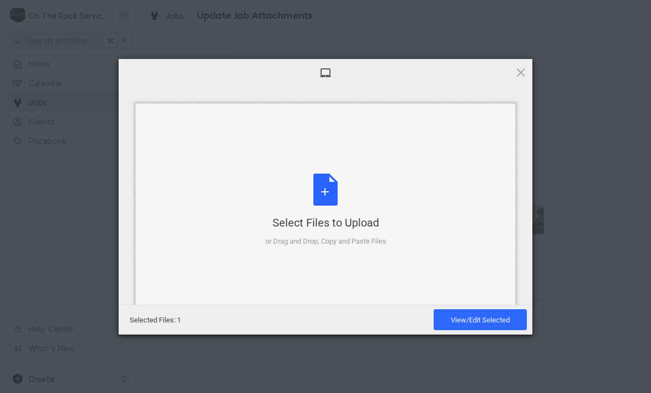
click at [328, 191] on div "Select Files to Upload or Drag and Drop, Copy and Paste Files" at bounding box center [325, 210] width 121 height 73
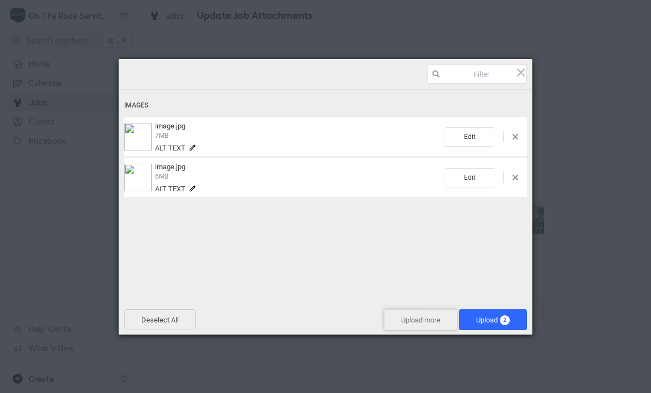
click at [405, 320] on span "Upload more" at bounding box center [420, 319] width 73 height 21
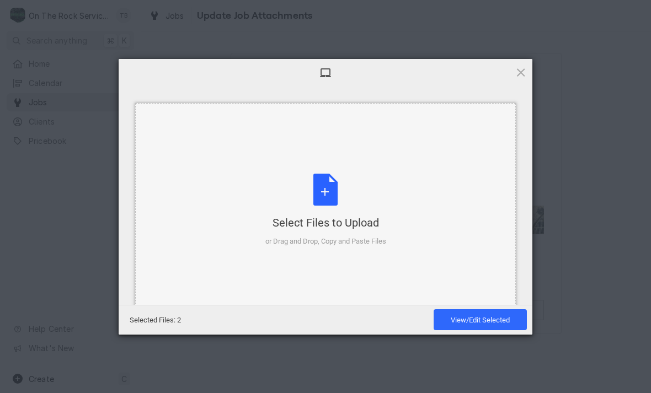
click at [330, 196] on div "Select Files to Upload or Drag and Drop, Copy and Paste Files" at bounding box center [325, 210] width 121 height 73
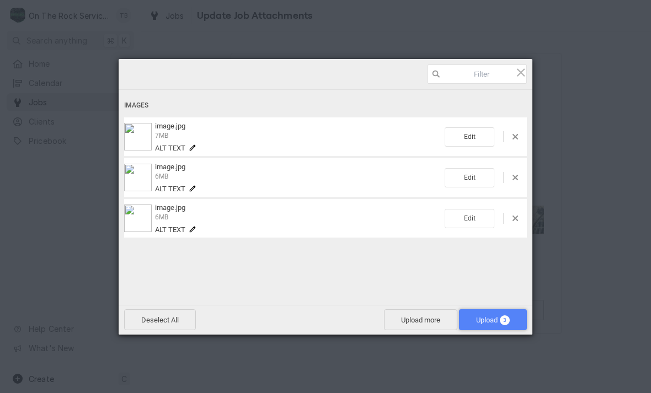
click at [485, 321] on span "Upload 3" at bounding box center [493, 320] width 34 height 8
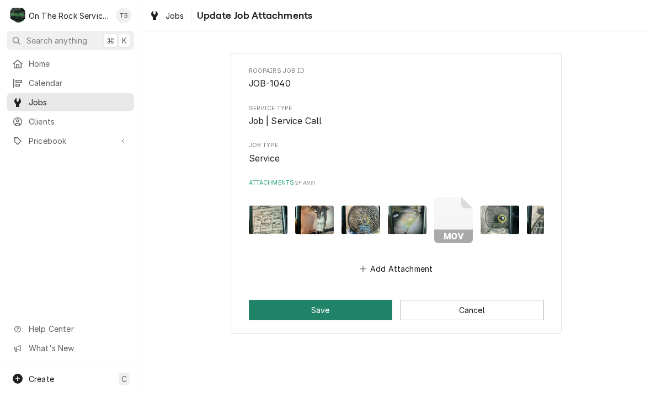
click at [354, 309] on button "Save" at bounding box center [321, 310] width 144 height 20
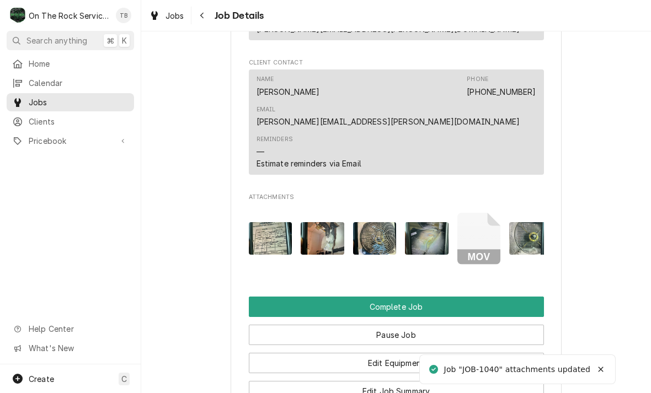
scroll to position [1028, 0]
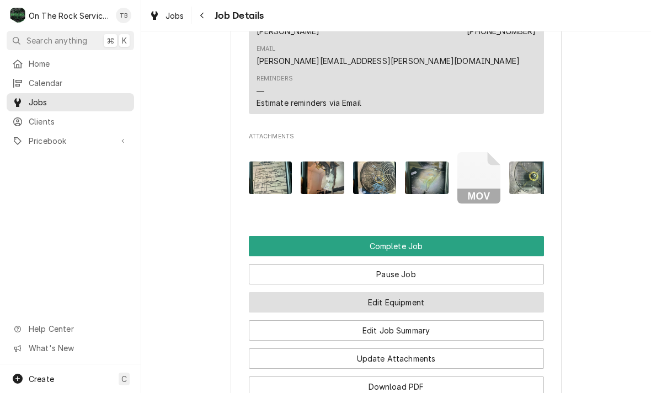
click at [391, 292] on button "Edit Equipment" at bounding box center [396, 302] width 295 height 20
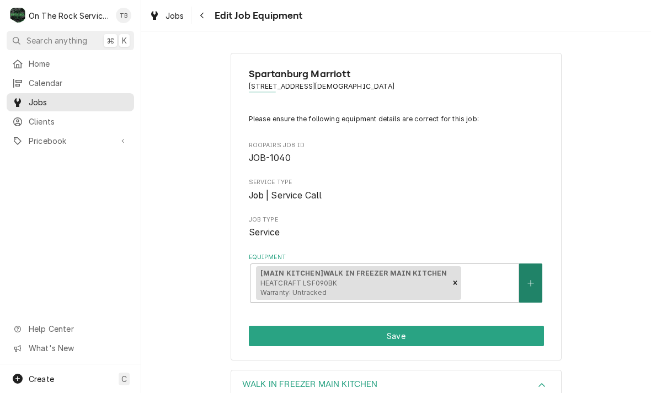
click at [533, 281] on icon "Create New Equipment" at bounding box center [530, 284] width 7 height 8
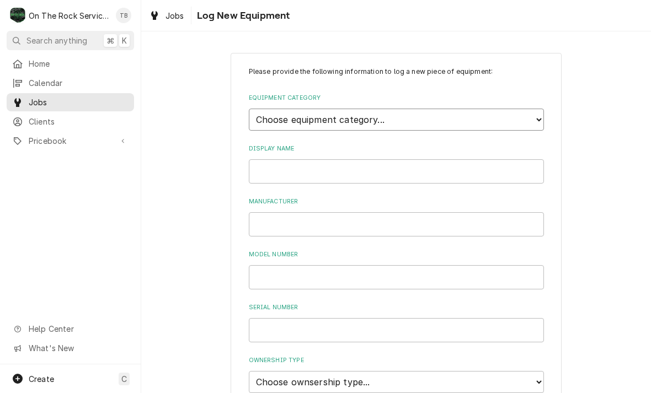
click at [531, 121] on select "Choose equipment category... Cooking Equipment Fryers Ice Machines Ovens and Ra…" at bounding box center [396, 120] width 295 height 22
select select "8"
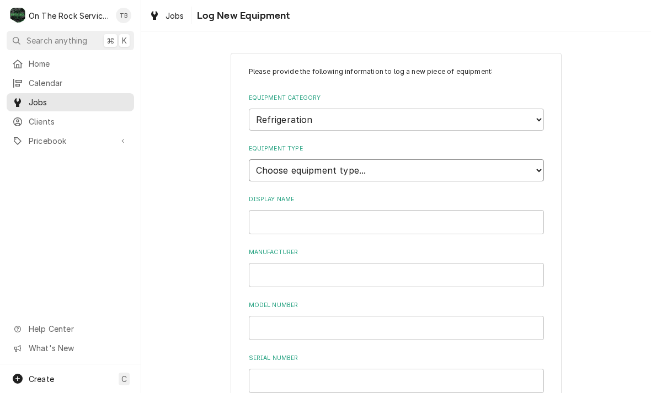
click at [531, 161] on select "Choose equipment type... Bar Refrigeration Blast Chiller Chef Base Freezer Chef…" at bounding box center [396, 170] width 295 height 22
select select "75"
click at [318, 212] on input "Display Name" at bounding box center [396, 222] width 295 height 24
type input "WALK IN COOLER #4"
click at [297, 263] on input "Manufacturer" at bounding box center [396, 275] width 295 height 24
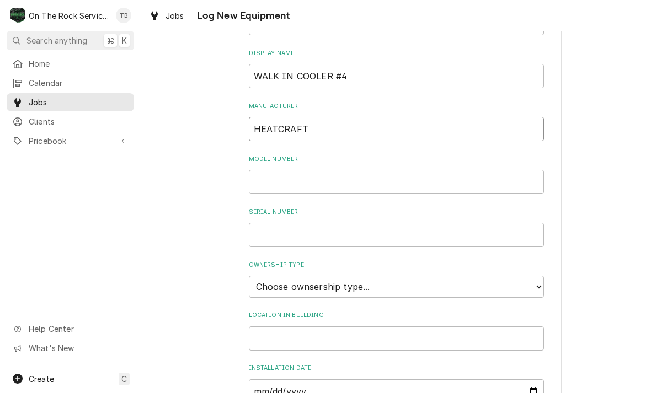
scroll to position [149, 0]
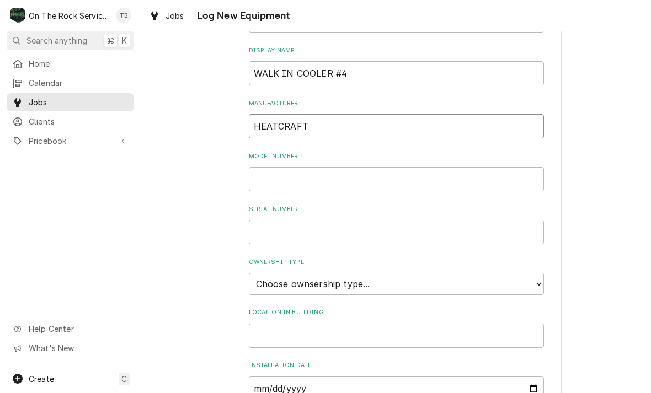
type input "HEATCRAFT"
click at [266, 171] on input "Model Number" at bounding box center [396, 179] width 295 height 24
type input "LSC070AK"
click at [334, 220] on input "Serial Number" at bounding box center [396, 232] width 295 height 24
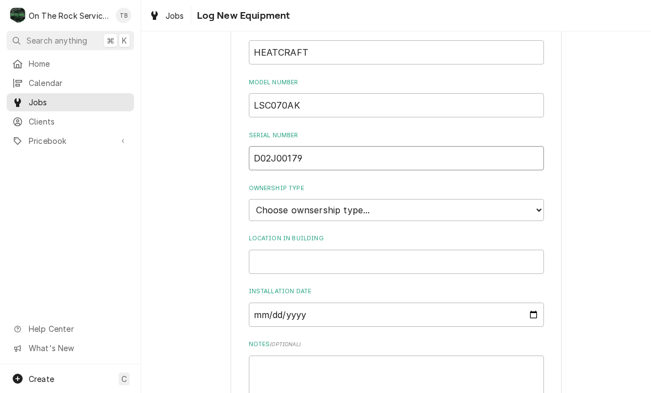
scroll to position [225, 0]
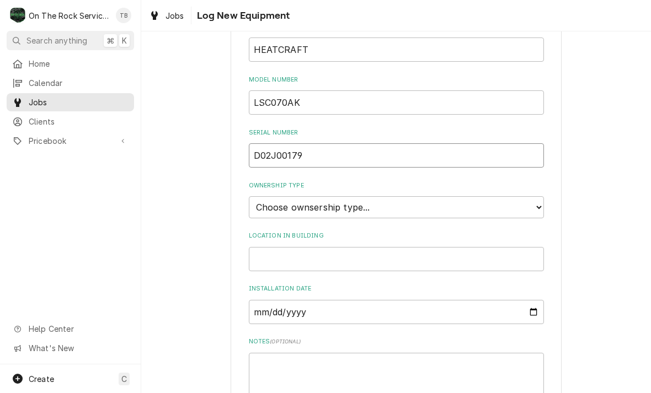
type input "D02J00179"
click at [534, 196] on select "Choose ownsership type... Unknown Owned Leased Rented" at bounding box center [396, 207] width 295 height 22
select select "1"
click at [308, 247] on input "Location in Building" at bounding box center [396, 259] width 295 height 24
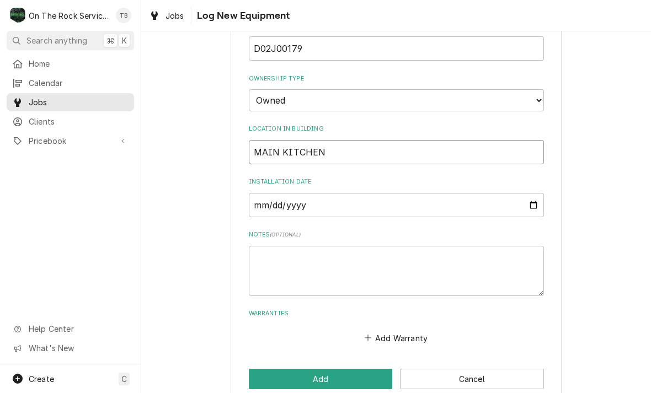
scroll to position [332, 0]
type input "MAIN KITCHEN"
click at [278, 250] on textarea "Notes ( optional )" at bounding box center [396, 271] width 295 height 50
type textarea "x"
type textarea "W"
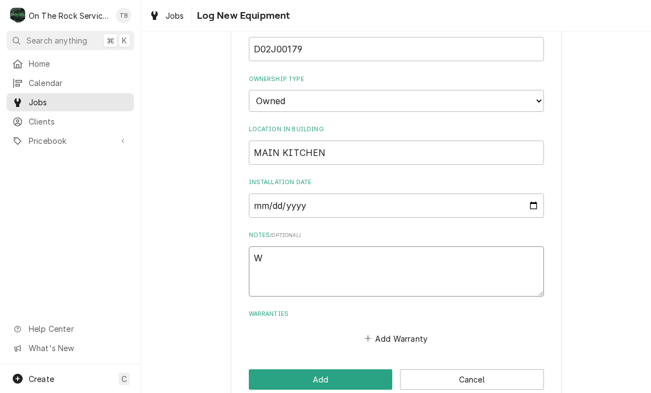
type textarea "x"
type textarea "WA"
type textarea "x"
type textarea "WAL"
type textarea "x"
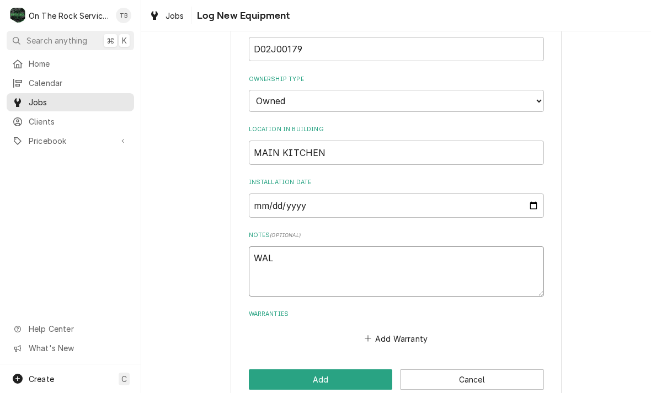
type textarea "WALK"
type textarea "x"
type textarea "WALK"
type textarea "x"
type textarea "WALK I"
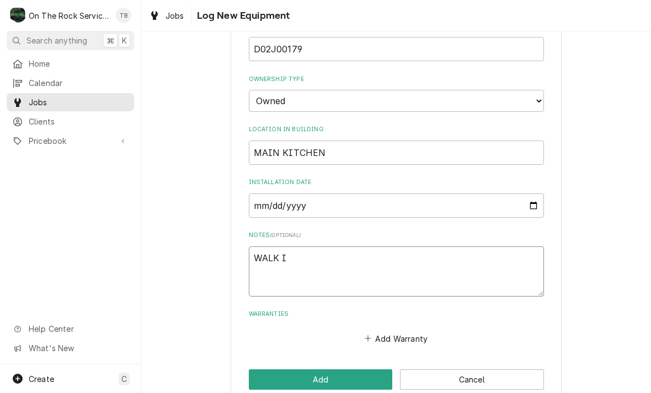
type textarea "x"
type textarea "WALK IN"
type textarea "x"
type textarea "WALK IN"
type textarea "x"
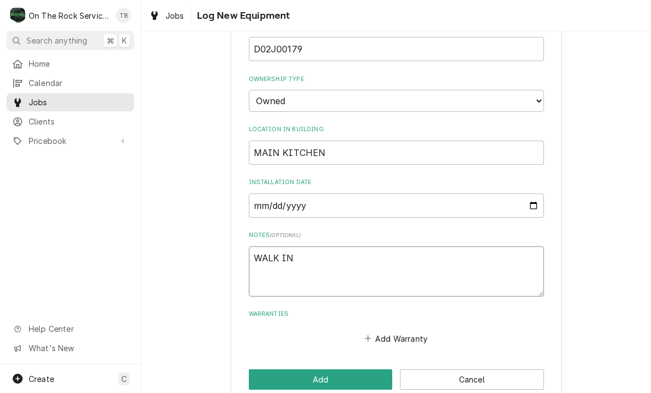
type textarea "WALK IN C"
type textarea "x"
type textarea "WALK IN CO"
type textarea "x"
type textarea "WALK IN COO"
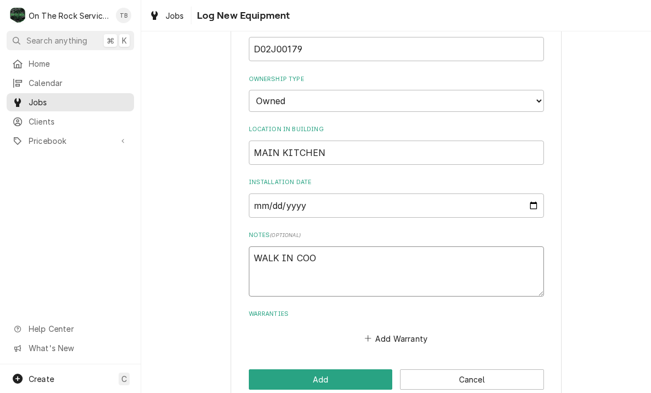
type textarea "x"
type textarea "WALK IN COOL"
type textarea "x"
type textarea "WALK IN COOLE"
type textarea "x"
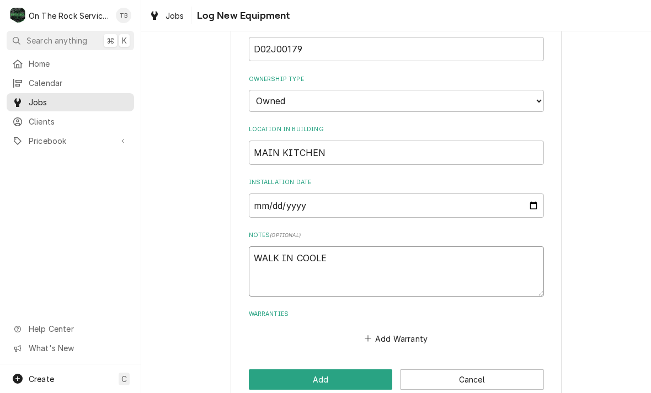
type textarea "WALK IN COOLER"
type textarea "x"
type textarea "WALK IN COOLER"
type textarea "x"
type textarea "WALK IN COOLER B"
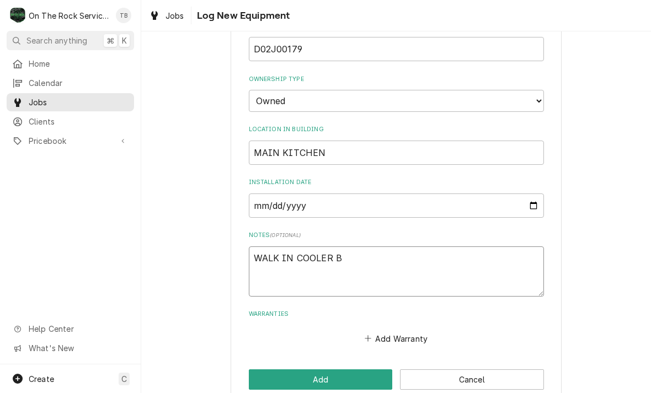
type textarea "x"
type textarea "WALK IN COOLER BO"
type textarea "x"
type textarea "WALK IN COOLER BOX"
type textarea "x"
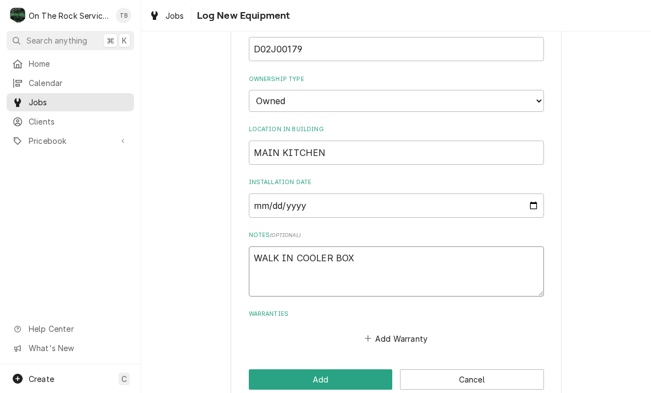
type textarea "WALK IN COOLER BOX"
type textarea "x"
type textarea "WALK IN COOLER BOX #"
type textarea "x"
type textarea "WALK IN COOLER BOX #4"
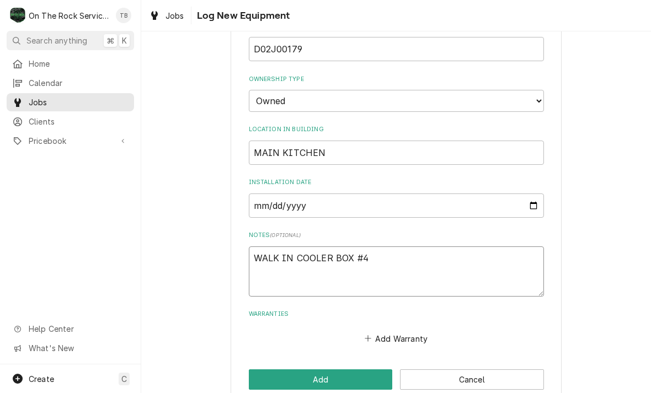
type textarea "x"
type textarea "WALK IN COOLER BOX #4"
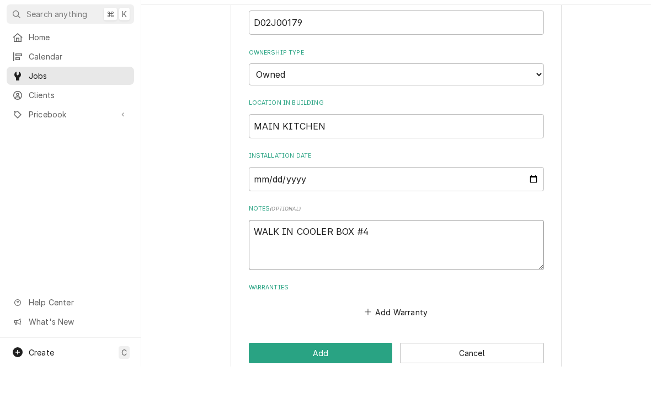
type textarea "x"
type textarea "WALK IN COOLER BOX #4 E"
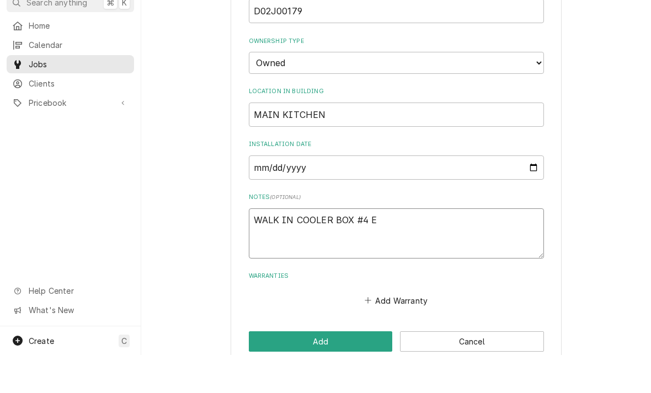
type textarea "x"
type textarea "WALK IN COOLER BOX #4 EV"
type textarea "x"
type textarea "WALK IN COOLER BOX #4 EVA"
type textarea "x"
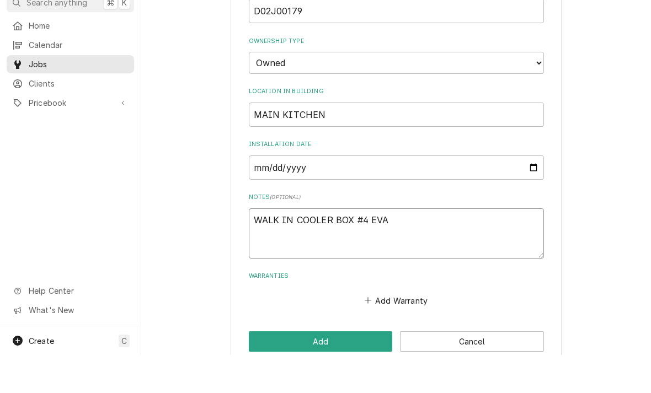
type textarea "WALK IN COOLER BOX #4 EVAP"
type textarea "x"
type textarea "WALK IN COOLER BOX #4 EVAPOR"
type textarea "x"
type textarea "WALK IN COOLER BOX #4 EVAPORA"
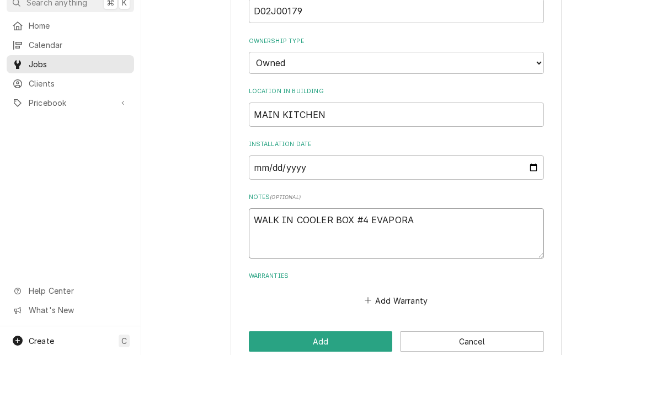
type textarea "x"
type textarea "WALK IN COOLER BOX #4 EVAPORAT"
type textarea "x"
type textarea "WALK IN COOLER BOX #4 EVAPORATO"
type textarea "x"
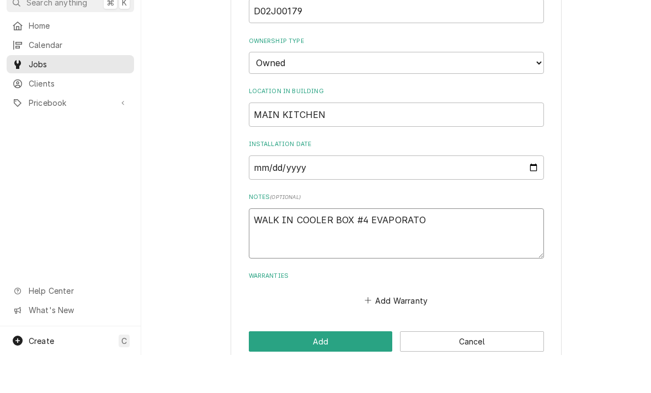
type textarea "WALK IN COOLER BOX #4 EVAPORATOR"
type textarea "x"
type textarea "WALK IN COOLER BOX #4 EVAPORATOR"
type textarea "x"
type textarea "WALK IN COOLER BOX #4 EVAPORATOR"
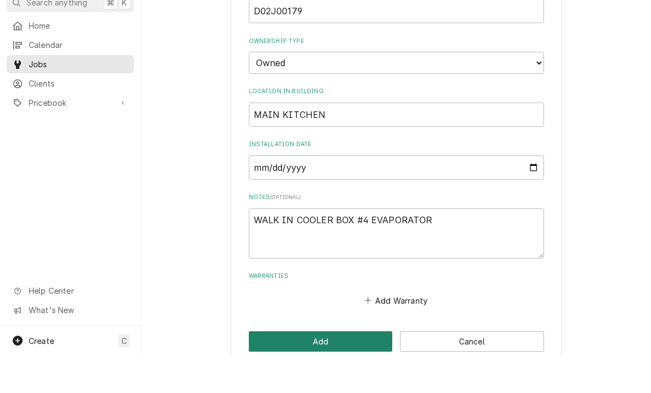
click at [318, 369] on button "Add" at bounding box center [321, 379] width 144 height 20
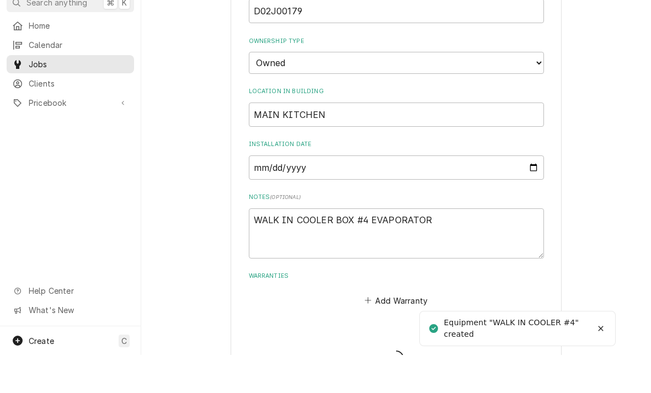
type textarea "x"
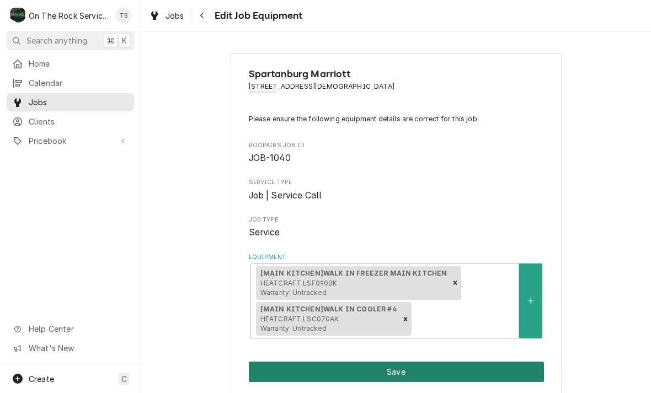
click at [416, 367] on button "Save" at bounding box center [396, 372] width 295 height 20
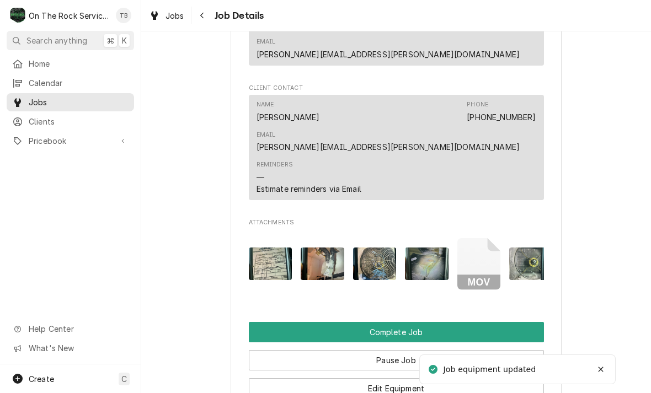
scroll to position [979, 0]
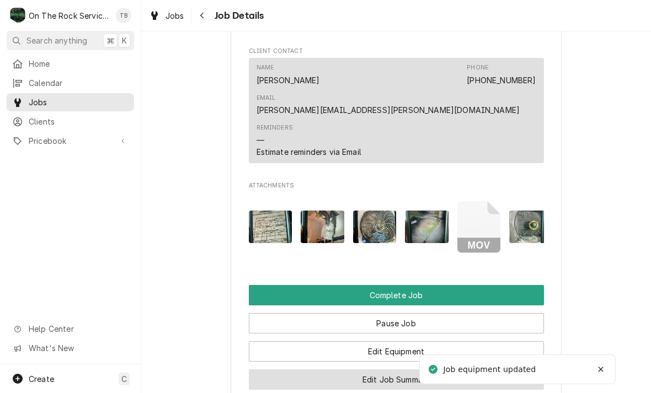
click at [398, 369] on button "Edit Job Summary" at bounding box center [396, 379] width 295 height 20
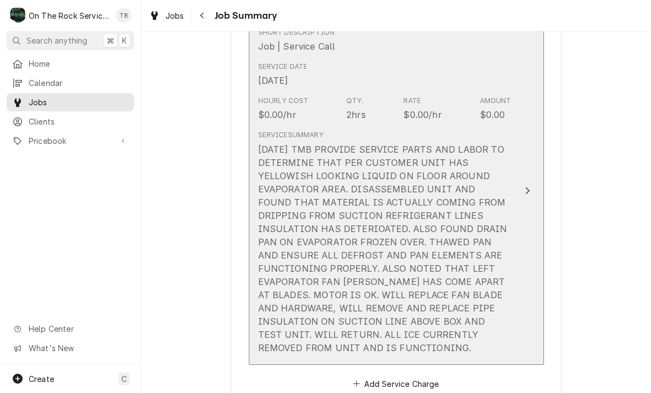
click at [356, 356] on button "Short Description Job | Service Call Service Date Sep 3, 2025 Hourly Cost $0.00…" at bounding box center [396, 191] width 295 height 348
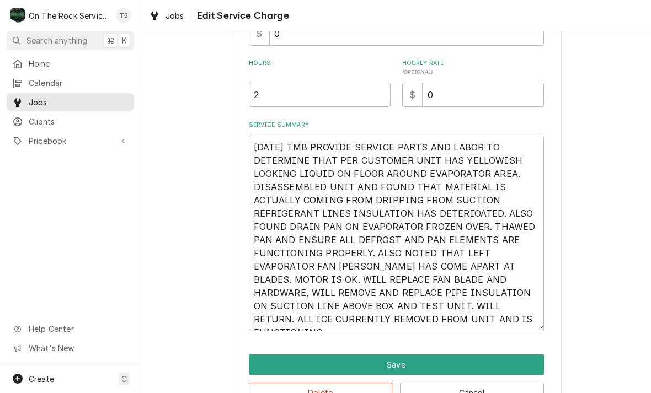
scroll to position [283, 0]
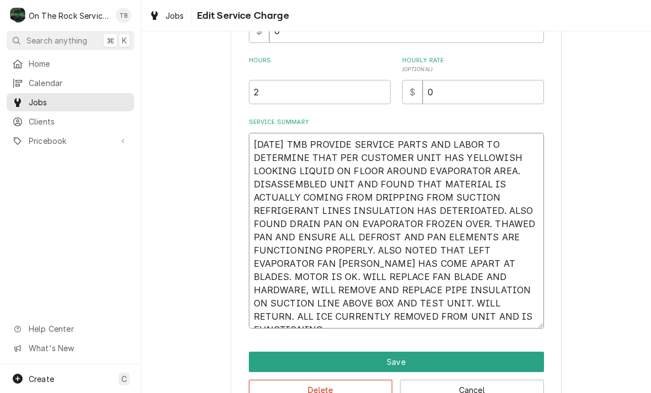
click at [523, 320] on textarea "9/3/25 TMB PROVIDE SERVICE PARTS AND LABOR TO DETERMINE THAT PER CUSTOMER UNIT …" at bounding box center [396, 231] width 295 height 196
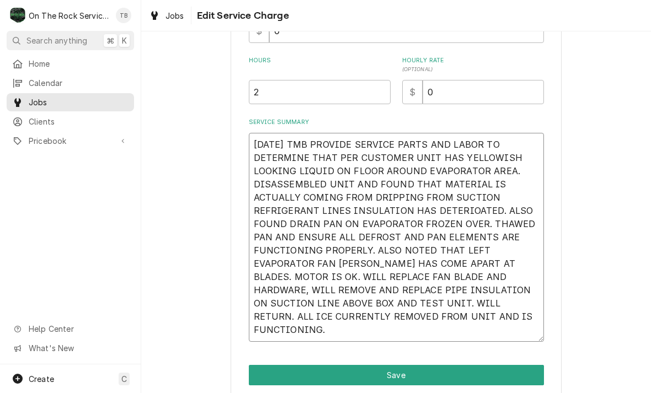
type textarea "x"
type textarea "9/3/25 TMB PROVIDE SERVICE PARTS AND LABOR TO DETERMINE THAT PER CUSTOMER UNIT …"
type textarea "x"
type textarea "9/3/25 TMB PROVIDE SERVICE PARTS AND LABOR TO DETERMINE THAT PER CUSTOMER UNIT …"
type textarea "x"
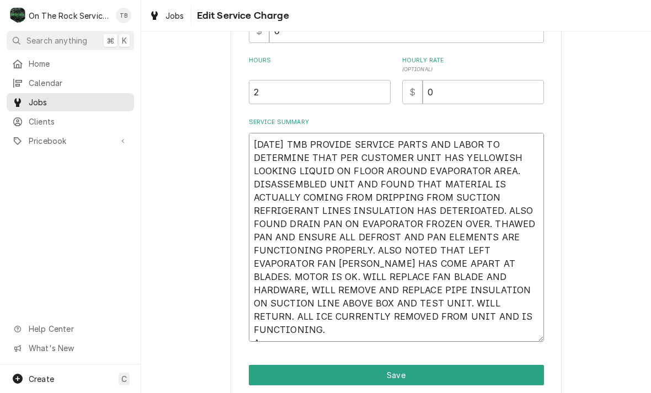
type textarea "9/3/25 TMB PROVIDE SERVICE PARTS AND LABOR TO DETERMINE THAT PER CUSTOMER UNIT …"
type textarea "x"
type textarea "9/3/25 TMB PROVIDE SERVICE PARTS AND LABOR TO DETERMINE THAT PER CUSTOMER UNIT …"
type textarea "x"
type textarea "9/3/25 TMB PROVIDE SERVICE PARTS AND LABOR TO DETERMINE THAT PER CUSTOMER UNIT …"
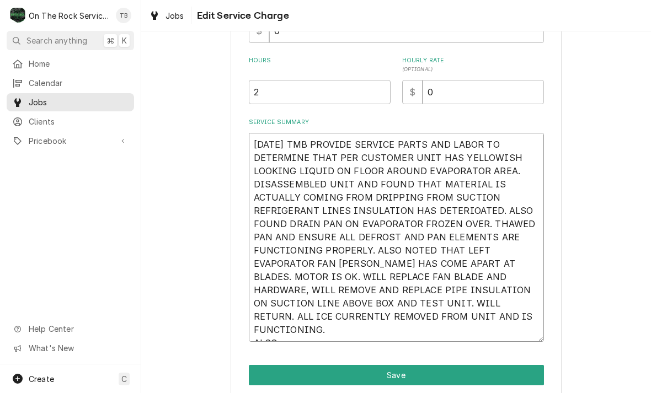
type textarea "x"
type textarea "9/3/25 TMB PROVIDE SERVICE PARTS AND LABOR TO DETERMINE THAT PER CUSTOMER UNIT …"
type textarea "x"
type textarea "9/3/25 TMB PROVIDE SERVICE PARTS AND LABOR TO DETERMINE THAT PER CUSTOMER UNIT …"
type textarea "x"
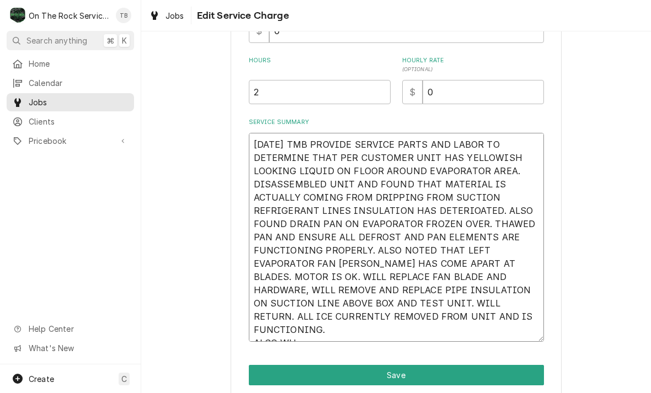
type textarea "9/3/25 TMB PROVIDE SERVICE PARTS AND LABOR TO DETERMINE THAT PER CUSTOMER UNIT …"
type textarea "x"
type textarea "9/3/25 TMB PROVIDE SERVICE PARTS AND LABOR TO DETERMINE THAT PER CUSTOMER UNIT …"
type textarea "x"
type textarea "9/3/25 TMB PROVIDE SERVICE PARTS AND LABOR TO DETERMINE THAT PER CUSTOMER UNIT …"
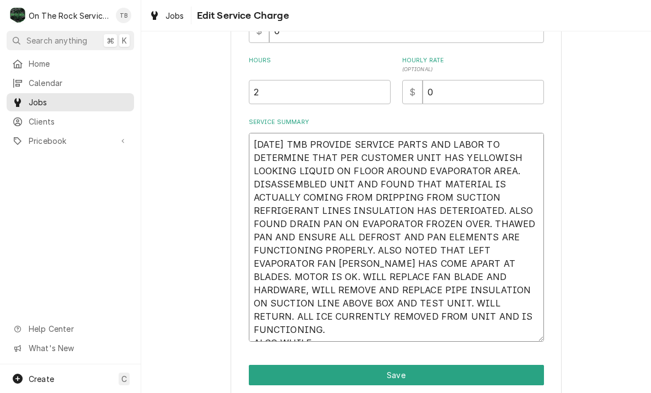
type textarea "x"
type textarea "9/3/25 TMB PROVIDE SERVICE PARTS AND LABOR TO DETERMINE THAT PER CUSTOMER UNIT …"
type textarea "x"
type textarea "9/3/25 TMB PROVIDE SERVICE PARTS AND LABOR TO DETERMINE THAT PER CUSTOMER UNIT …"
type textarea "x"
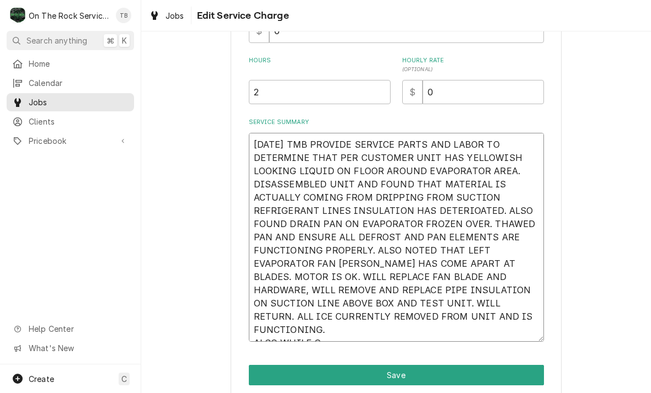
type textarea "9/3/25 TMB PROVIDE SERVICE PARTS AND LABOR TO DETERMINE THAT PER CUSTOMER UNIT …"
type textarea "x"
type textarea "9/3/25 TMB PROVIDE SERVICE PARTS AND LABOR TO DETERMINE THAT PER CUSTOMER UNIT …"
type textarea "x"
type textarea "9/3/25 TMB PROVIDE SERVICE PARTS AND LABOR TO DETERMINE THAT PER CUSTOMER UNIT …"
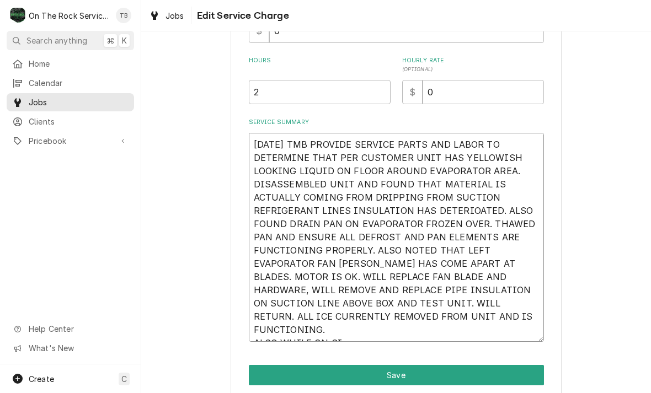
type textarea "x"
type textarea "9/3/25 TMB PROVIDE SERVICE PARTS AND LABOR TO DETERMINE THAT PER CUSTOMER UNIT …"
type textarea "x"
type textarea "9/3/25 TMB PROVIDE SERVICE PARTS AND LABOR TO DETERMINE THAT PER CUSTOMER UNIT …"
type textarea "x"
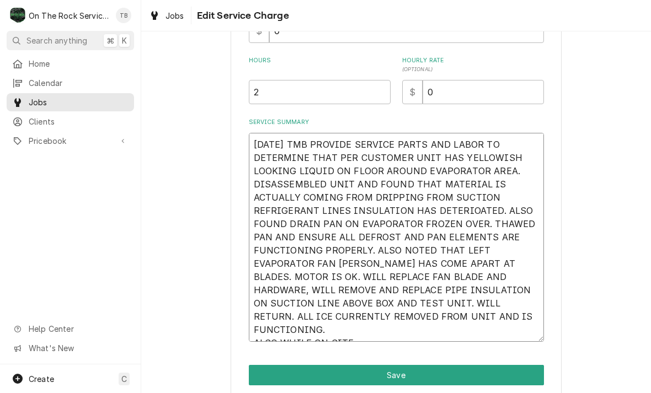
type textarea "9/3/25 TMB PROVIDE SERVICE PARTS AND LABOR TO DETERMINE THAT PER CUSTOMER UNIT …"
type textarea "x"
type textarea "9/3/25 TMB PROVIDE SERVICE PARTS AND LABOR TO DETERMINE THAT PER CUSTOMER UNIT …"
type textarea "x"
type textarea "9/3/25 TMB PROVIDE SERVICE PARTS AND LABOR TO DETERMINE THAT PER CUSTOMER UNIT …"
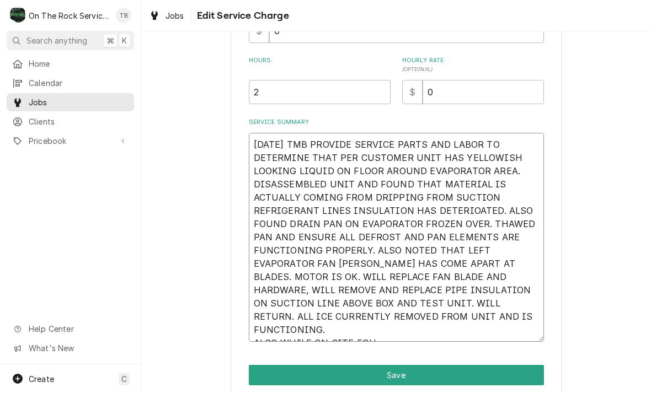
type textarea "x"
type textarea "9/3/25 TMB PROVIDE SERVICE PARTS AND LABOR TO DETERMINE THAT PER CUSTOMER UNIT …"
type textarea "x"
type textarea "9/3/25 TMB PROVIDE SERVICE PARTS AND LABOR TO DETERMINE THAT PER CUSTOMER UNIT …"
type textarea "x"
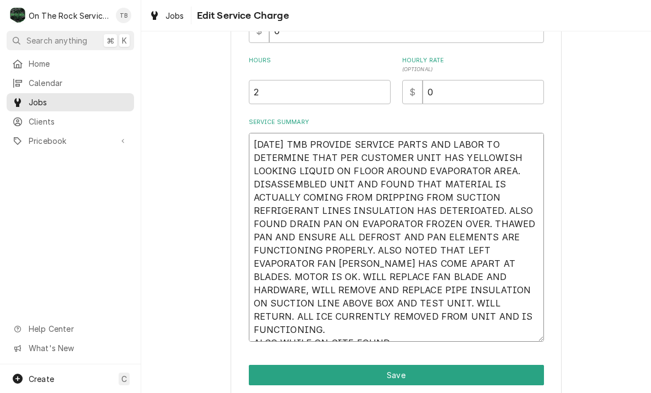
type textarea "9/3/25 TMB PROVIDE SERVICE PARTS AND LABOR TO DETERMINE THAT PER CUSTOMER UNIT …"
type textarea "x"
type textarea "9/3/25 TMB PROVIDE SERVICE PARTS AND LABOR TO DETERMINE THAT PER CUSTOMER UNIT …"
type textarea "x"
type textarea "9/3/25 TMB PROVIDE SERVICE PARTS AND LABOR TO DETERMINE THAT PER CUSTOMER UNIT …"
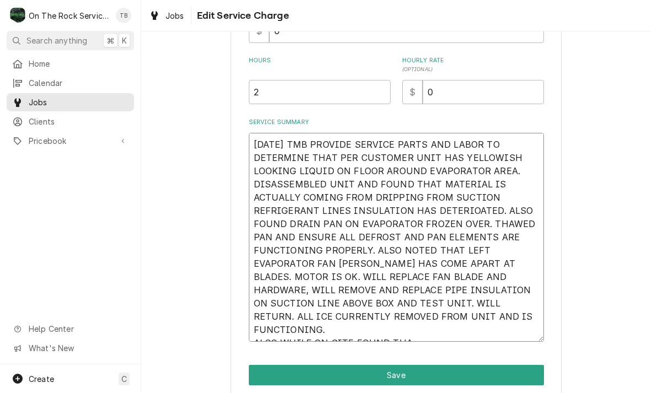
type textarea "x"
type textarea "9/3/25 TMB PROVIDE SERVICE PARTS AND LABOR TO DETERMINE THAT PER CUSTOMER UNIT …"
type textarea "x"
type textarea "9/3/25 TMB PROVIDE SERVICE PARTS AND LABOR TO DETERMINE THAT PER CUSTOMER UNIT …"
type textarea "x"
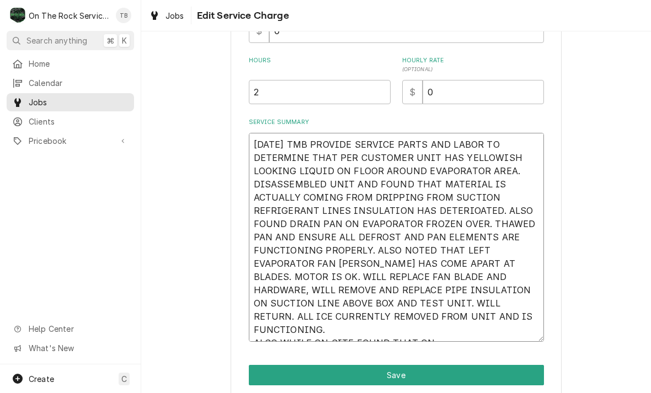
type textarea "9/3/25 TMB PROVIDE SERVICE PARTS AND LABOR TO DETERMINE THAT PER CUSTOMER UNIT …"
type textarea "x"
type textarea "9/3/25 TMB PROVIDE SERVICE PARTS AND LABOR TO DETERMINE THAT PER CUSTOMER UNIT …"
type textarea "x"
type textarea "9/3/25 TMB PROVIDE SERVICE PARTS AND LABOR TO DETERMINE THAT PER CUSTOMER UNIT …"
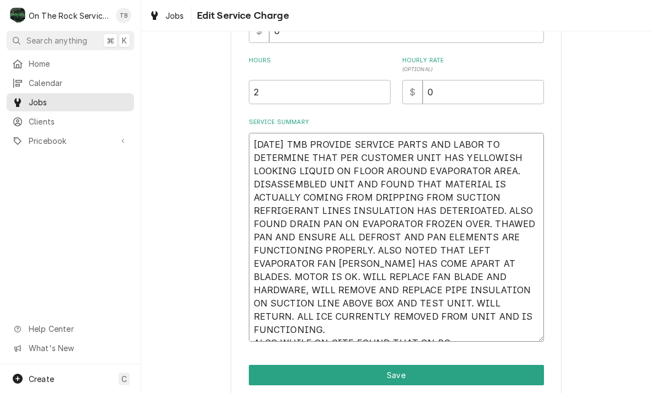
type textarea "x"
type textarea "9/3/25 TMB PROVIDE SERVICE PARTS AND LABOR TO DETERMINE THAT PER CUSTOMER UNIT …"
type textarea "x"
type textarea "9/3/25 TMB PROVIDE SERVICE PARTS AND LABOR TO DETERMINE THAT PER CUSTOMER UNIT …"
type textarea "x"
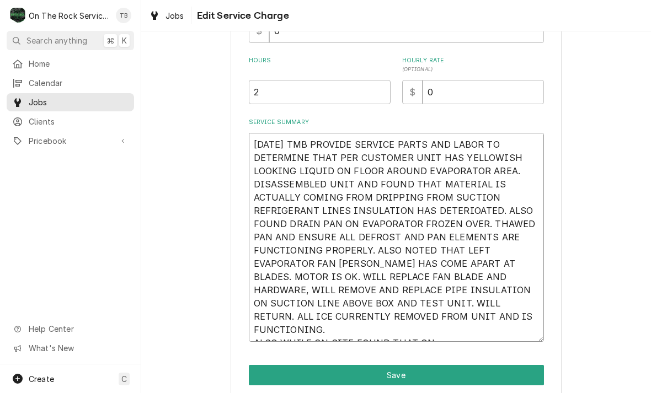
type textarea "9/3/25 TMB PROVIDE SERVICE PARTS AND LABOR TO DETERMINE THAT PER CUSTOMER UNIT …"
type textarea "x"
type textarea "9/3/25 TMB PROVIDE SERVICE PARTS AND LABOR TO DETERMINE THAT PER CUSTOMER UNIT …"
type textarea "x"
type textarea "9/3/25 TMB PROVIDE SERVICE PARTS AND LABOR TO DETERMINE THAT PER CUSTOMER UNIT …"
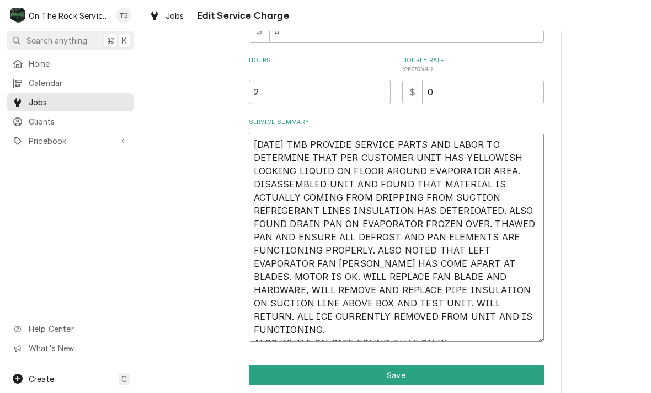
type textarea "x"
type textarea "9/3/25 TMB PROVIDE SERVICE PARTS AND LABOR TO DETERMINE THAT PER CUSTOMER UNIT …"
type textarea "x"
type textarea "9/3/25 TMB PROVIDE SERVICE PARTS AND LABOR TO DETERMINE THAT PER CUSTOMER UNIT …"
type textarea "x"
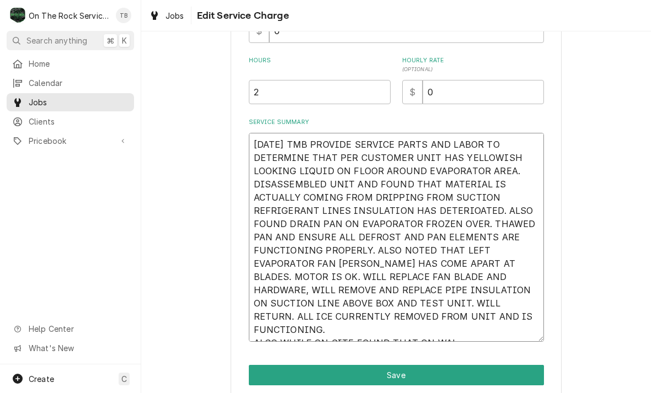
type textarea "9/3/25 TMB PROVIDE SERVICE PARTS AND LABOR TO DETERMINE THAT PER CUSTOMER UNIT …"
type textarea "x"
type textarea "9/3/25 TMB PROVIDE SERVICE PARTS AND LABOR TO DETERMINE THAT PER CUSTOMER UNIT …"
type textarea "x"
type textarea "9/3/25 TMB PROVIDE SERVICE PARTS AND LABOR TO DETERMINE THAT PER CUSTOMER UNIT …"
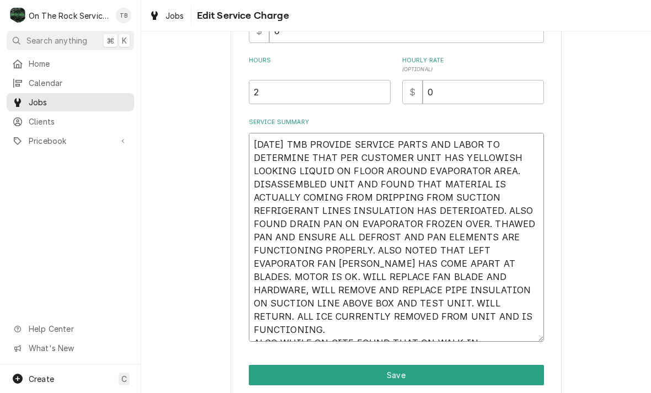
type textarea "x"
type textarea "9/3/25 TMB PROVIDE SERVICE PARTS AND LABOR TO DETERMINE THAT PER CUSTOMER UNIT …"
type textarea "x"
type textarea "9/3/25 TMB PROVIDE SERVICE PARTS AND LABOR TO DETERMINE THAT PER CUSTOMER UNIT …"
type textarea "x"
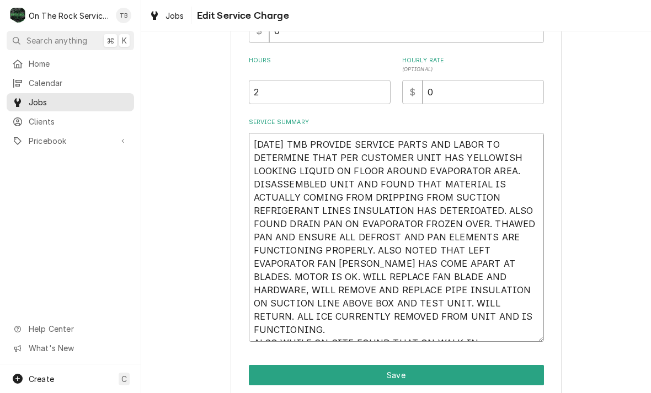
type textarea "9/3/25 TMB PROVIDE SERVICE PARTS AND LABOR TO DETERMINE THAT PER CUSTOMER UNIT …"
type textarea "x"
type textarea "9/3/25 TMB PROVIDE SERVICE PARTS AND LABOR TO DETERMINE THAT PER CUSTOMER UNIT …"
type textarea "x"
type textarea "9/3/25 TMB PROVIDE SERVICE PARTS AND LABOR TO DETERMINE THAT PER CUSTOMER UNIT …"
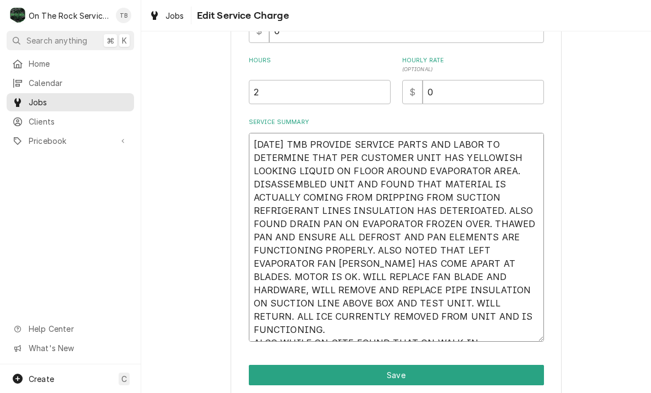
type textarea "x"
type textarea "9/3/25 TMB PROVIDE SERVICE PARTS AND LABOR TO DETERMINE THAT PER CUSTOMER UNIT …"
type textarea "x"
type textarea "9/3/25 TMB PROVIDE SERVICE PARTS AND LABOR TO DETERMINE THAT PER CUSTOMER UNIT …"
type textarea "x"
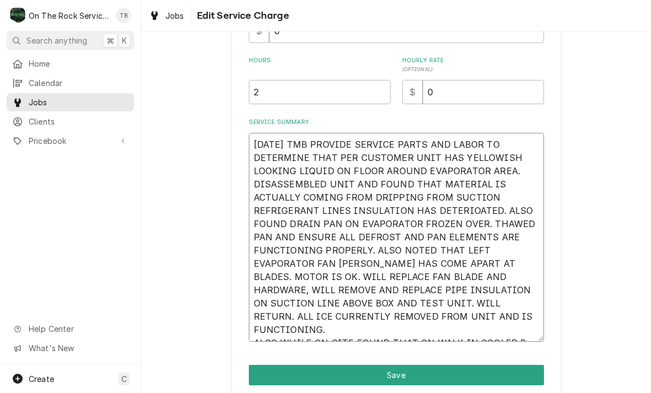
type textarea "9/3/25 TMB PROVIDE SERVICE PARTS AND LABOR TO DETERMINE THAT PER CUSTOMER UNIT …"
type textarea "x"
type textarea "9/3/25 TMB PROVIDE SERVICE PARTS AND LABOR TO DETERMINE THAT PER CUSTOMER UNIT …"
type textarea "x"
type textarea "9/3/25 TMB PROVIDE SERVICE PARTS AND LABOR TO DETERMINE THAT PER CUSTOMER UNIT …"
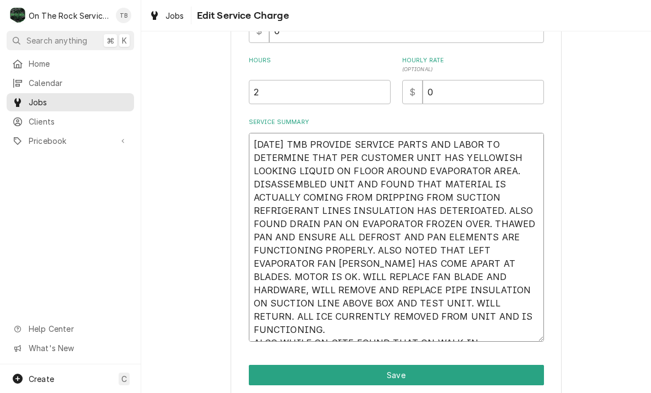
type textarea "x"
type textarea "9/3/25 TMB PROVIDE SERVICE PARTS AND LABOR TO DETERMINE THAT PER CUSTOMER UNIT …"
type textarea "x"
type textarea "9/3/25 TMB PROVIDE SERVICE PARTS AND LABOR TO DETERMINE THAT PER CUSTOMER UNIT …"
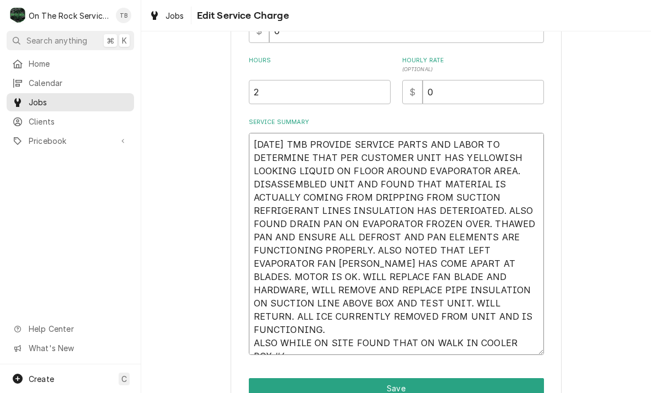
type textarea "x"
type textarea "9/3/25 TMB PROVIDE SERVICE PARTS AND LABOR TO DETERMINE THAT PER CUSTOMER UNIT …"
type textarea "x"
type textarea "9/3/25 TMB PROVIDE SERVICE PARTS AND LABOR TO DETERMINE THAT PER CUSTOMER UNIT …"
type textarea "x"
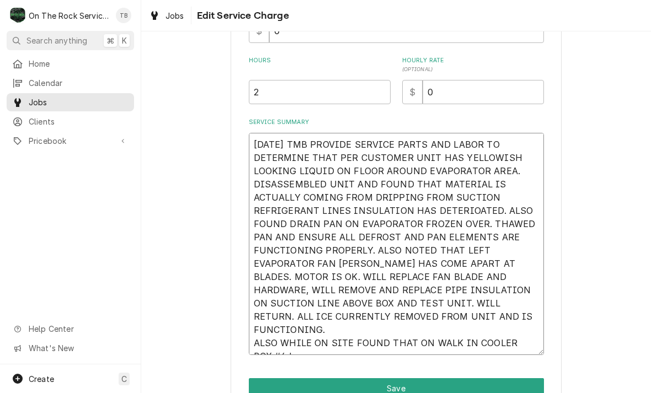
type textarea "9/3/25 TMB PROVIDE SERVICE PARTS AND LABOR TO DETERMINE THAT PER CUSTOMER UNIT …"
type textarea "x"
type textarea "9/3/25 TMB PROVIDE SERVICE PARTS AND LABOR TO DETERMINE THAT PER CUSTOMER UNIT …"
type textarea "x"
type textarea "9/3/25 TMB PROVIDE SERVICE PARTS AND LABOR TO DETERMINE THAT PER CUSTOMER UNIT …"
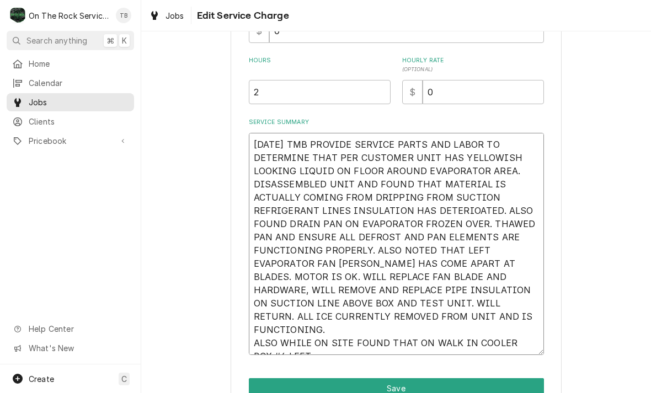
type textarea "x"
type textarea "9/3/25 TMB PROVIDE SERVICE PARTS AND LABOR TO DETERMINE THAT PER CUSTOMER UNIT …"
type textarea "x"
type textarea "9/3/25 TMB PROVIDE SERVICE PARTS AND LABOR TO DETERMINE THAT PER CUSTOMER UNIT …"
type textarea "x"
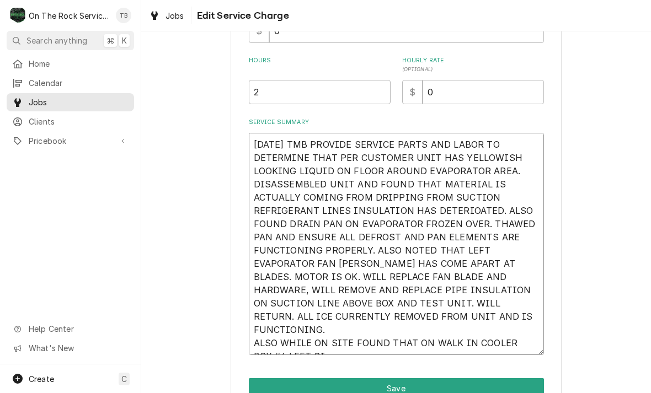
type textarea "9/3/25 TMB PROVIDE SERVICE PARTS AND LABOR TO DETERMINE THAT PER CUSTOMER UNIT …"
type textarea "x"
type textarea "9/3/25 TMB PROVIDE SERVICE PARTS AND LABOR TO DETERMINE THAT PER CUSTOMER UNIT …"
type textarea "x"
type textarea "9/3/25 TMB PROVIDE SERVICE PARTS AND LABOR TO DETERMINE THAT PER CUSTOMER UNIT …"
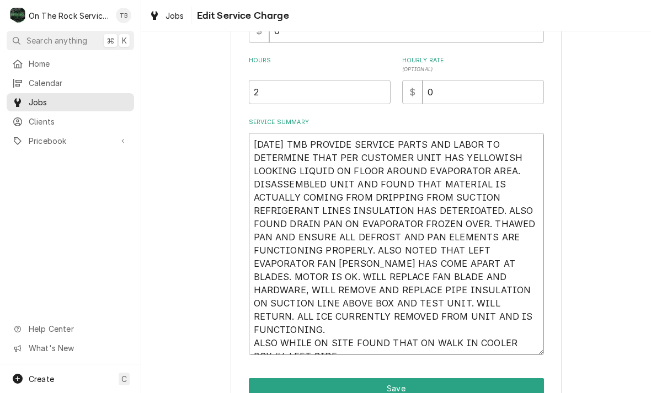
type textarea "x"
type textarea "9/3/25 TMB PROVIDE SERVICE PARTS AND LABOR TO DETERMINE THAT PER CUSTOMER UNIT …"
type textarea "x"
type textarea "9/3/25 TMB PROVIDE SERVICE PARTS AND LABOR TO DETERMINE THAT PER CUSTOMER UNIT …"
type textarea "x"
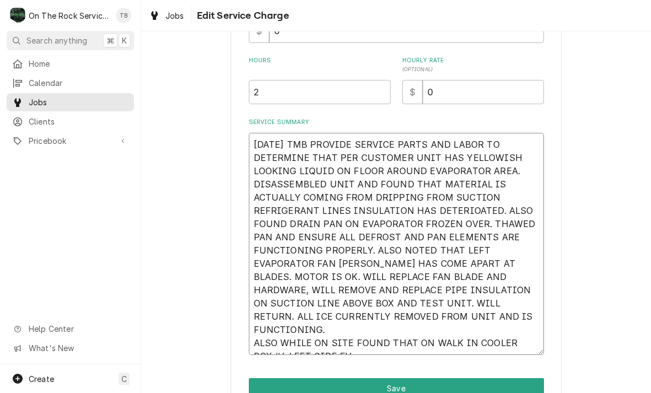
type textarea "9/3/25 TMB PROVIDE SERVICE PARTS AND LABOR TO DETERMINE THAT PER CUSTOMER UNIT …"
type textarea "x"
type textarea "9/3/25 TMB PROVIDE SERVICE PARTS AND LABOR TO DETERMINE THAT PER CUSTOMER UNIT …"
type textarea "x"
type textarea "9/3/25 TMB PROVIDE SERVICE PARTS AND LABOR TO DETERMINE THAT PER CUSTOMER UNIT …"
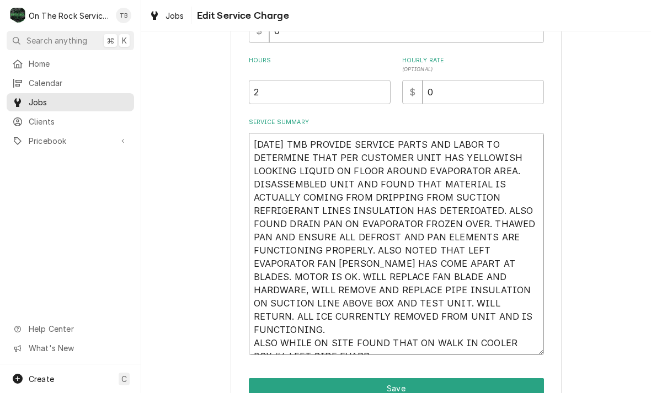
type textarea "x"
type textarea "9/3/25 TMB PROVIDE SERVICE PARTS AND LABOR TO DETERMINE THAT PER CUSTOMER UNIT …"
type textarea "x"
type textarea "9/3/25 TMB PROVIDE SERVICE PARTS AND LABOR TO DETERMINE THAT PER CUSTOMER UNIT …"
type textarea "x"
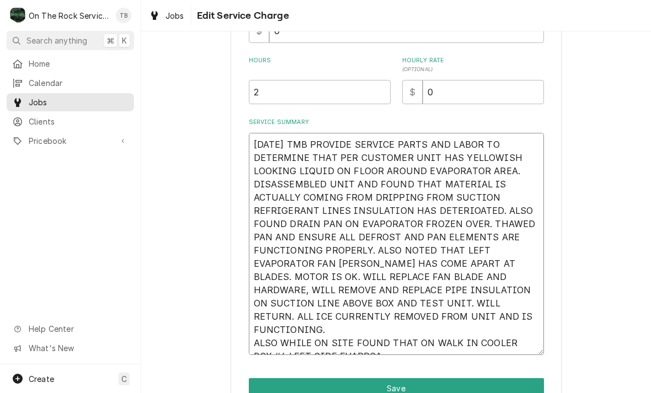
type textarea "9/3/25 TMB PROVIDE SERVICE PARTS AND LABOR TO DETERMINE THAT PER CUSTOMER UNIT …"
type textarea "x"
type textarea "9/3/25 TMB PROVIDE SERVICE PARTS AND LABOR TO DETERMINE THAT PER CUSTOMER UNIT …"
type textarea "x"
type textarea "9/3/25 TMB PROVIDE SERVICE PARTS AND LABOR TO DETERMINE THAT PER CUSTOMER UNIT …"
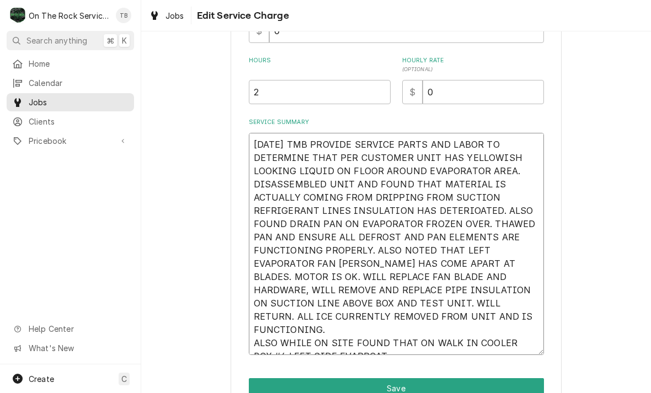
type textarea "x"
type textarea "9/3/25 TMB PROVIDE SERVICE PARTS AND LABOR TO DETERMINE THAT PER CUSTOMER UNIT …"
type textarea "x"
type textarea "9/3/25 TMB PROVIDE SERVICE PARTS AND LABOR TO DETERMINE THAT PER CUSTOMER UNIT …"
type textarea "x"
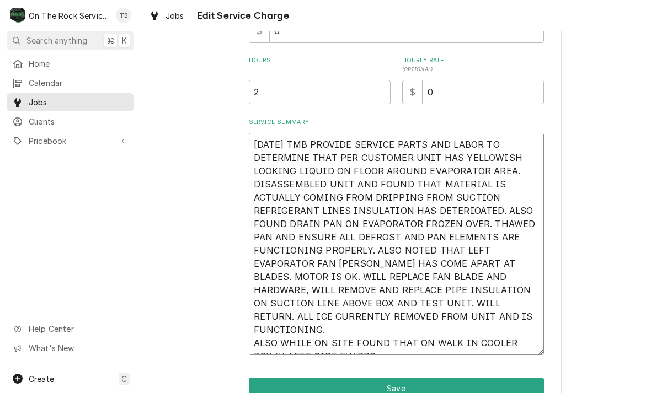
type textarea "9/3/25 TMB PROVIDE SERVICE PARTS AND LABOR TO DETERMINE THAT PER CUSTOMER UNIT …"
type textarea "x"
type textarea "9/3/25 TMB PROVIDE SERVICE PARTS AND LABOR TO DETERMINE THAT PER CUSTOMER UNIT …"
type textarea "x"
type textarea "9/3/25 TMB PROVIDE SERVICE PARTS AND LABOR TO DETERMINE THAT PER CUSTOMER UNIT …"
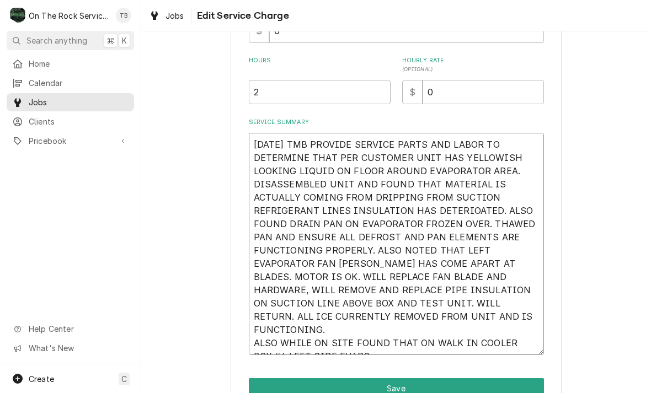
type textarea "x"
type textarea "9/3/25 TMB PROVIDE SERVICE PARTS AND LABOR TO DETERMINE THAT PER CUSTOMER UNIT …"
type textarea "x"
type textarea "9/3/25 TMB PROVIDE SERVICE PARTS AND LABOR TO DETERMINE THAT PER CUSTOMER UNIT …"
type textarea "x"
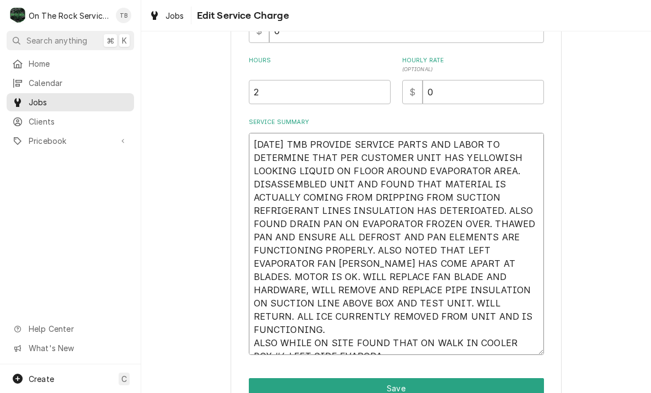
type textarea "9/3/25 TMB PROVIDE SERVICE PARTS AND LABOR TO DETERMINE THAT PER CUSTOMER UNIT …"
type textarea "x"
type textarea "9/3/25 TMB PROVIDE SERVICE PARTS AND LABOR TO DETERMINE THAT PER CUSTOMER UNIT …"
type textarea "x"
type textarea "9/3/25 TMB PROVIDE SERVICE PARTS AND LABOR TO DETERMINE THAT PER CUSTOMER UNIT …"
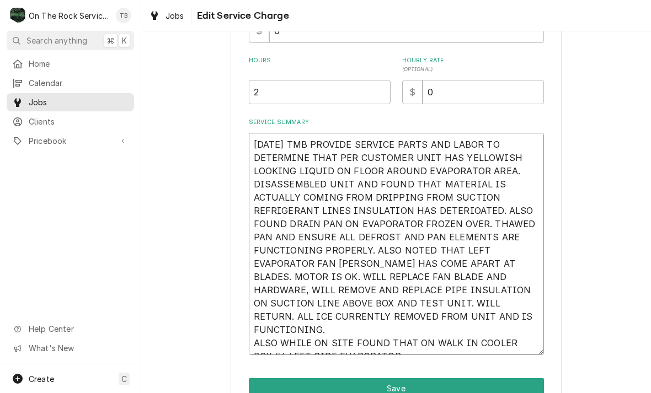
type textarea "x"
type textarea "9/3/25 TMB PROVIDE SERVICE PARTS AND LABOR TO DETERMINE THAT PER CUSTOMER UNIT …"
type textarea "x"
type textarea "9/3/25 TMB PROVIDE SERVICE PARTS AND LABOR TO DETERMINE THAT PER CUSTOMER UNIT …"
type textarea "x"
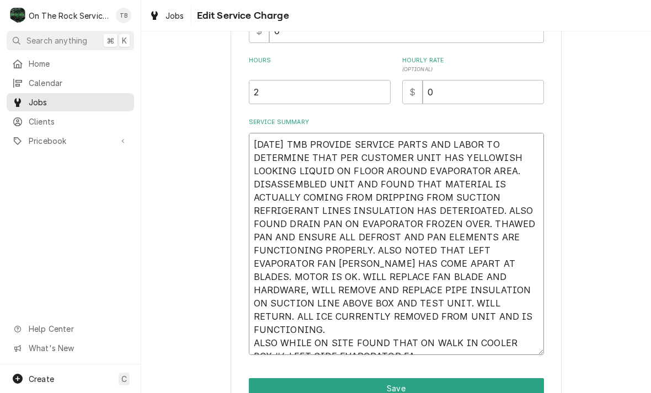
type textarea "9/3/25 TMB PROVIDE SERVICE PARTS AND LABOR TO DETERMINE THAT PER CUSTOMER UNIT …"
type textarea "x"
type textarea "9/3/25 TMB PROVIDE SERVICE PARTS AND LABOR TO DETERMINE THAT PER CUSTOMER UNIT …"
type textarea "x"
type textarea "9/3/25 TMB PROVIDE SERVICE PARTS AND LABOR TO DETERMINE THAT PER CUSTOMER UNIT …"
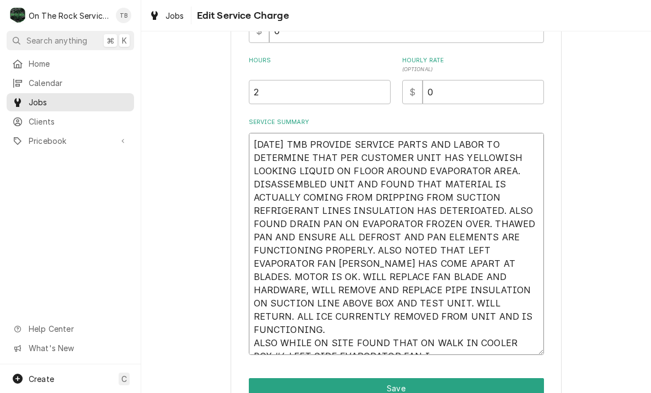
type textarea "x"
type textarea "9/3/25 TMB PROVIDE SERVICE PARTS AND LABOR TO DETERMINE THAT PER CUSTOMER UNIT …"
type textarea "x"
type textarea "9/3/25 TMB PROVIDE SERVICE PARTS AND LABOR TO DETERMINE THAT PER CUSTOMER UNIT …"
type textarea "x"
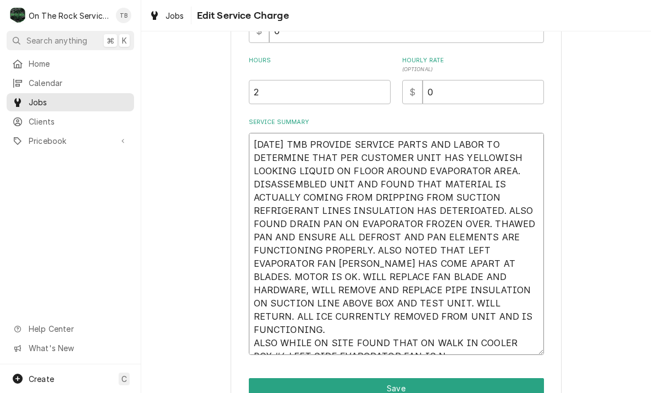
type textarea "9/3/25 TMB PROVIDE SERVICE PARTS AND LABOR TO DETERMINE THAT PER CUSTOMER UNIT …"
type textarea "x"
type textarea "9/3/25 TMB PROVIDE SERVICE PARTS AND LABOR TO DETERMINE THAT PER CUSTOMER UNIT …"
type textarea "x"
type textarea "9/3/25 TMB PROVIDE SERVICE PARTS AND LABOR TO DETERMINE THAT PER CUSTOMER UNIT …"
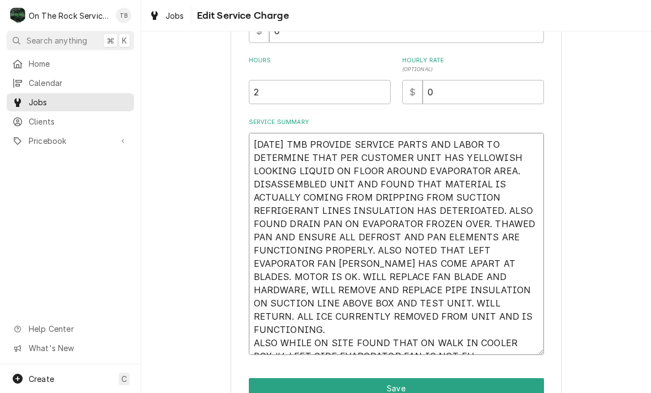
type textarea "x"
type textarea "9/3/25 TMB PROVIDE SERVICE PARTS AND LABOR TO DETERMINE THAT PER CUSTOMER UNIT …"
type textarea "x"
type textarea "9/3/25 TMB PROVIDE SERVICE PARTS AND LABOR TO DETERMINE THAT PER CUSTOMER UNIT …"
type textarea "x"
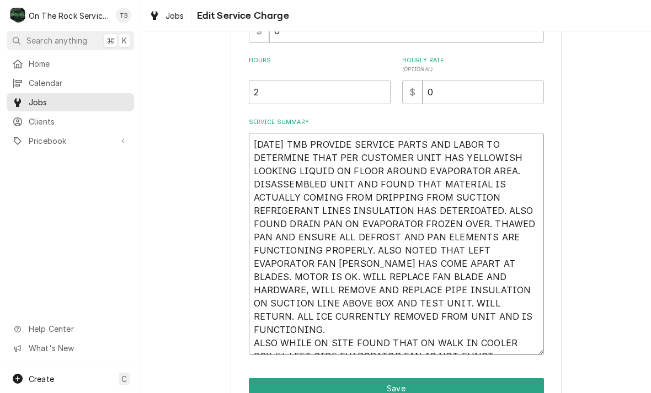
type textarea "9/3/25 TMB PROVIDE SERVICE PARTS AND LABOR TO DETERMINE THAT PER CUSTOMER UNIT …"
type textarea "x"
type textarea "9/3/25 TMB PROVIDE SERVICE PARTS AND LABOR TO DETERMINE THAT PER CUSTOMER UNIT …"
type textarea "x"
type textarea "9/3/25 TMB PROVIDE SERVICE PARTS AND LABOR TO DETERMINE THAT PER CUSTOMER UNIT …"
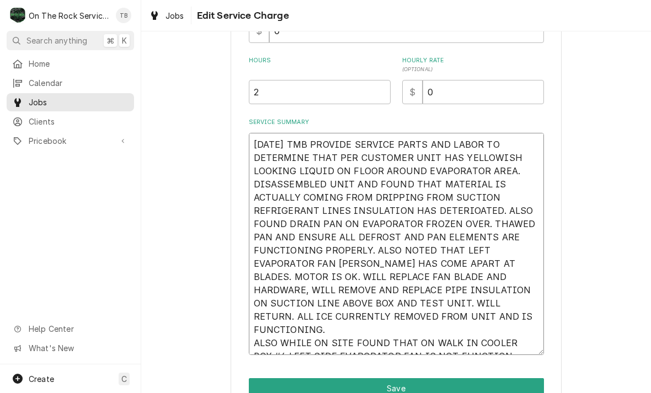
type textarea "x"
type textarea "9/3/25 TMB PROVIDE SERVICE PARTS AND LABOR TO DETERMINE THAT PER CUSTOMER UNIT …"
type textarea "x"
type textarea "9/3/25 TMB PROVIDE SERVICE PARTS AND LABOR TO DETERMINE THAT PER CUSTOMER UNIT …"
type textarea "x"
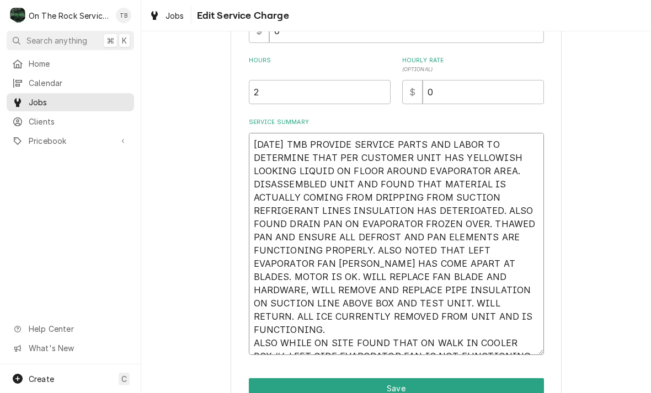
type textarea "9/3/25 TMB PROVIDE SERVICE PARTS AND LABOR TO DETERMINE THAT PER CUSTOMER UNIT …"
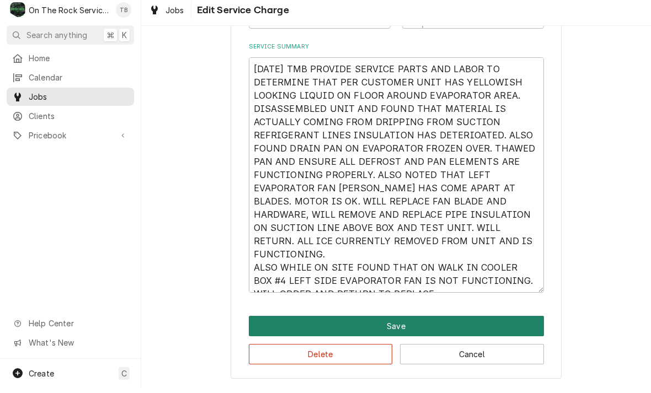
click at [401, 327] on button "Save" at bounding box center [396, 331] width 295 height 20
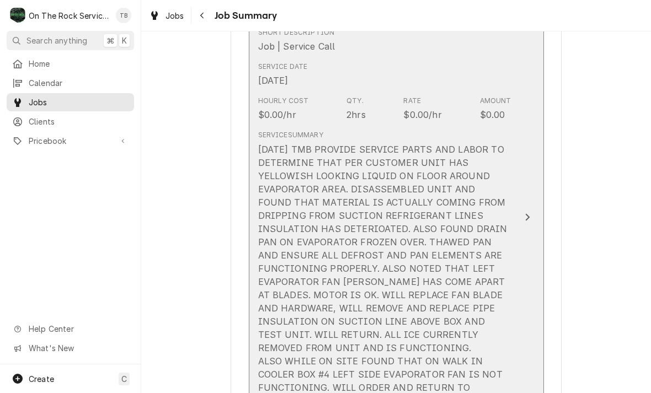
click at [355, 130] on div "Service Summary 9/3/25 TMB PROVIDE SERVICE PARTS AND LABOR TO DETERMINE THAT PE…" at bounding box center [384, 268] width 253 height 277
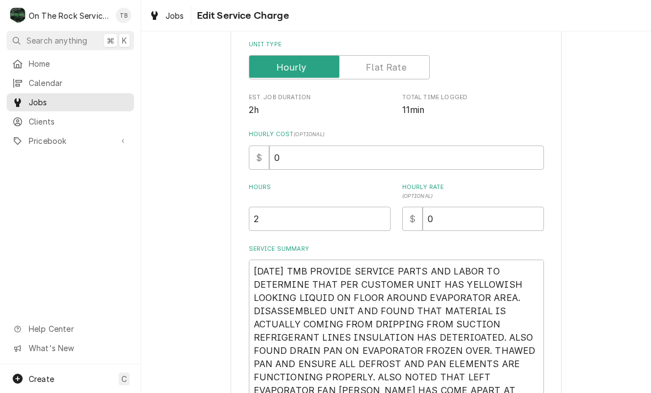
scroll to position [157, 0]
click at [289, 223] on input "2" at bounding box center [320, 218] width 142 height 24
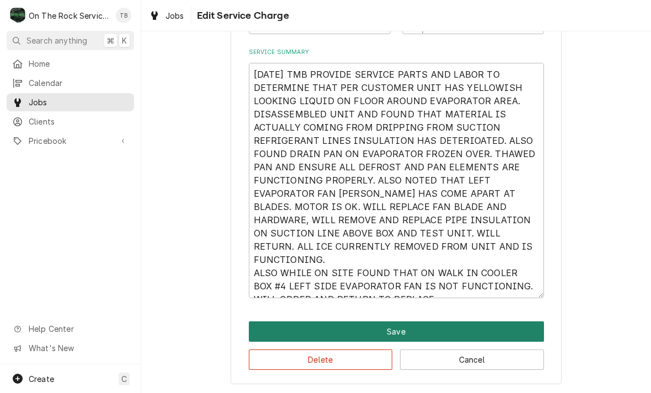
click at [390, 327] on button "Save" at bounding box center [396, 331] width 295 height 20
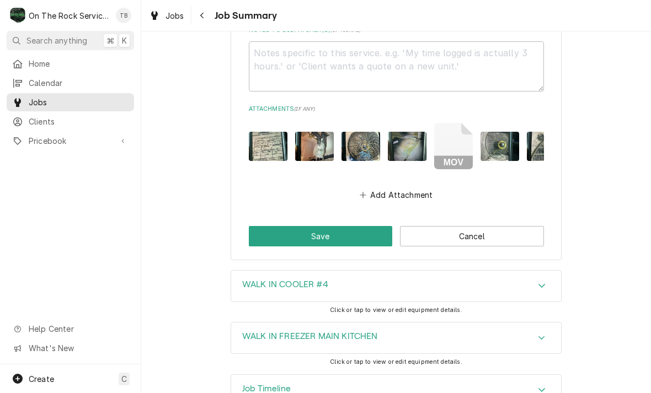
scroll to position [1292, 0]
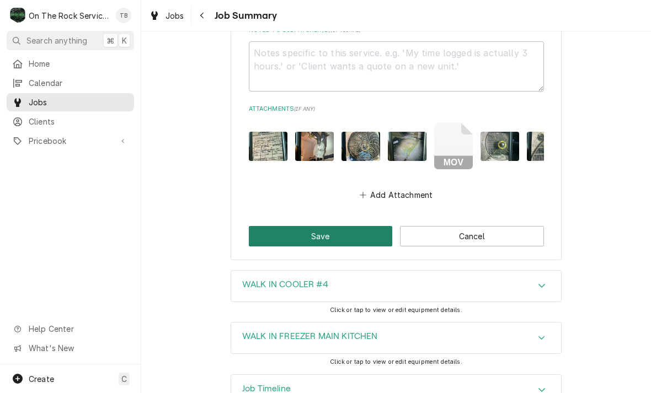
click at [309, 226] on button "Save" at bounding box center [321, 236] width 144 height 20
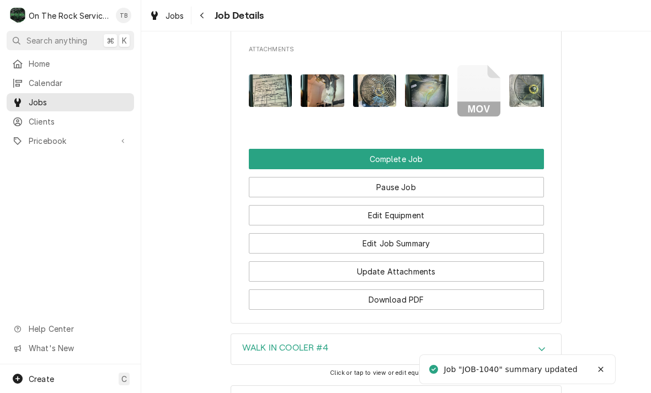
scroll to position [1116, 0]
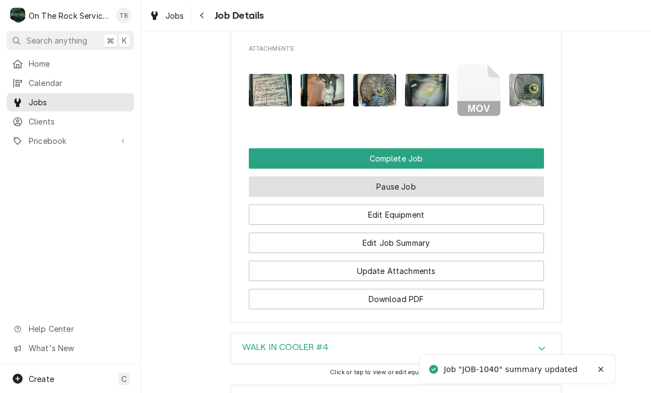
click at [394, 176] on button "Pause Job" at bounding box center [396, 186] width 295 height 20
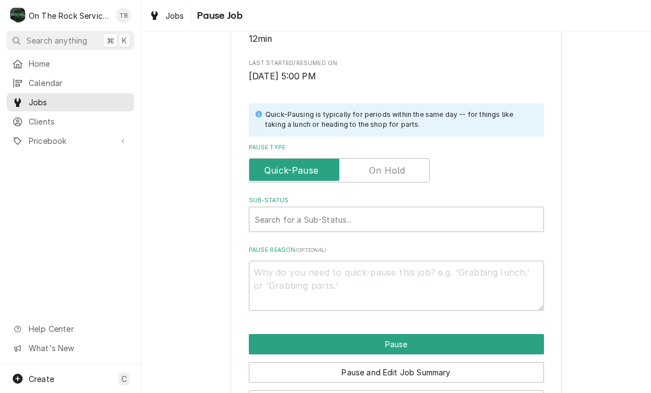
scroll to position [199, 0]
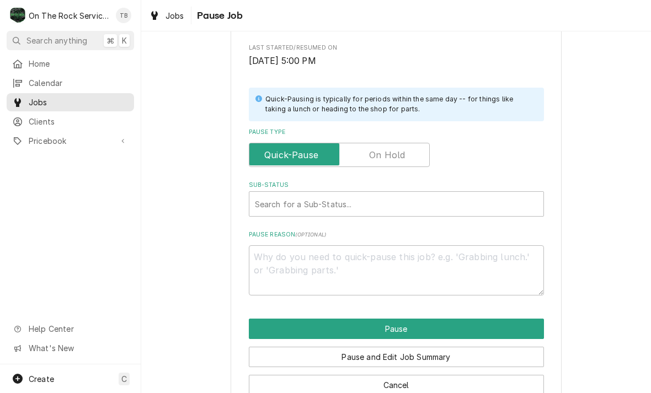
click at [407, 154] on input "Pause Type" at bounding box center [339, 155] width 171 height 24
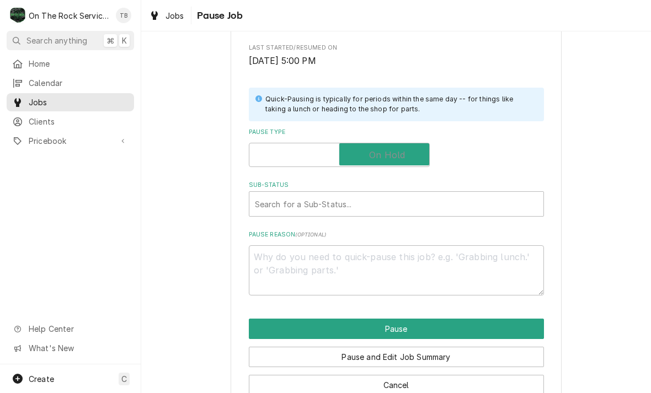
checkbox input "true"
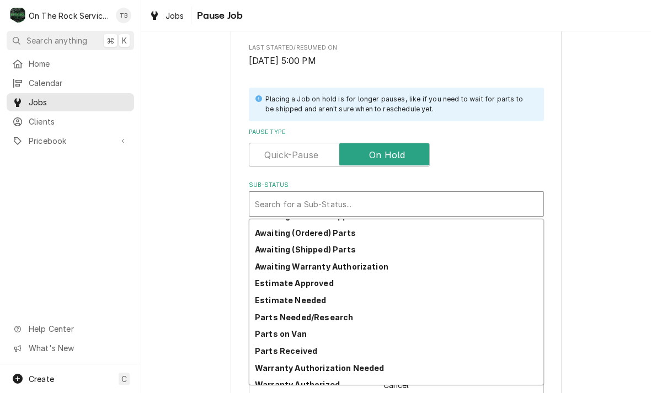
scroll to position [52, 0]
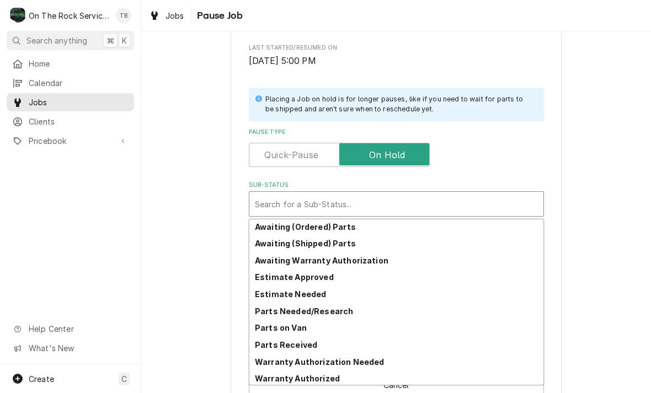
click at [299, 324] on strong "Parts on Van" at bounding box center [281, 327] width 52 height 9
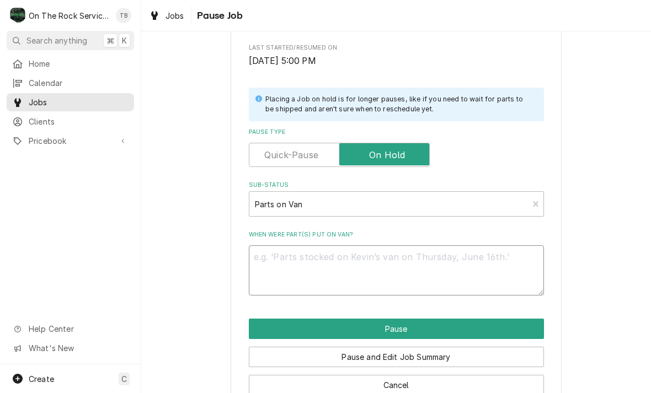
click at [300, 261] on textarea "When were part(s) put on van?" at bounding box center [396, 270] width 295 height 50
type textarea "x"
type textarea "I"
type textarea "x"
type textarea "IN"
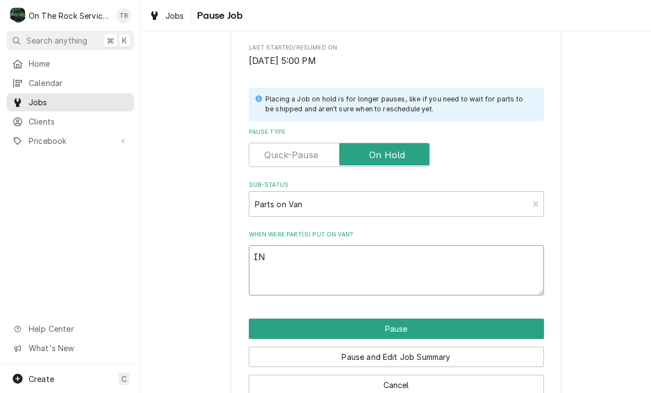
type textarea "x"
type textarea "INS"
type textarea "x"
type textarea "INSU"
type textarea "x"
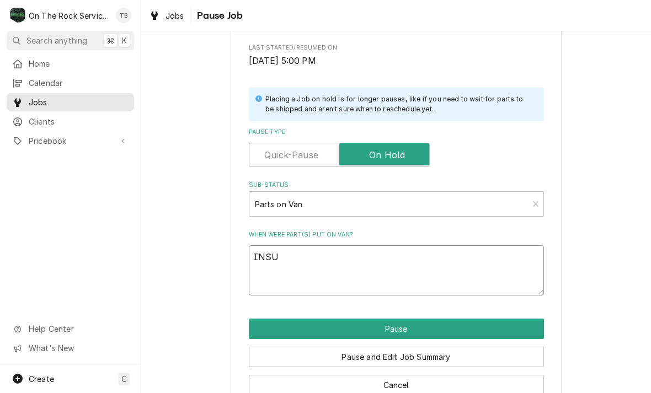
type textarea "INSUL"
type textarea "x"
type textarea "[MEDICAL_DATA]"
type textarea "x"
type textarea "INSULATI"
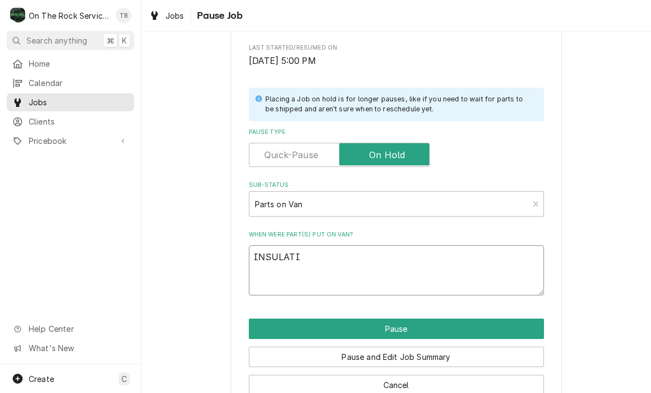
type textarea "x"
type textarea "INSULATIO"
type textarea "x"
type textarea "INSULATION"
type textarea "x"
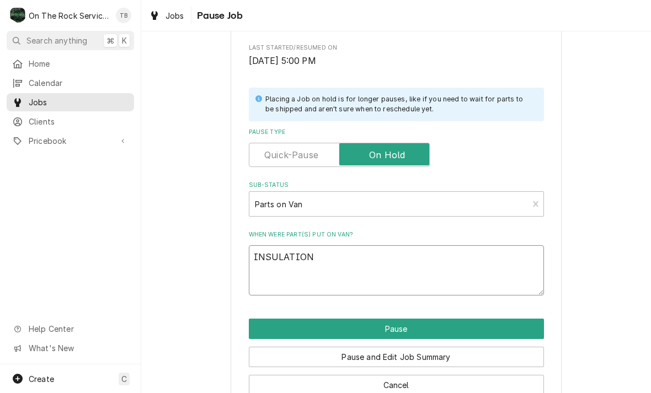
type textarea "INSULATION/"
type textarea "x"
type textarea "INSULATION/F"
type textarea "x"
type textarea "INSULATION/FA"
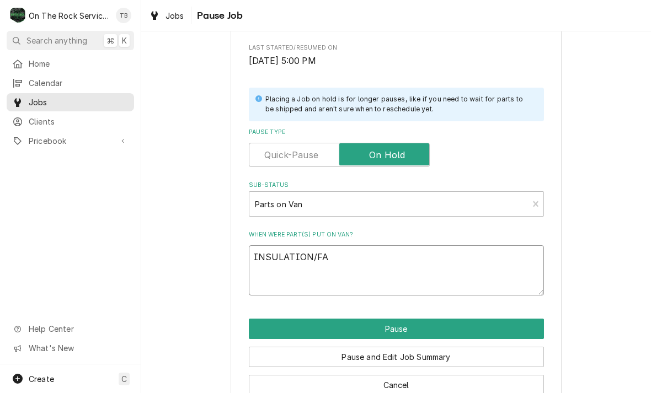
type textarea "x"
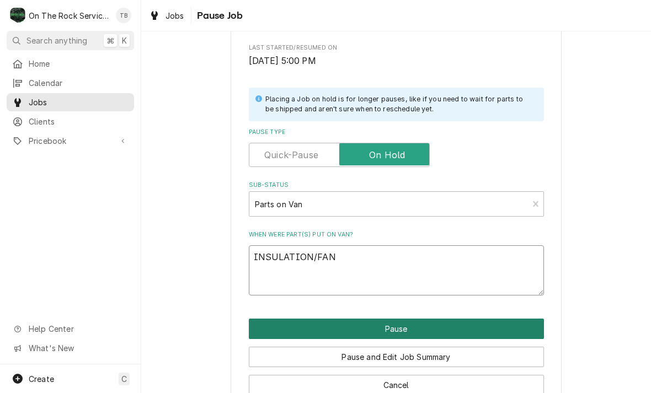
type textarea "INSULATION/FAN"
click at [386, 324] on button "Pause" at bounding box center [396, 329] width 295 height 20
type textarea "x"
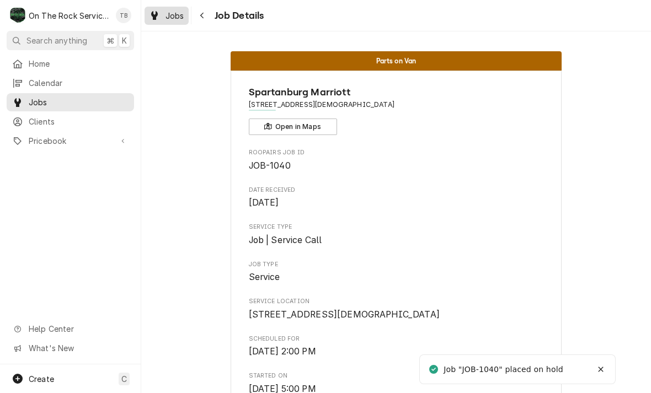
click at [175, 23] on link "Jobs" at bounding box center [166, 16] width 44 height 18
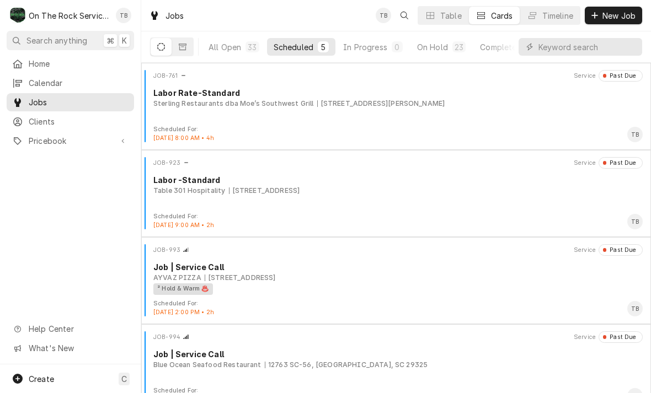
click at [313, 42] on div "Scheduled" at bounding box center [293, 47] width 40 height 12
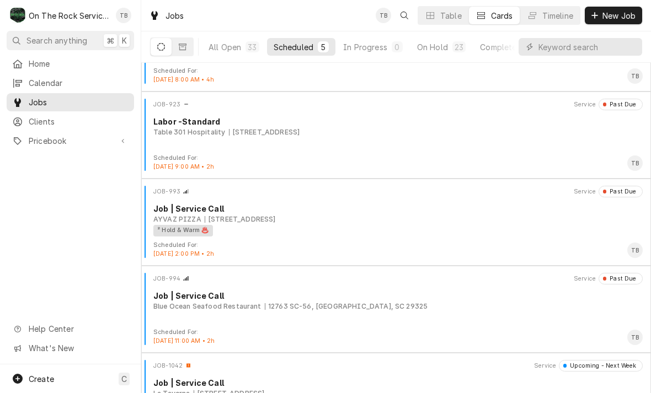
scroll to position [56, 0]
